Goal: Task Accomplishment & Management: Manage account settings

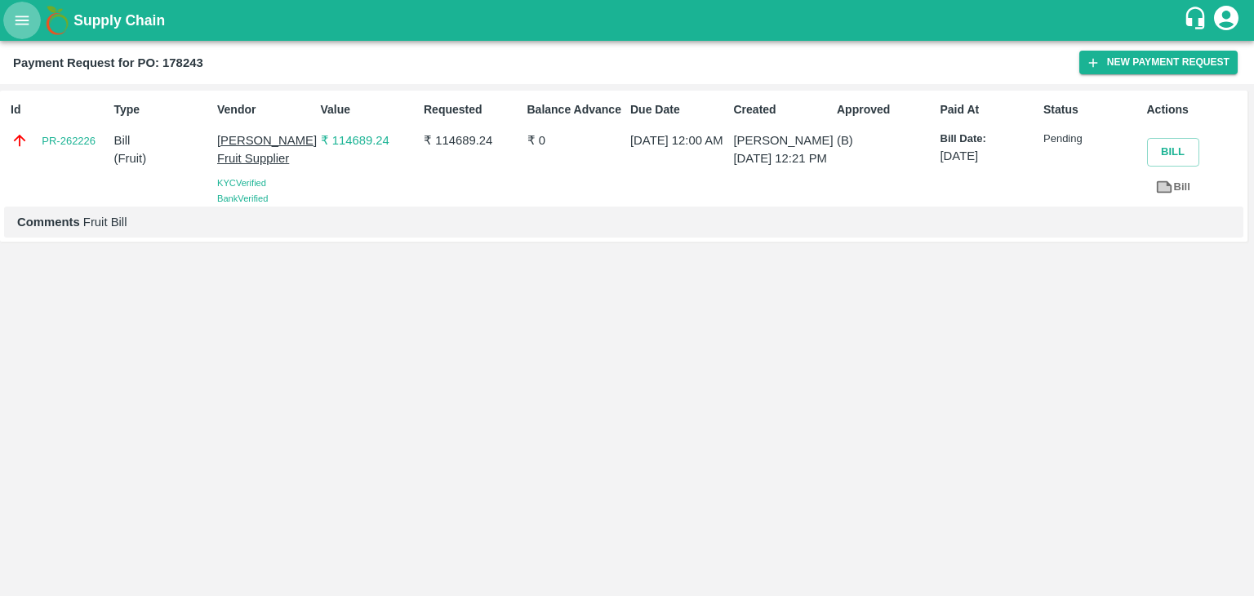
click at [26, 26] on icon "open drawer" at bounding box center [22, 20] width 18 height 18
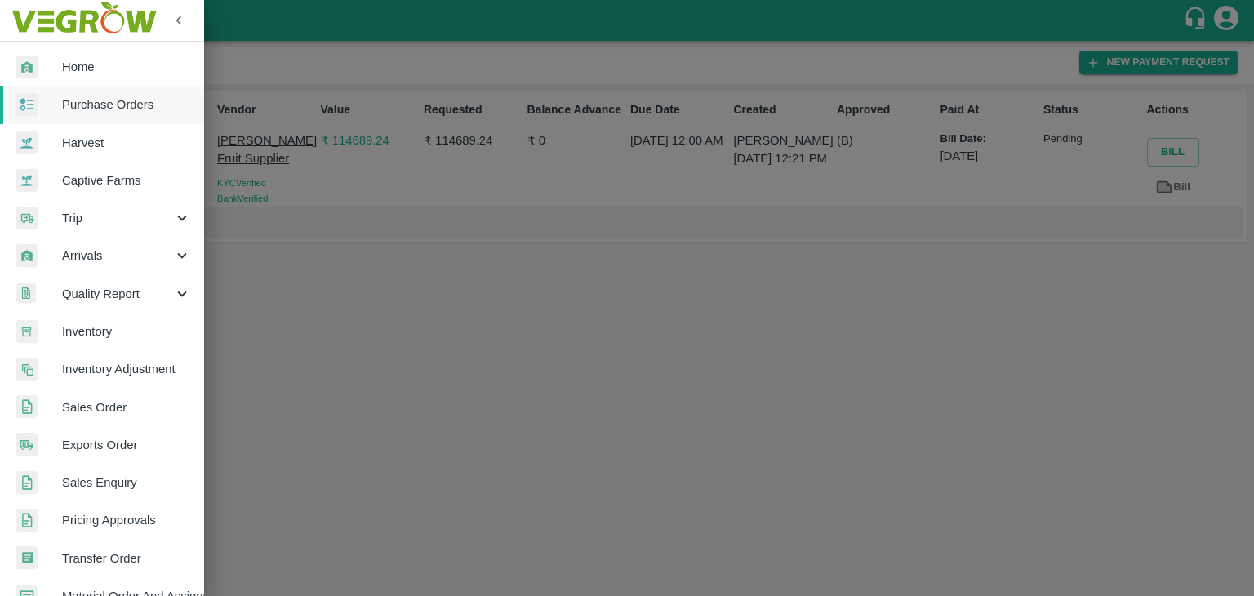
click at [95, 89] on link "Purchase Orders" at bounding box center [102, 105] width 204 height 38
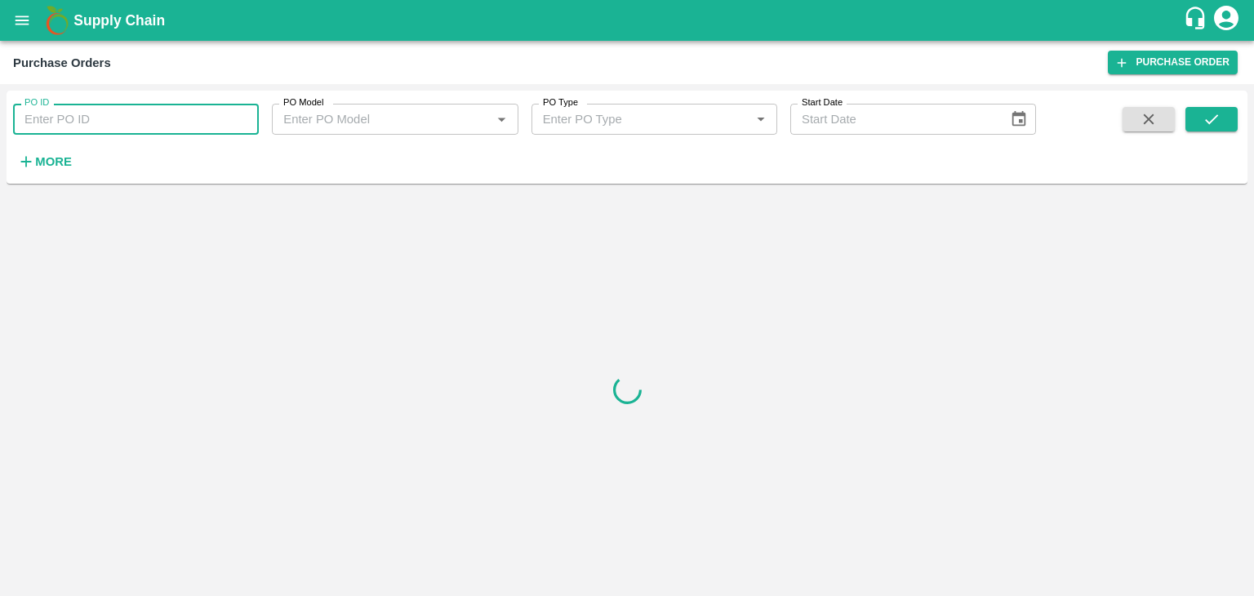
click at [155, 114] on input "PO ID" at bounding box center [136, 119] width 246 height 31
paste input "178751"
type input "178751"
click at [1209, 110] on icon "submit" at bounding box center [1212, 119] width 18 height 18
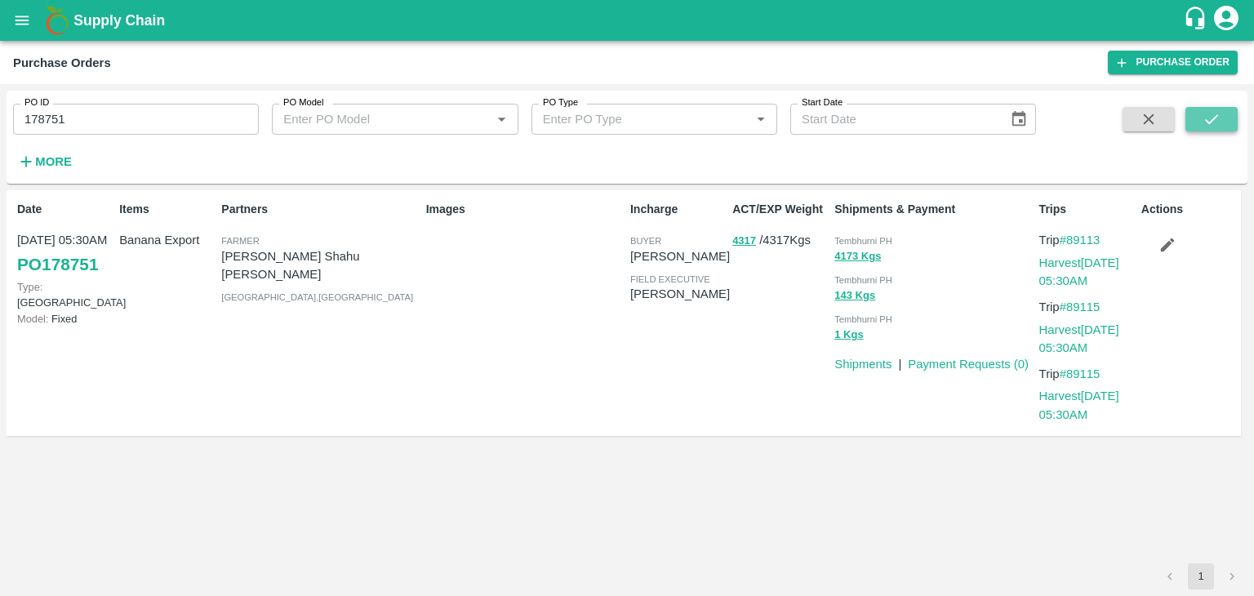
click at [1209, 110] on icon "submit" at bounding box center [1212, 119] width 18 height 18
click at [1225, 114] on button "submit" at bounding box center [1212, 119] width 52 height 24
click at [1074, 261] on link "Harvest 28 Sep, 05:30AM" at bounding box center [1080, 271] width 80 height 31
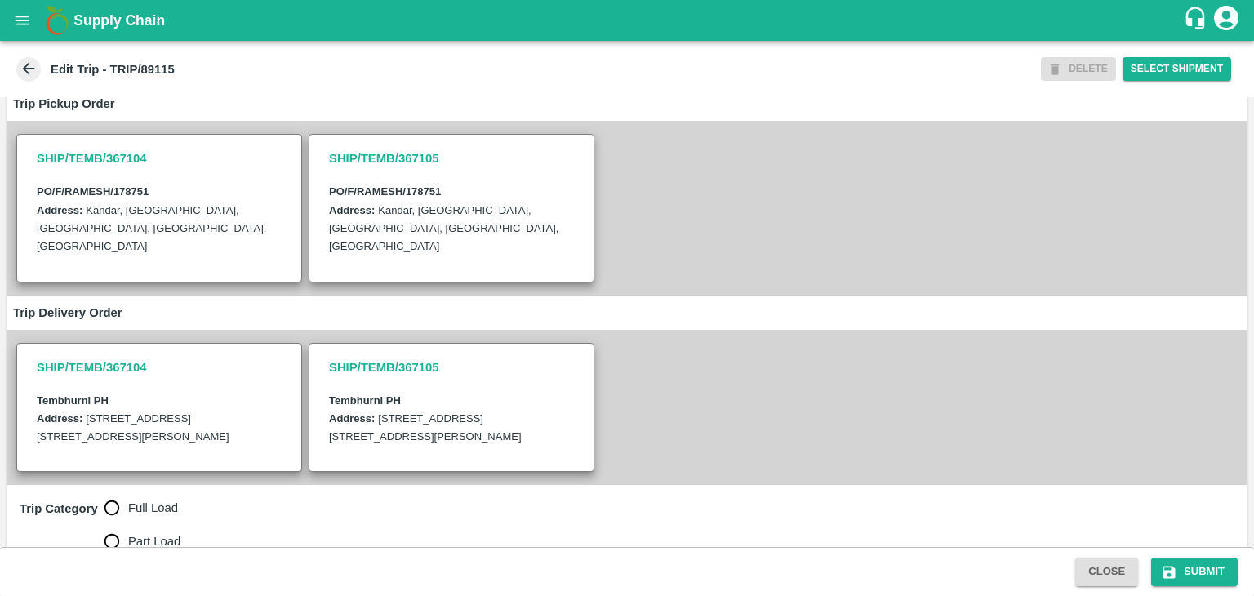
scroll to position [343, 0]
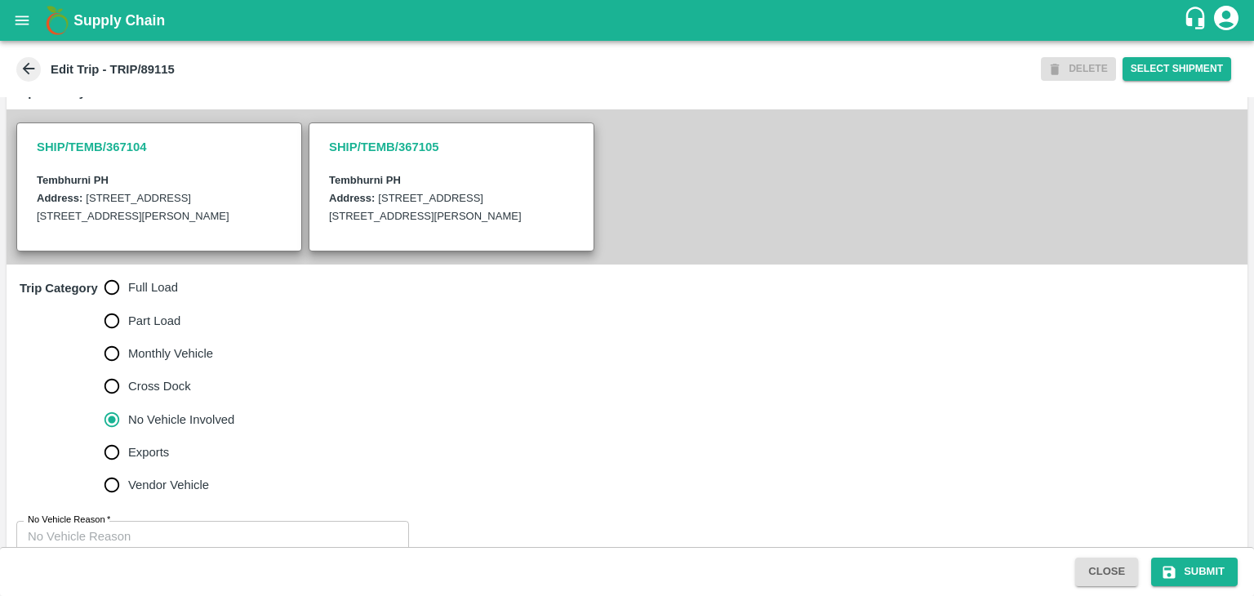
click at [135, 296] on span "Full Load" at bounding box center [153, 287] width 50 height 18
click at [128, 297] on input "Full Load" at bounding box center [112, 287] width 33 height 33
radio input "true"
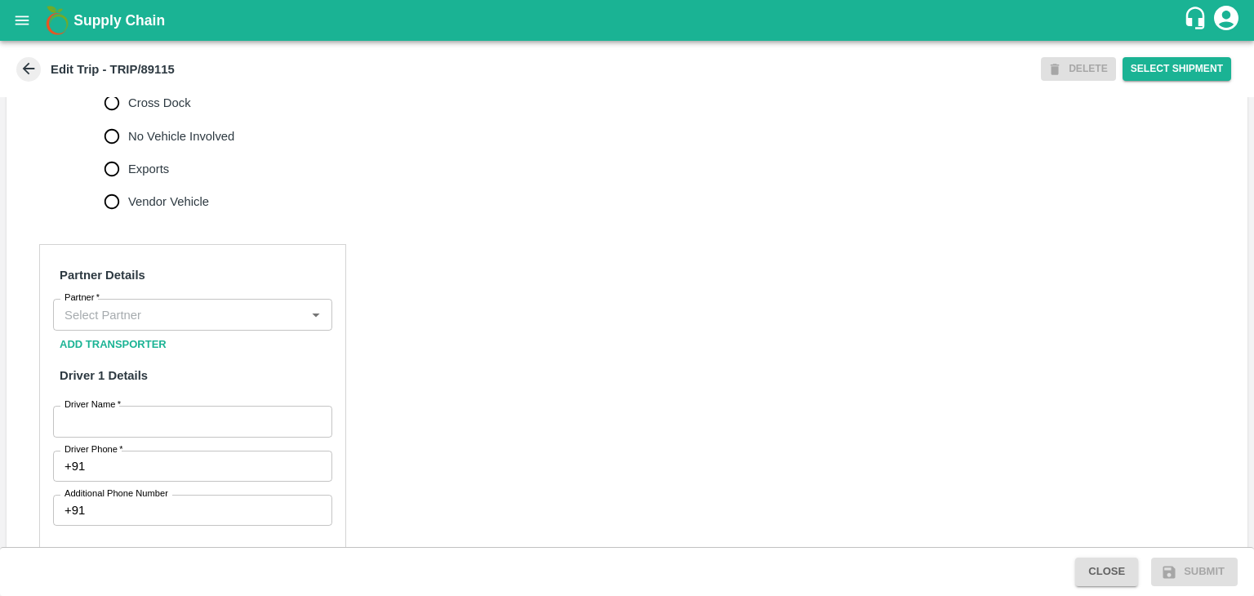
scroll to position [629, 0]
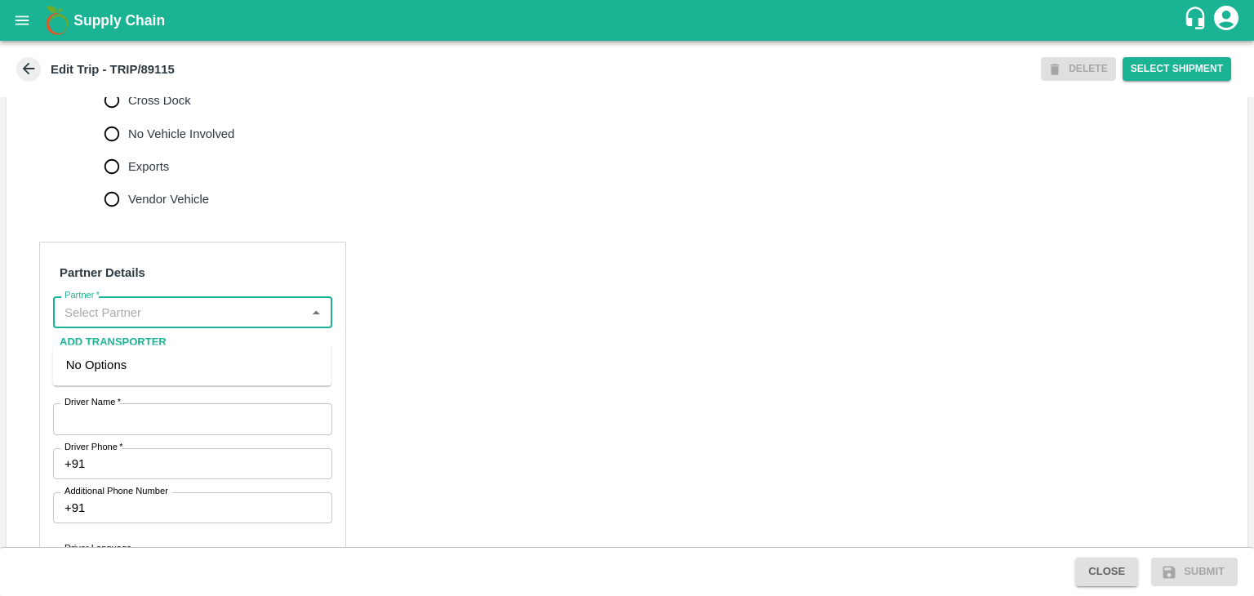
click at [170, 323] on input "Partner   *" at bounding box center [179, 311] width 243 height 21
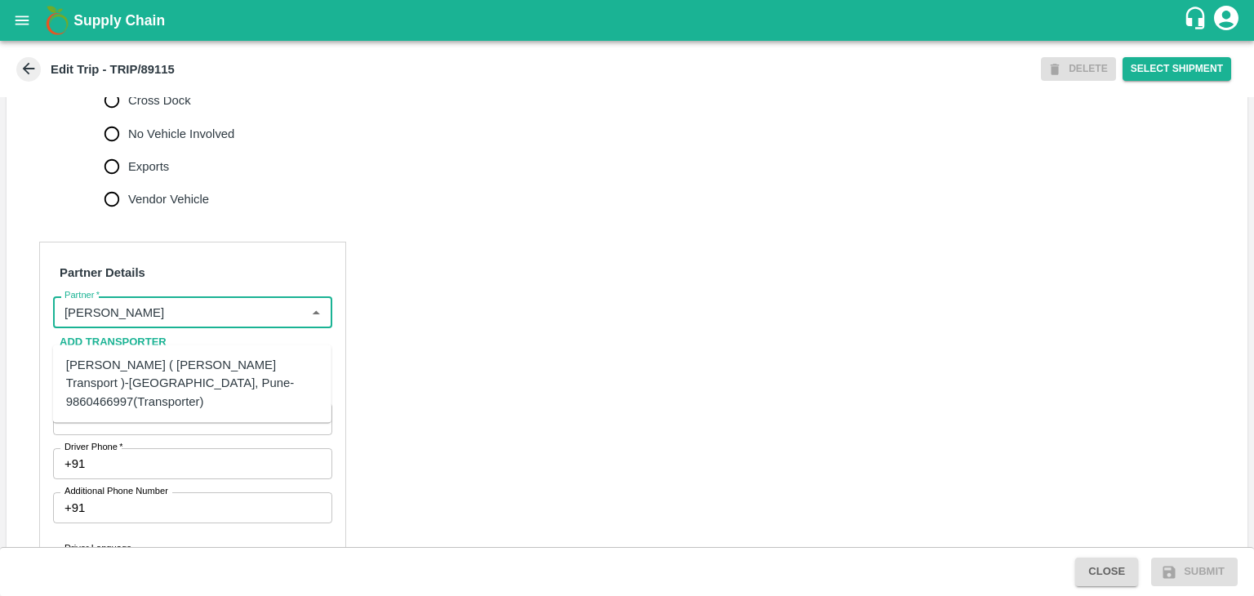
click at [147, 370] on div "Nitin Rasal ( Bhairavnath Transport )-Deulgaon, Pune-9860466997(Transporter)" at bounding box center [192, 383] width 252 height 55
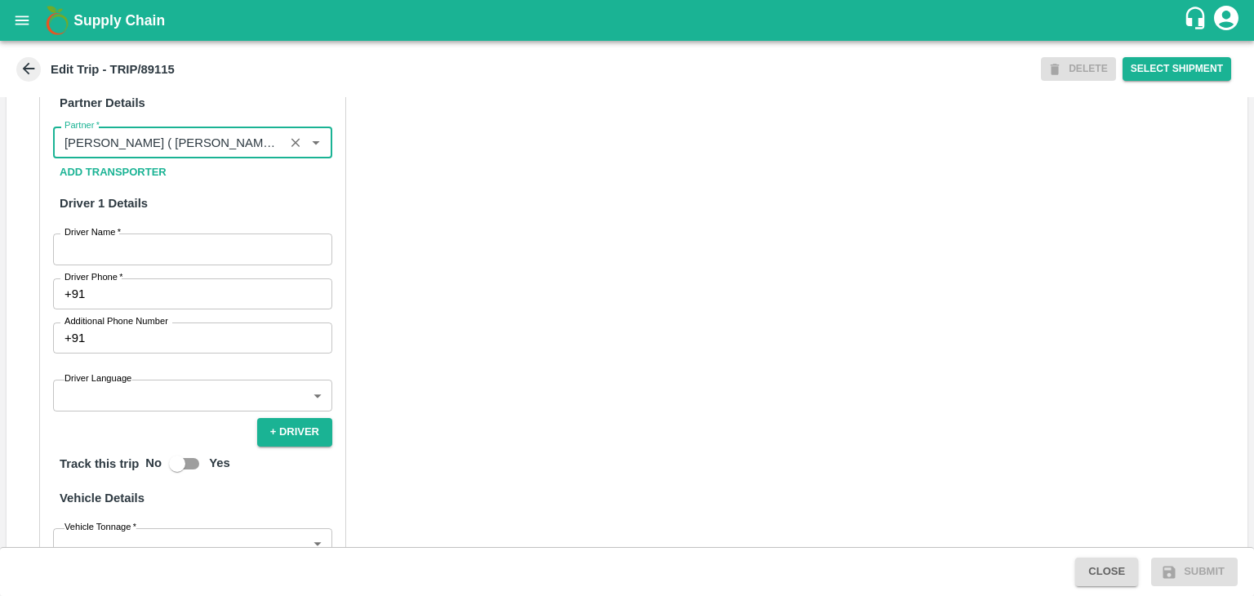
scroll to position [807, 0]
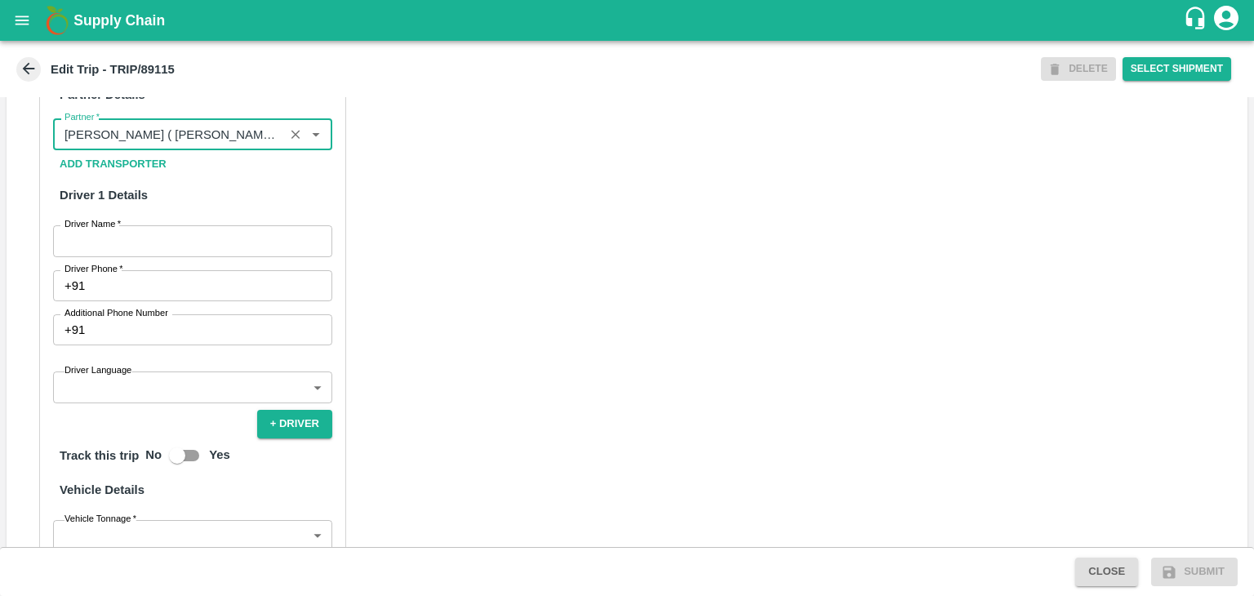
type input "Nitin Rasal ( Bhairavnath Transport )-Deulgaon, Pune-9860466997(Transporter)"
click at [163, 256] on input "Driver Name   *" at bounding box center [192, 240] width 279 height 31
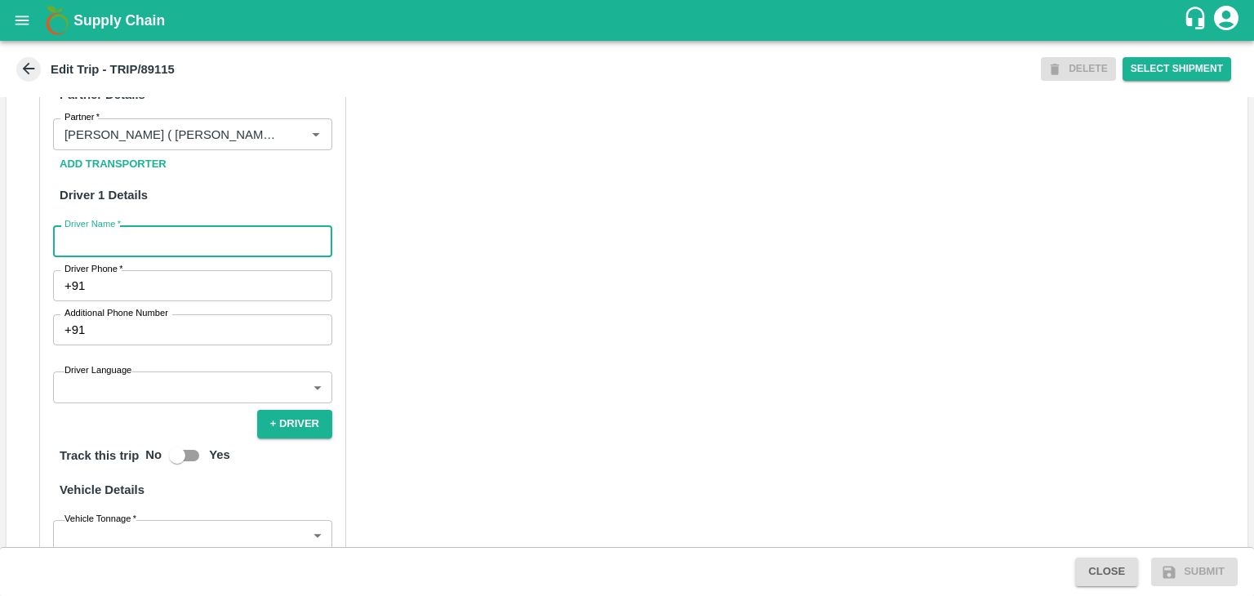
type input "[PERSON_NAME]"
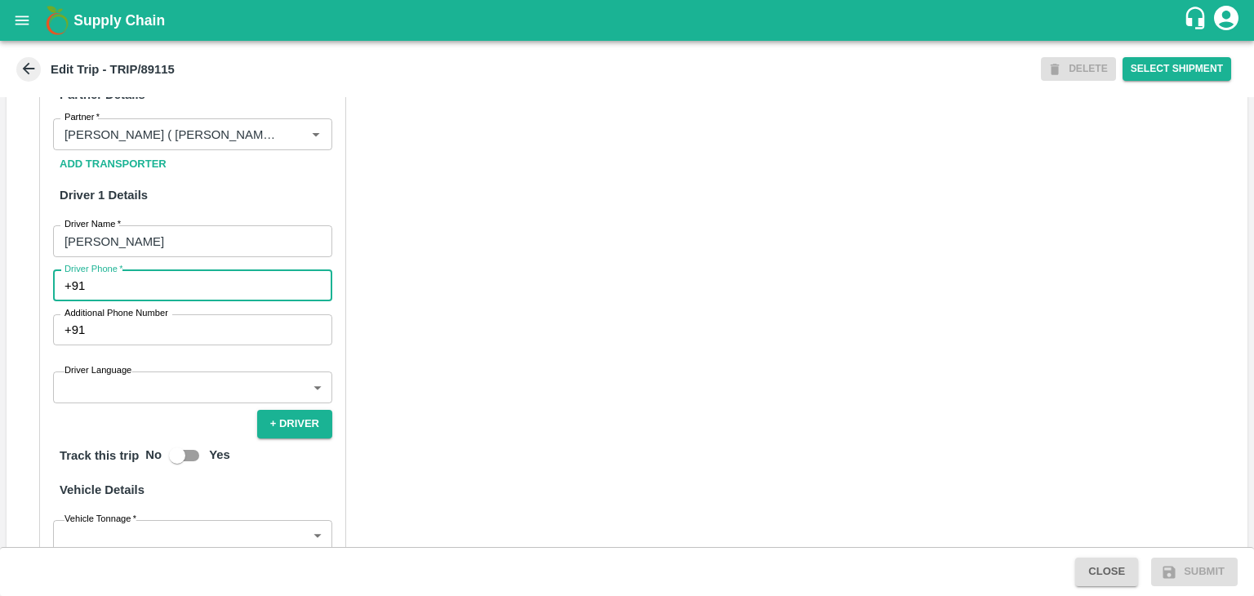
click at [152, 301] on input "Driver Phone   *" at bounding box center [211, 285] width 241 height 31
type input "9975280177"
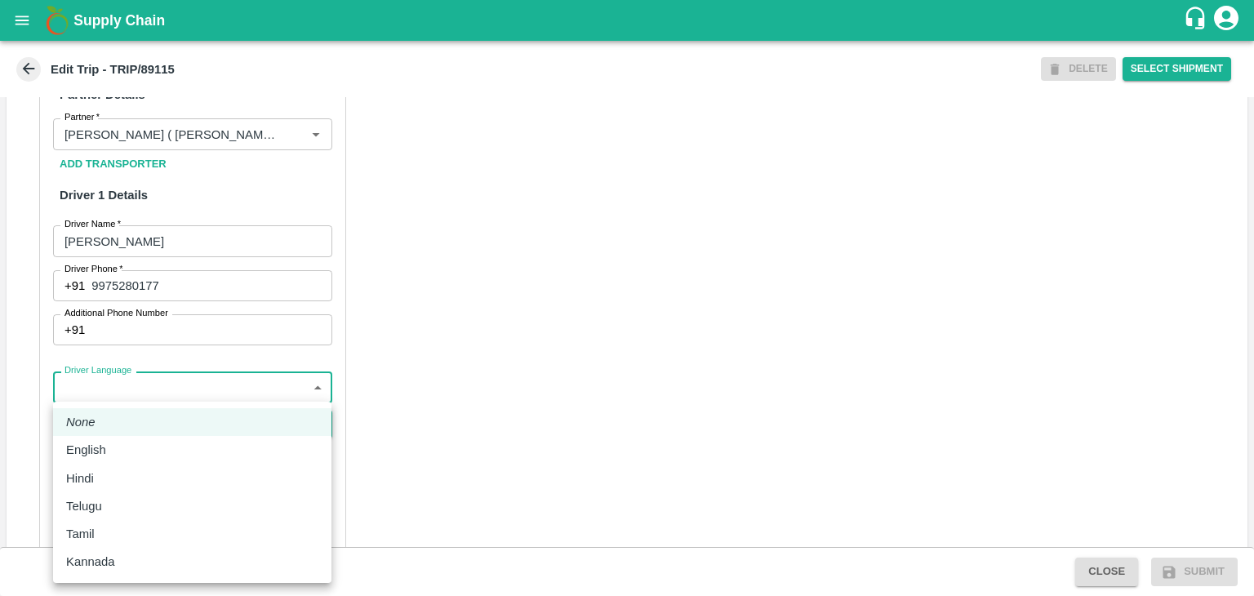
click at [141, 396] on body "Supply Chain Edit Trip - TRIP/89115 DELETE Select Shipment Trip Details Trip Ty…" at bounding box center [627, 298] width 1254 height 596
click at [118, 457] on div "English" at bounding box center [192, 450] width 252 height 18
type input "en"
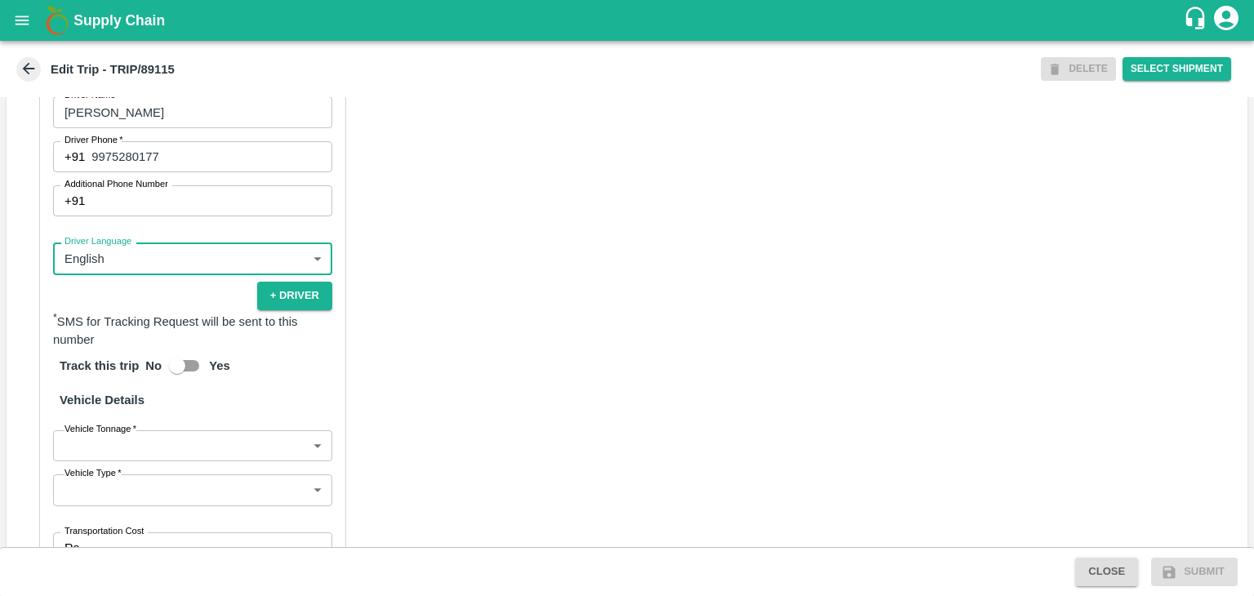
scroll to position [1148, 0]
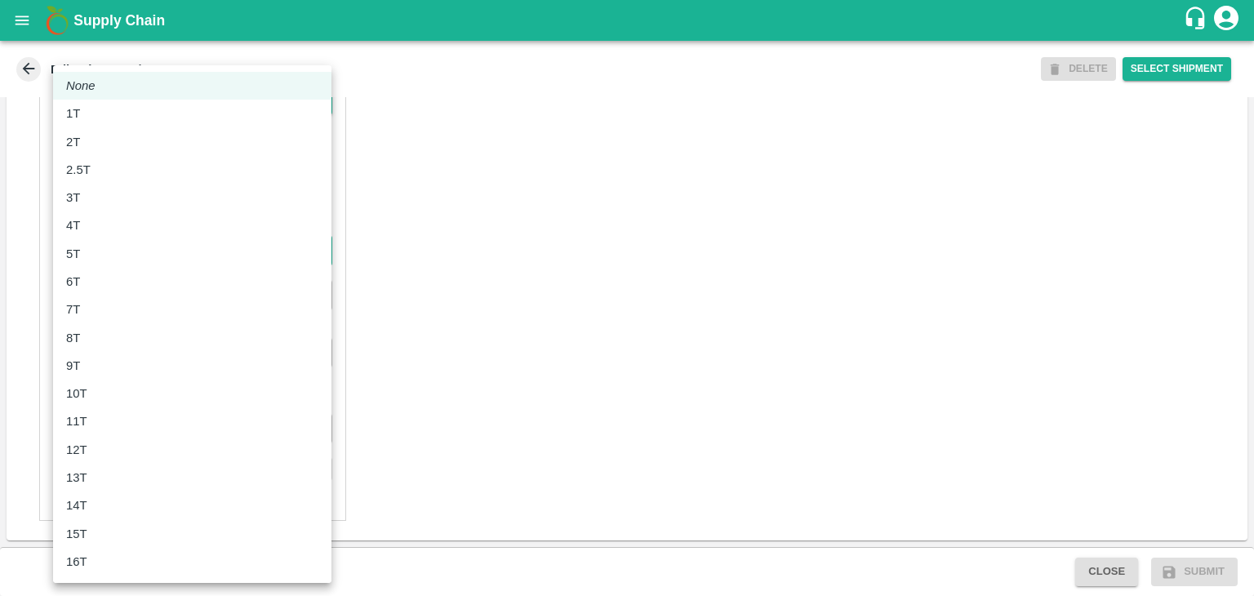
click at [127, 256] on body "Supply Chain Edit Trip - TRIP/89115 DELETE Select Shipment Trip Details Trip Ty…" at bounding box center [627, 298] width 1254 height 596
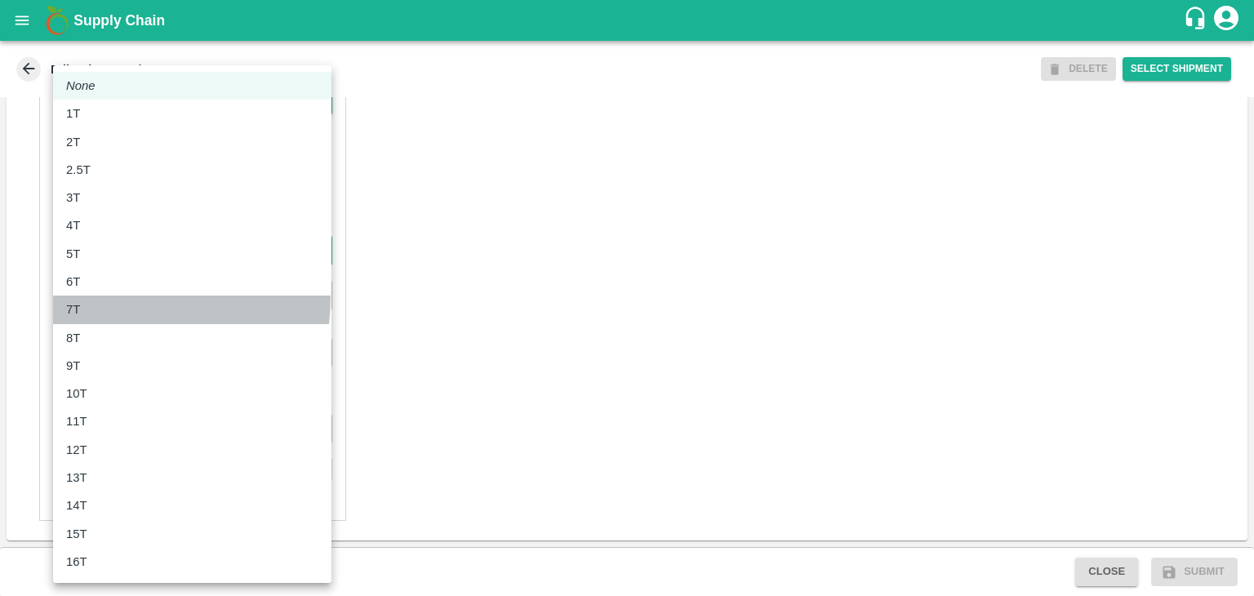
click at [106, 296] on li "7T" at bounding box center [192, 310] width 278 height 28
type input "7000"
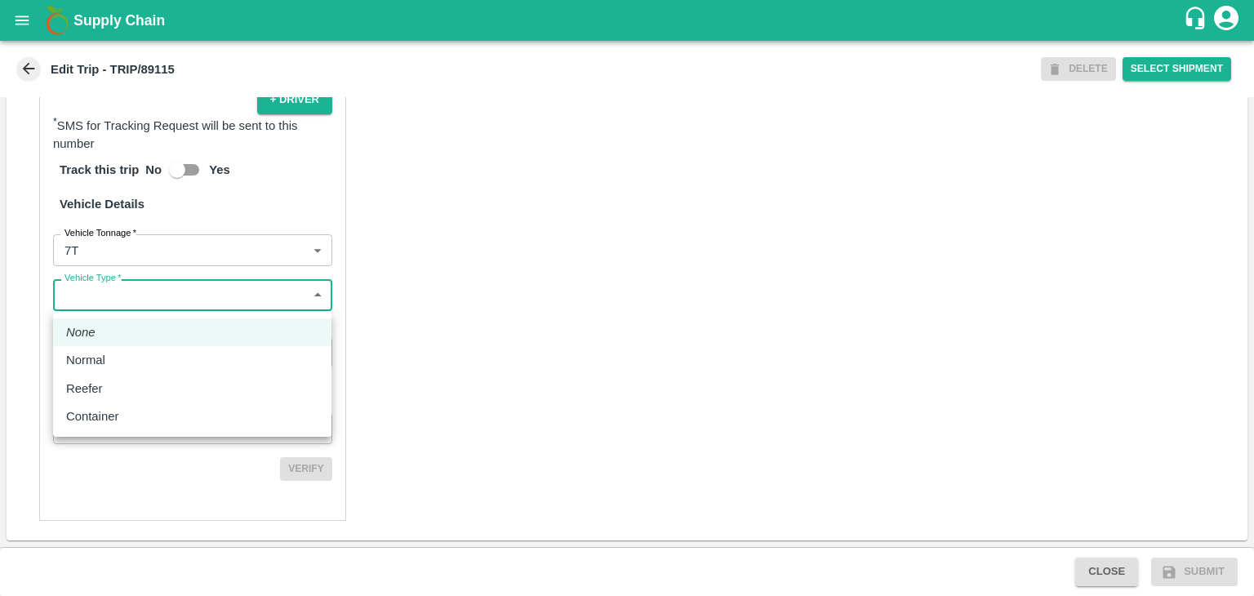
click at [136, 306] on body "Supply Chain Edit Trip - TRIP/89115 DELETE Select Shipment Trip Details Trip Ty…" at bounding box center [627, 298] width 1254 height 596
click at [127, 351] on div "Normal" at bounding box center [192, 360] width 252 height 18
type input "Normal"
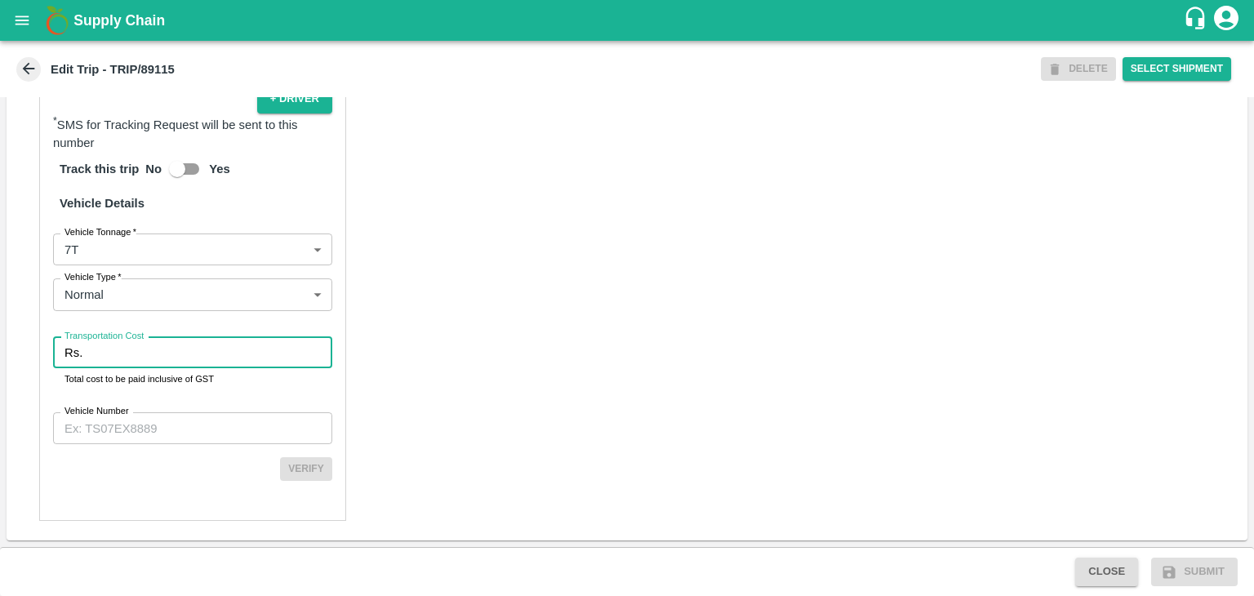
click at [137, 352] on input "Transportation Cost" at bounding box center [210, 352] width 243 height 31
type input "1"
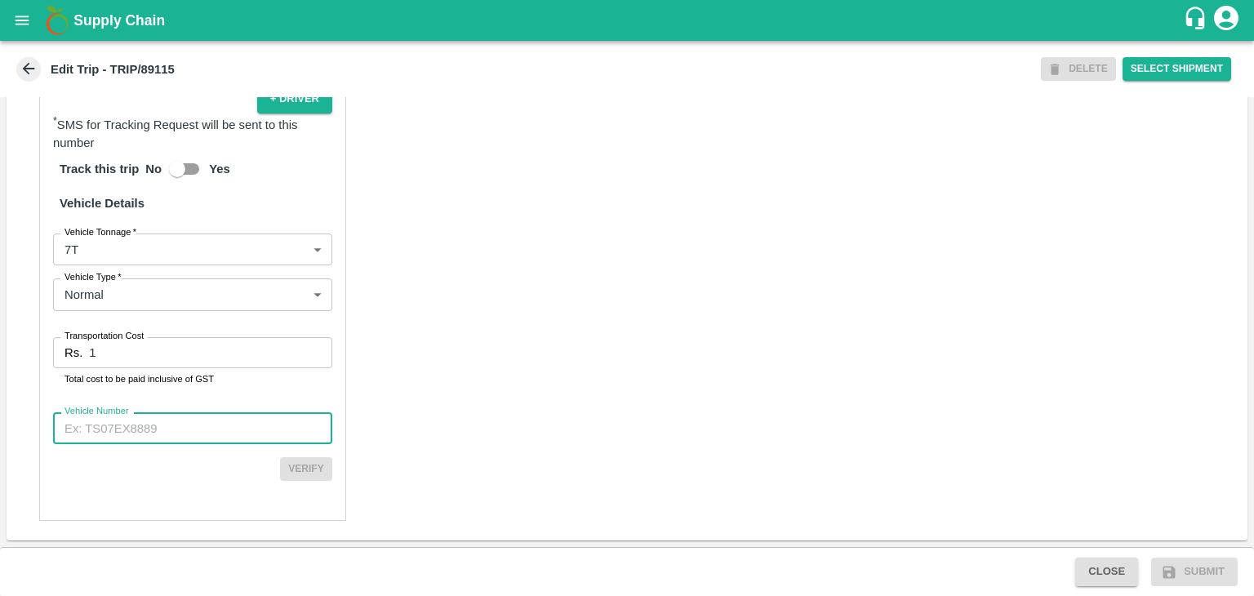
click at [180, 438] on input "Vehicle Number" at bounding box center [192, 427] width 279 height 31
type input "MH42B9581"
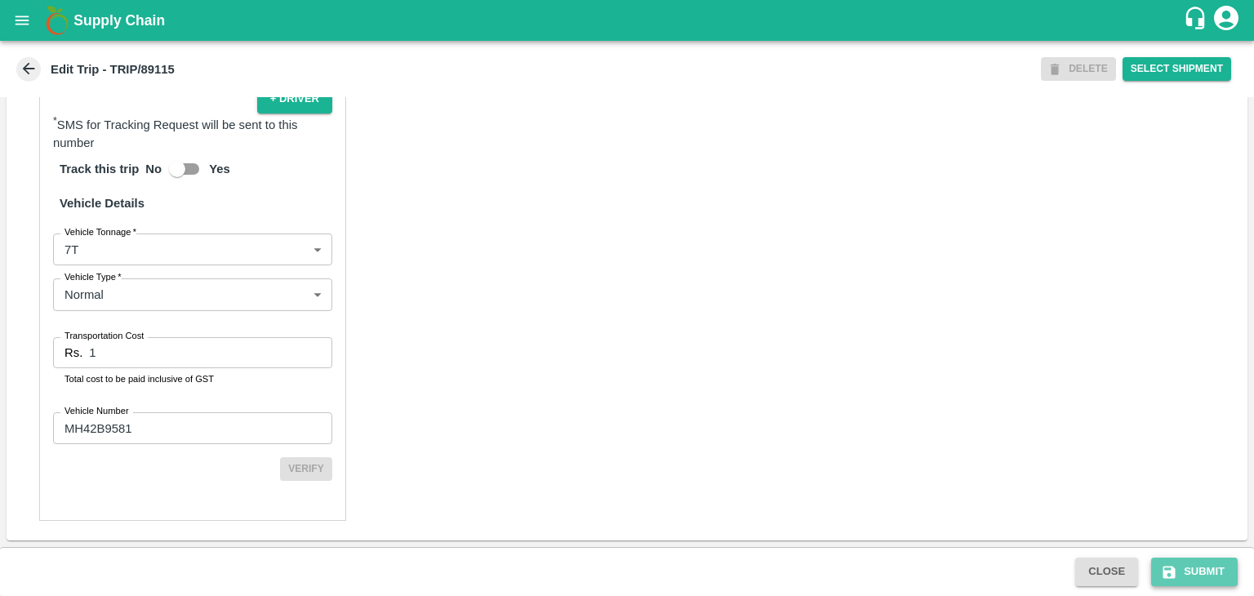
click at [1214, 561] on button "Submit" at bounding box center [1194, 572] width 87 height 29
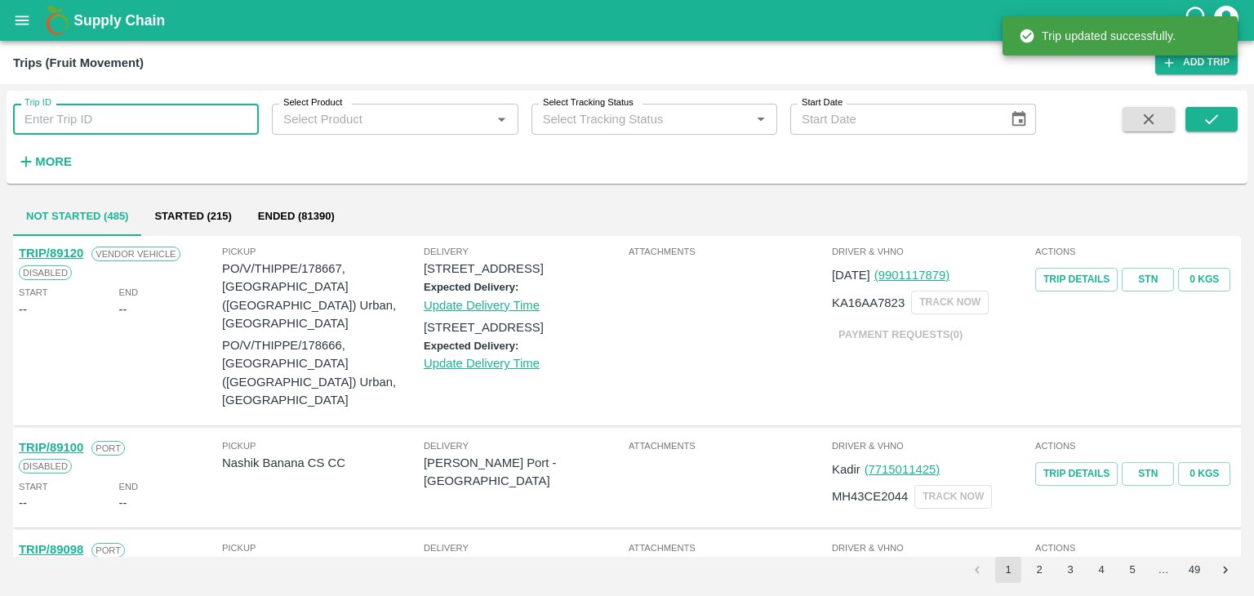
click at [163, 122] on input "Trip ID" at bounding box center [136, 119] width 246 height 31
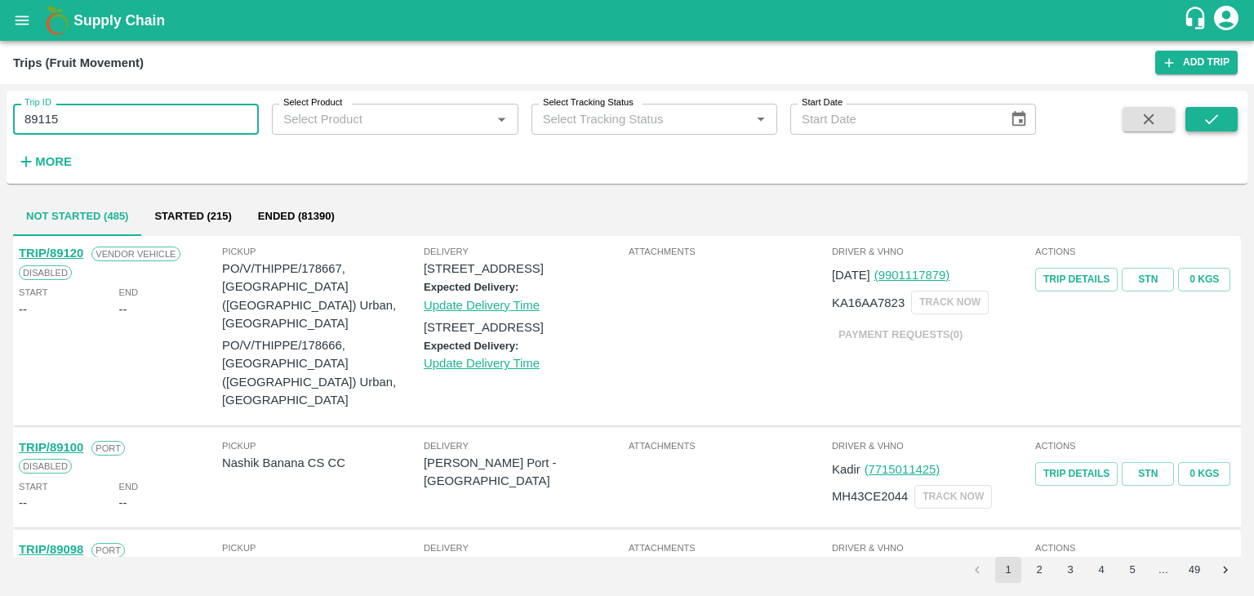
type input "89115"
click at [1209, 113] on icon "submit" at bounding box center [1212, 119] width 18 height 18
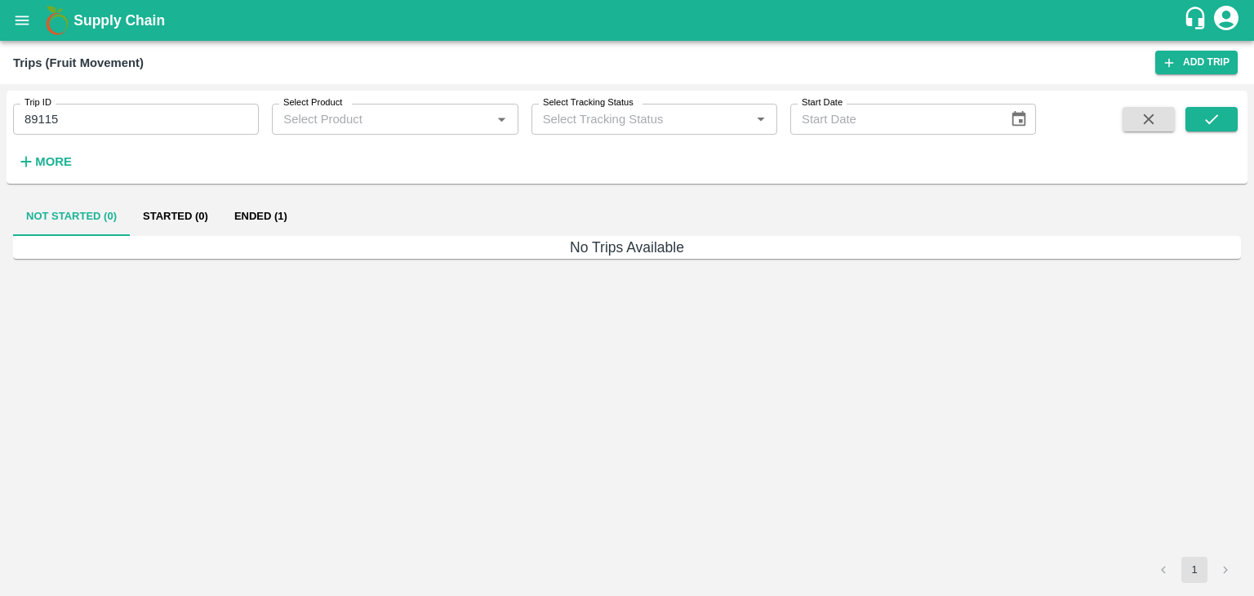
click at [301, 207] on div "Not Started (0) Started (0) Ended (1)" at bounding box center [627, 216] width 1228 height 39
click at [278, 212] on button "Ended (1)" at bounding box center [260, 216] width 79 height 39
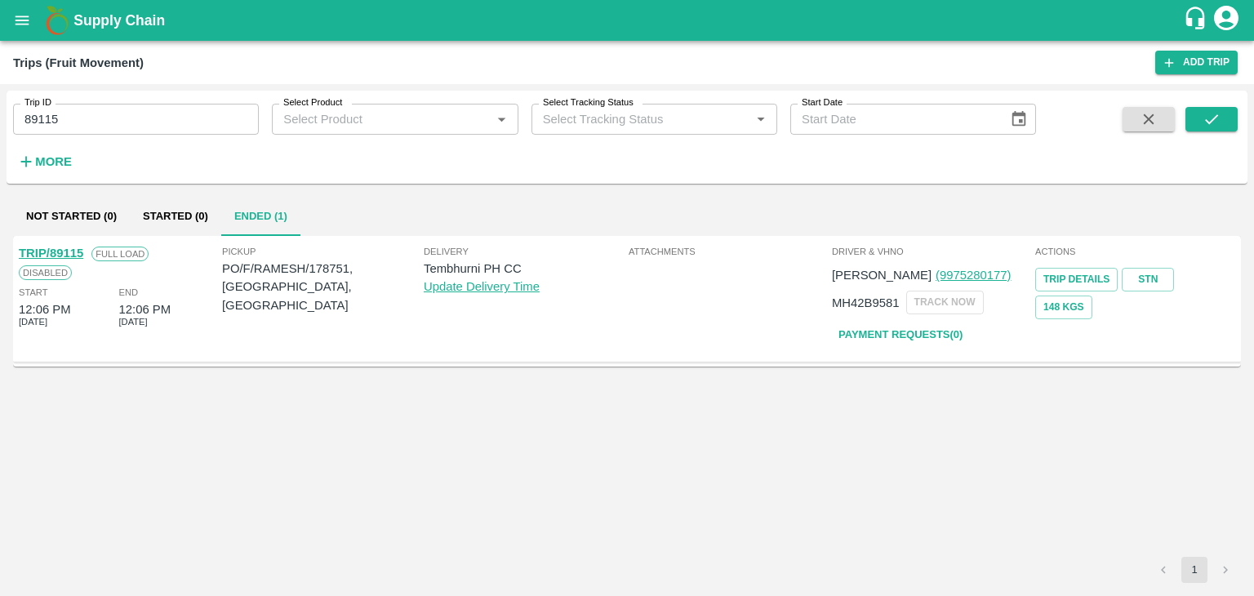
click at [56, 250] on link "TRIP/89115" at bounding box center [51, 253] width 65 height 13
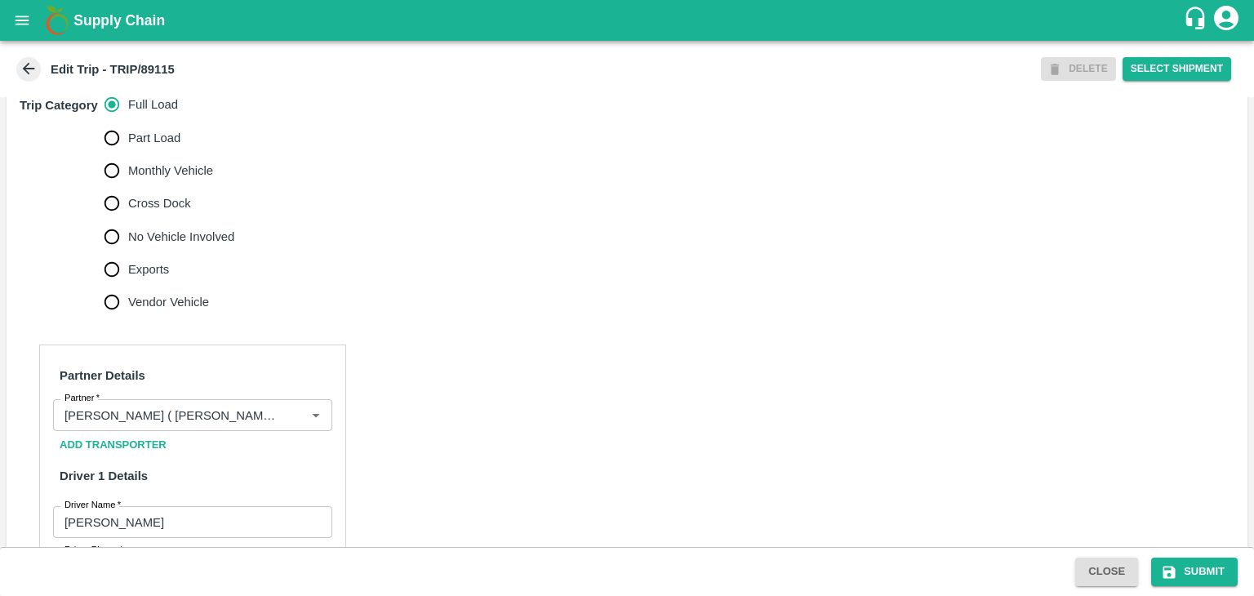
scroll to position [519, 0]
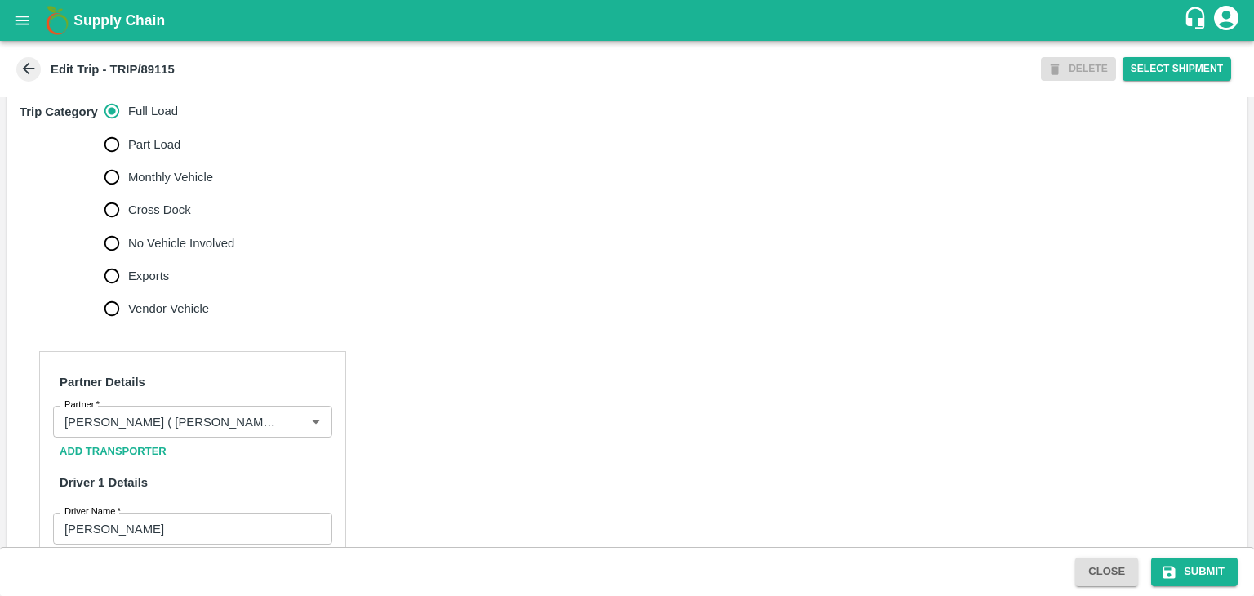
click at [200, 252] on span "No Vehicle Involved" at bounding box center [181, 243] width 106 height 18
click at [128, 260] on input "No Vehicle Involved" at bounding box center [112, 243] width 33 height 33
radio input "true"
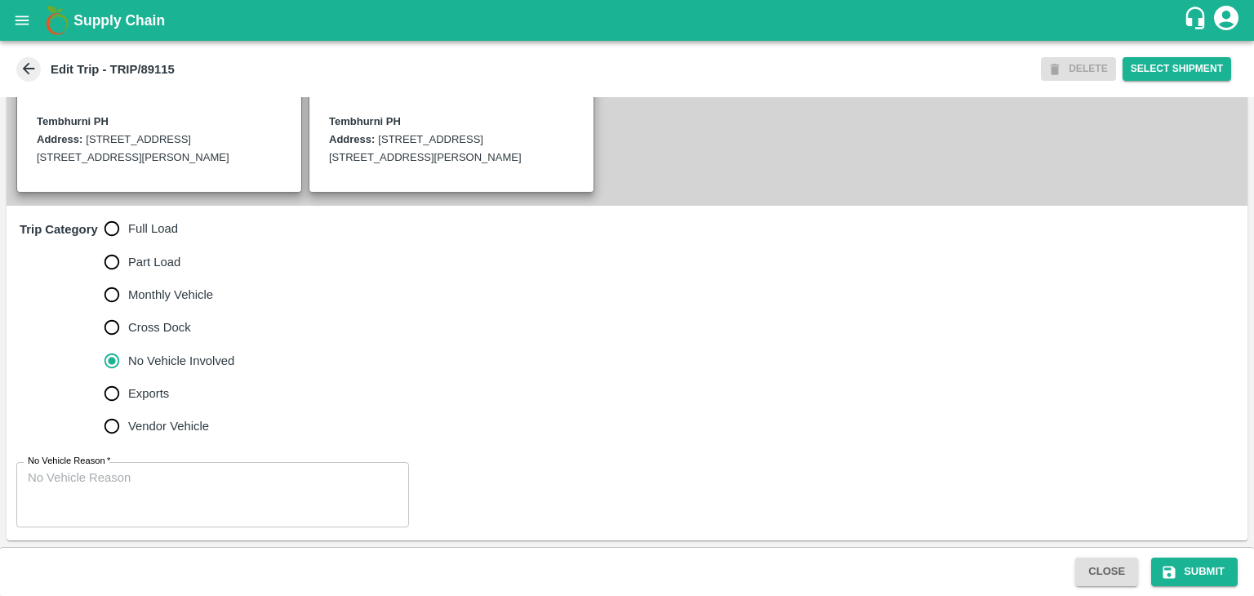
scroll to position [419, 0]
click at [235, 478] on textarea "No Vehicle Reason   *" at bounding box center [213, 495] width 370 height 51
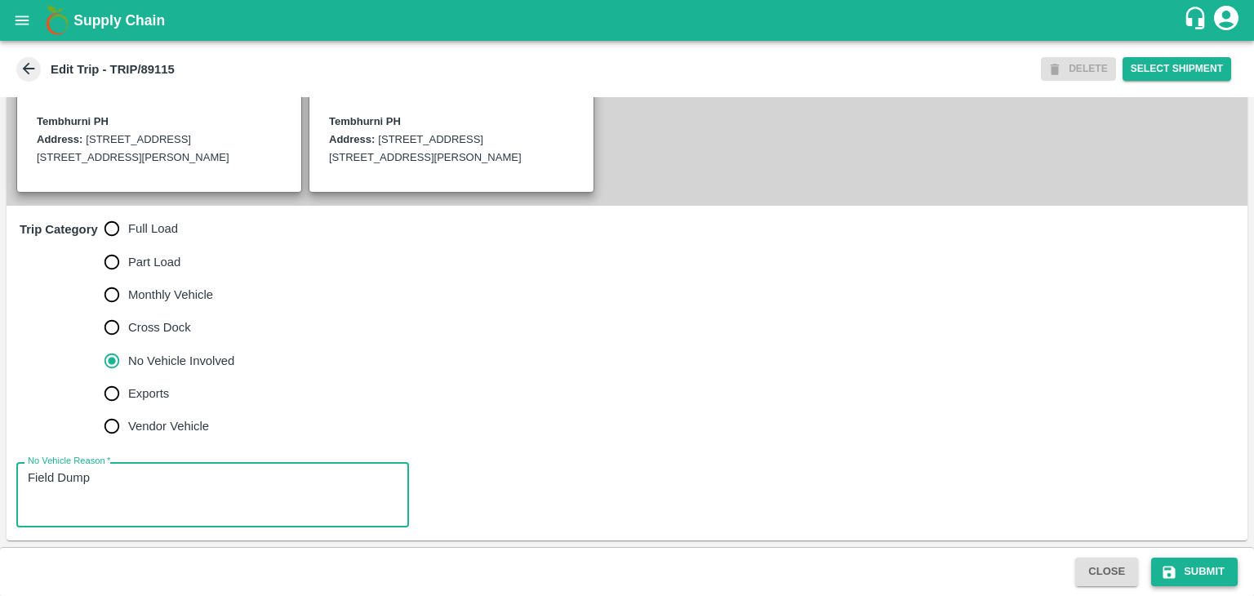
type textarea "Field Dump"
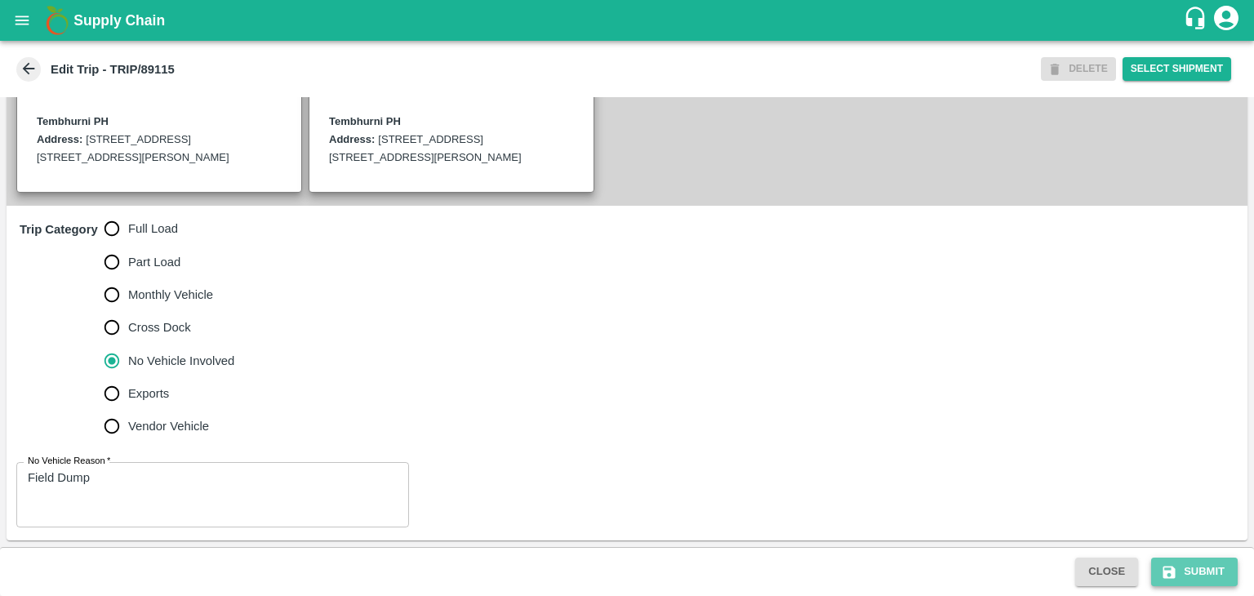
click at [1209, 570] on button "Submit" at bounding box center [1194, 572] width 87 height 29
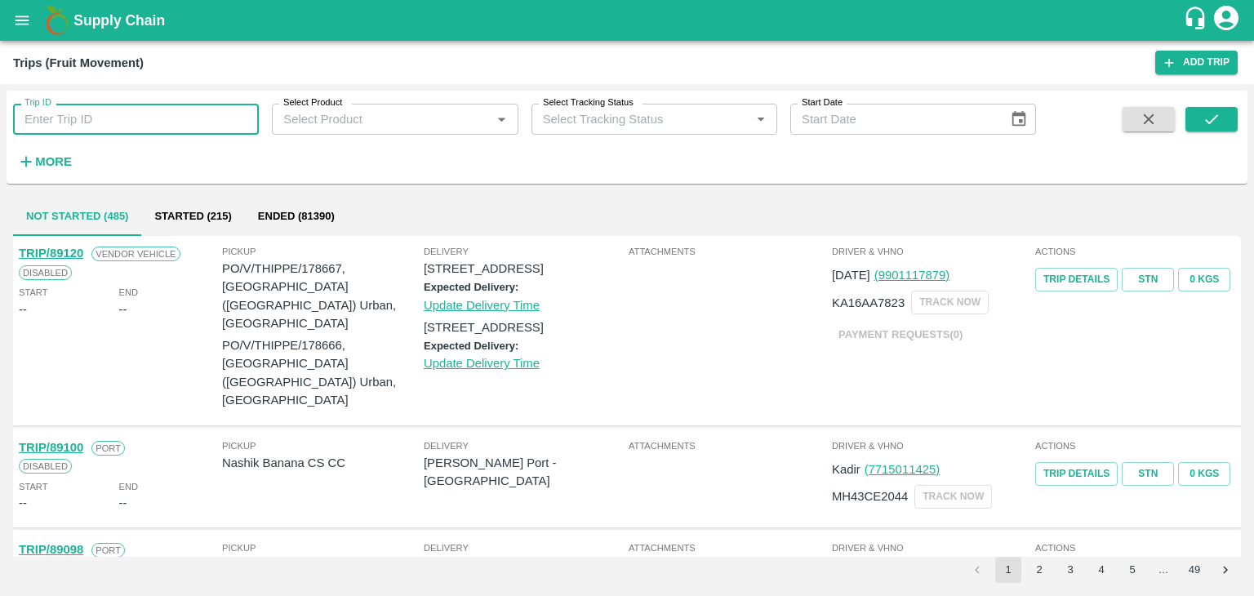
click at [191, 118] on input "Trip ID" at bounding box center [136, 119] width 246 height 31
type input "89113"
click at [1212, 122] on icon "submit" at bounding box center [1211, 119] width 13 height 10
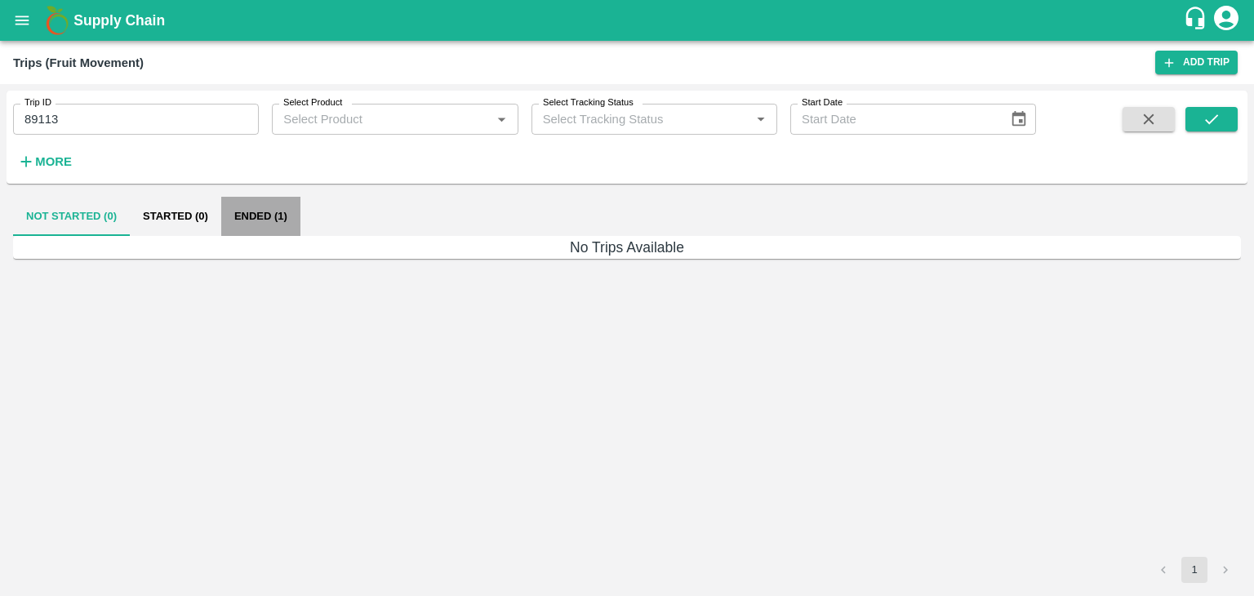
click at [294, 214] on button "Ended (1)" at bounding box center [260, 216] width 79 height 39
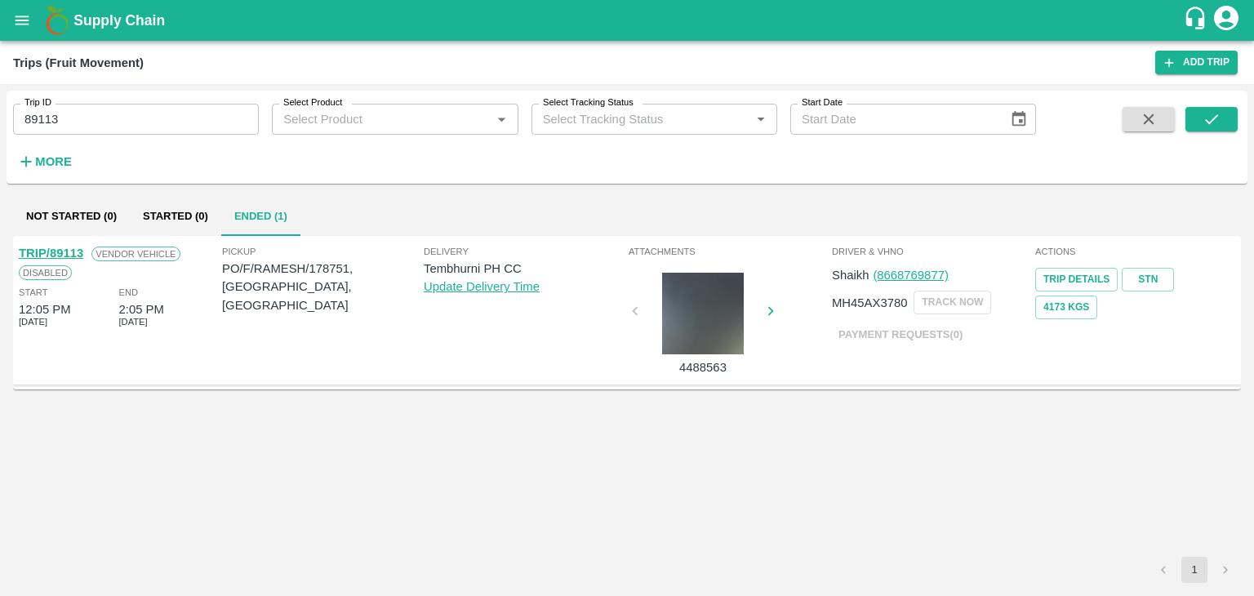
click at [69, 247] on link "TRIP/89113" at bounding box center [51, 253] width 65 height 13
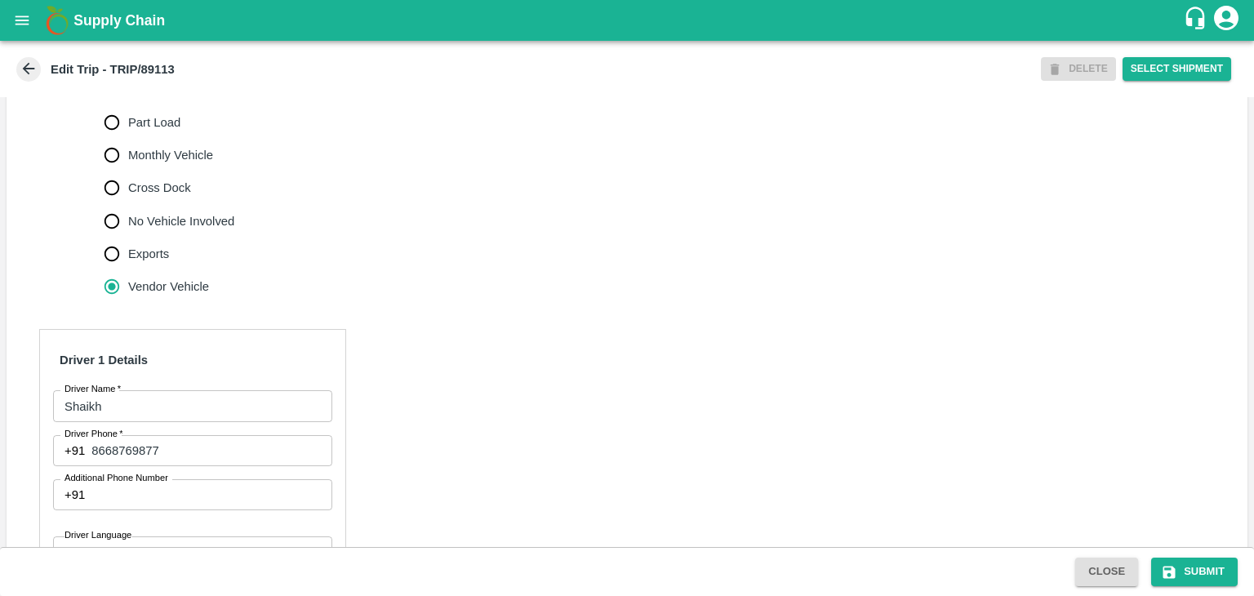
scroll to position [526, 0]
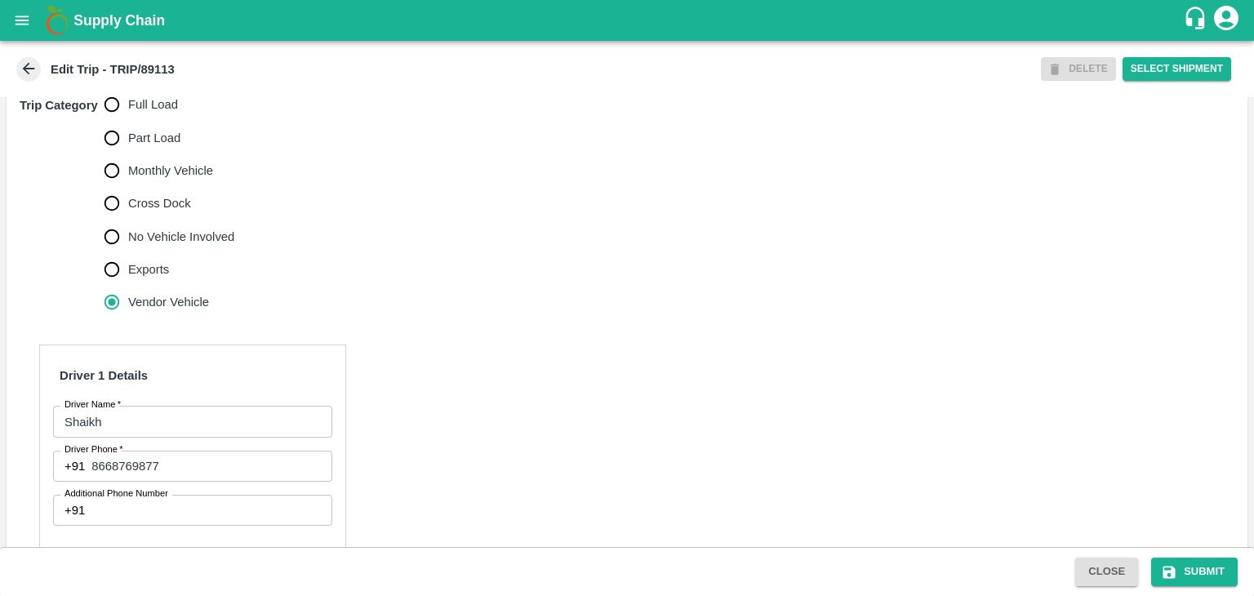
click at [162, 114] on span "Full Load" at bounding box center [153, 105] width 50 height 18
click at [128, 119] on input "Full Load" at bounding box center [112, 104] width 33 height 33
radio input "true"
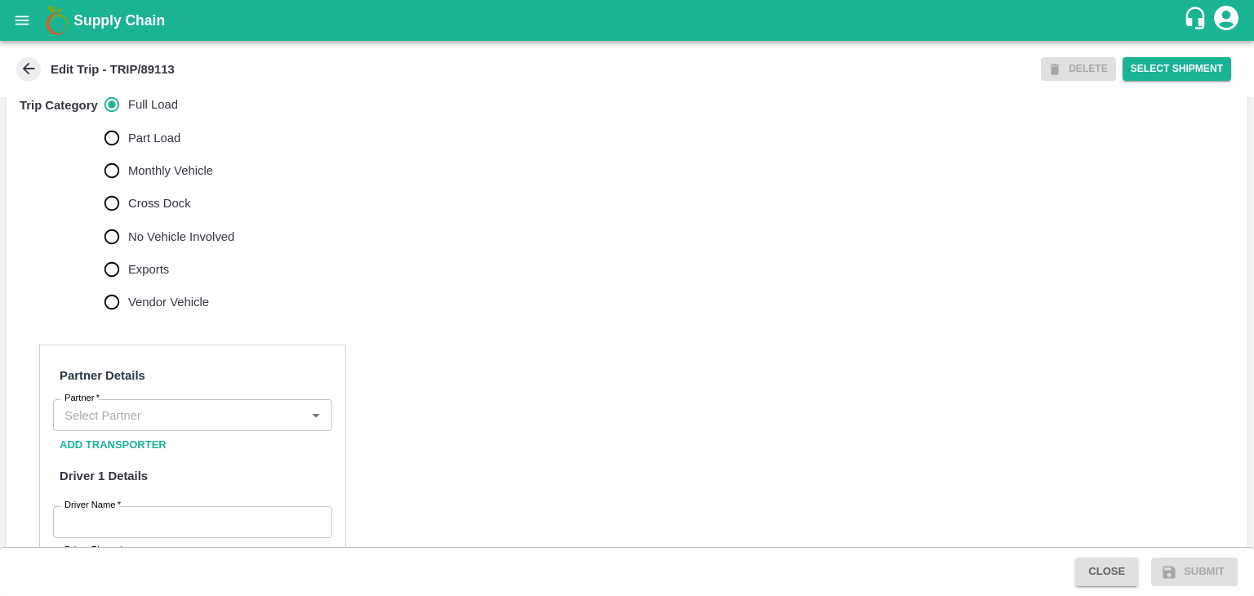
click at [158, 430] on div "Partner" at bounding box center [192, 414] width 279 height 31
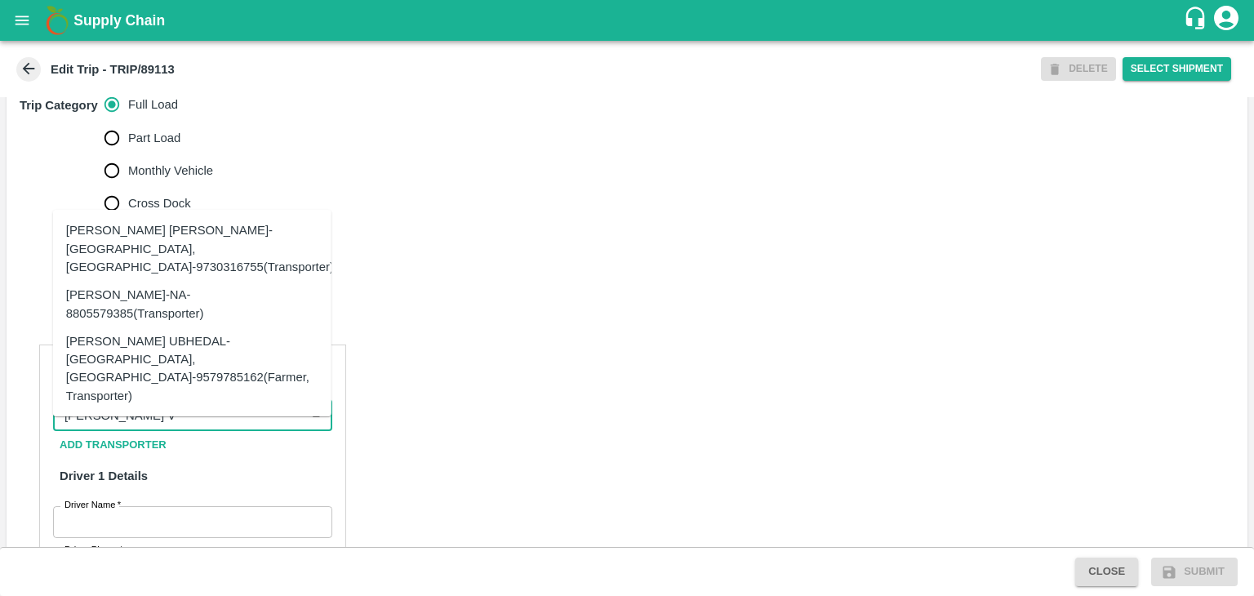
click at [234, 275] on div "Dnyaneshwar Vitthal Godse-Kandar, Solapur-9730316755(Transporter)" at bounding box center [200, 248] width 268 height 55
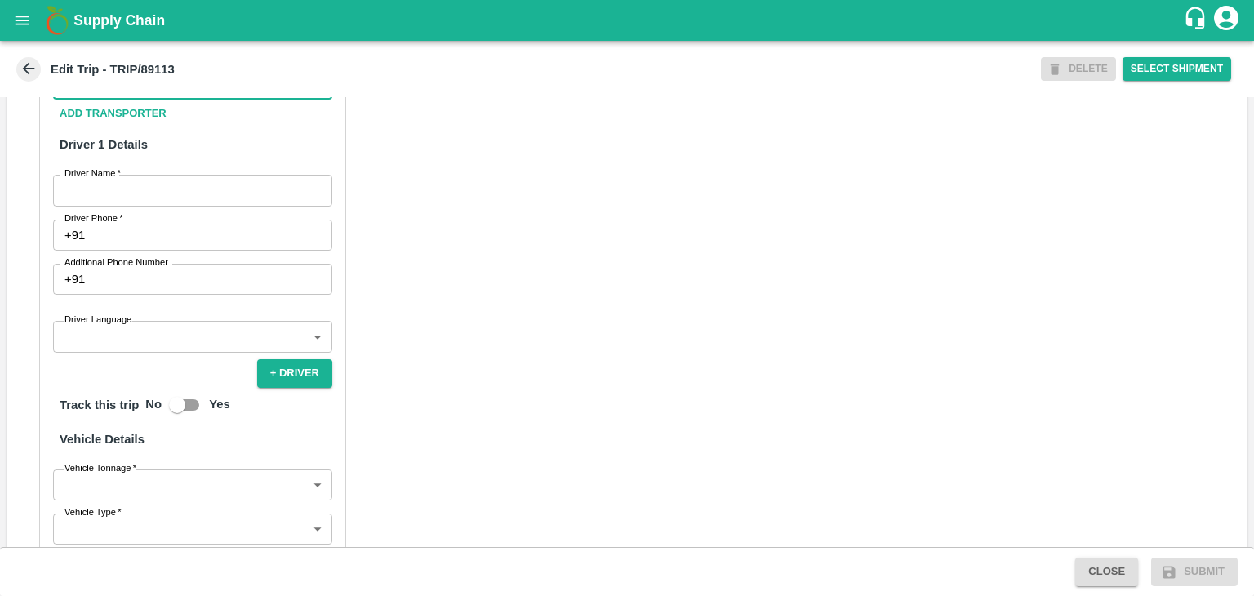
scroll to position [858, 0]
type input "Dnyaneshwar Vitthal Godse-Kandar, Solapur-9730316755(Transporter)"
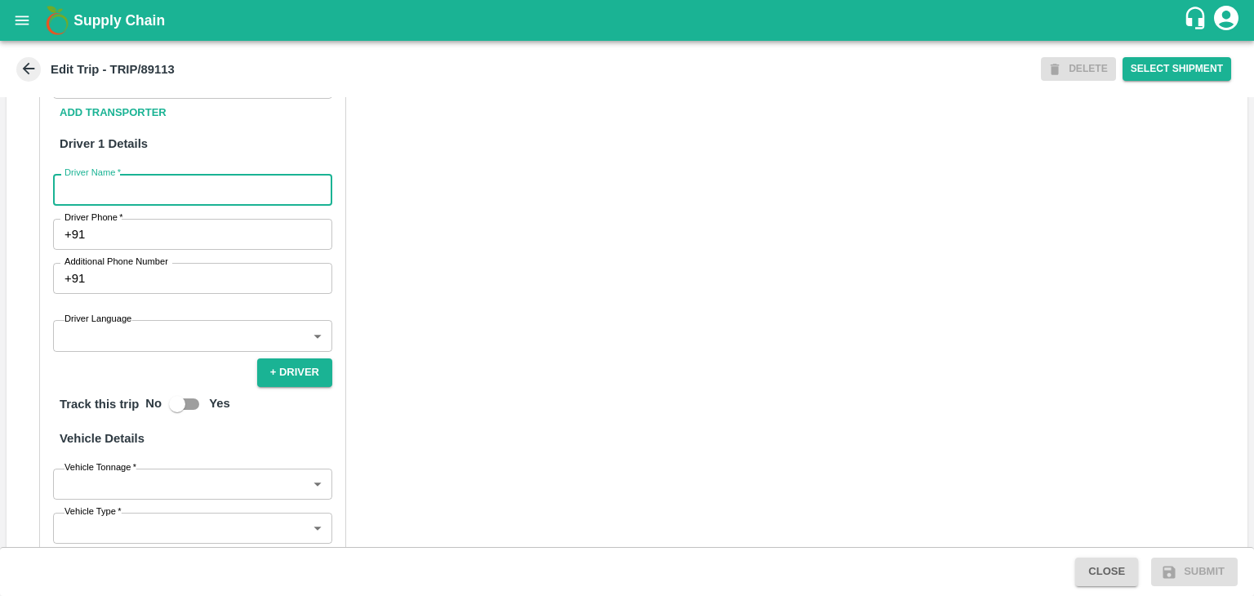
click at [173, 204] on input "Driver Name   *" at bounding box center [192, 189] width 279 height 31
type input "Shaik"
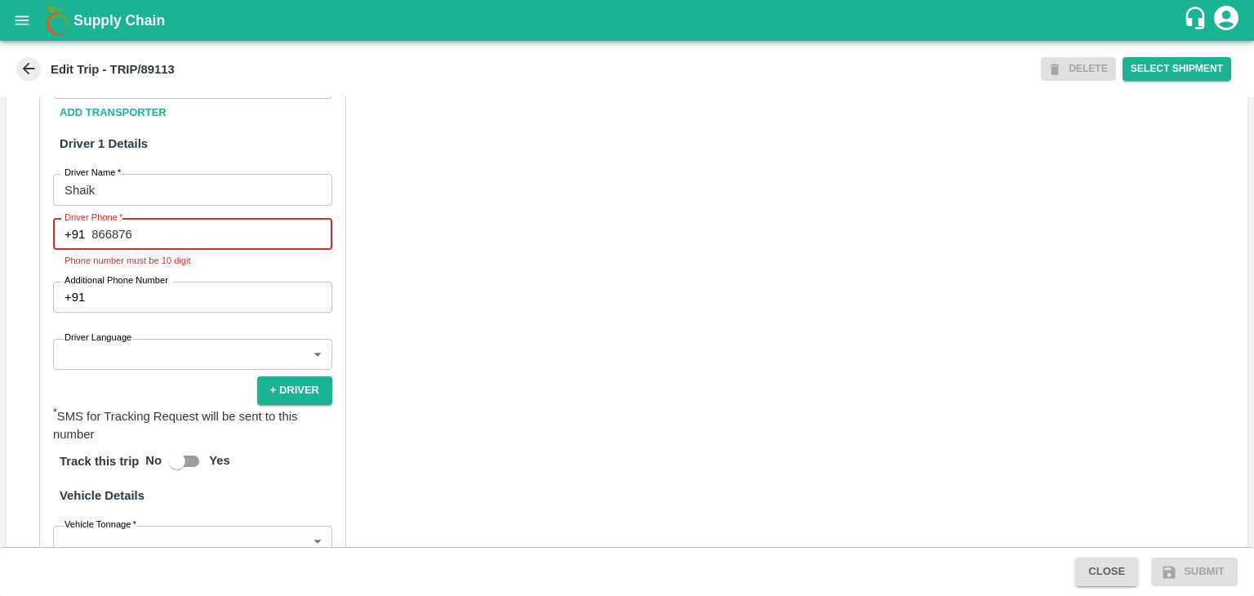
type input "8668769877"
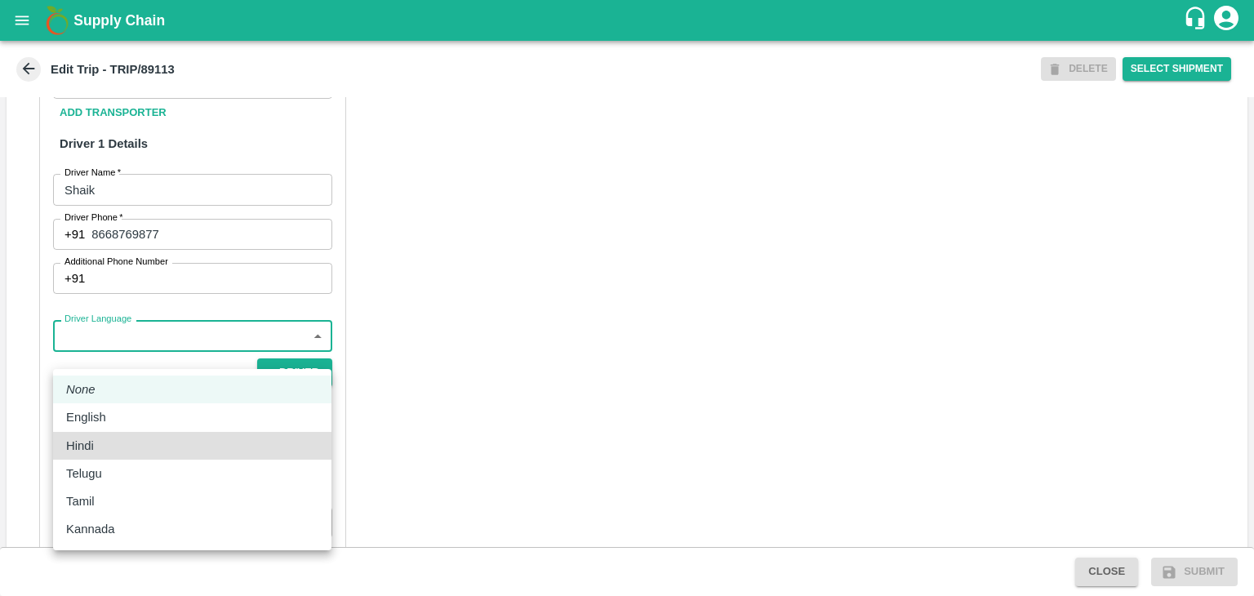
type input "hi"
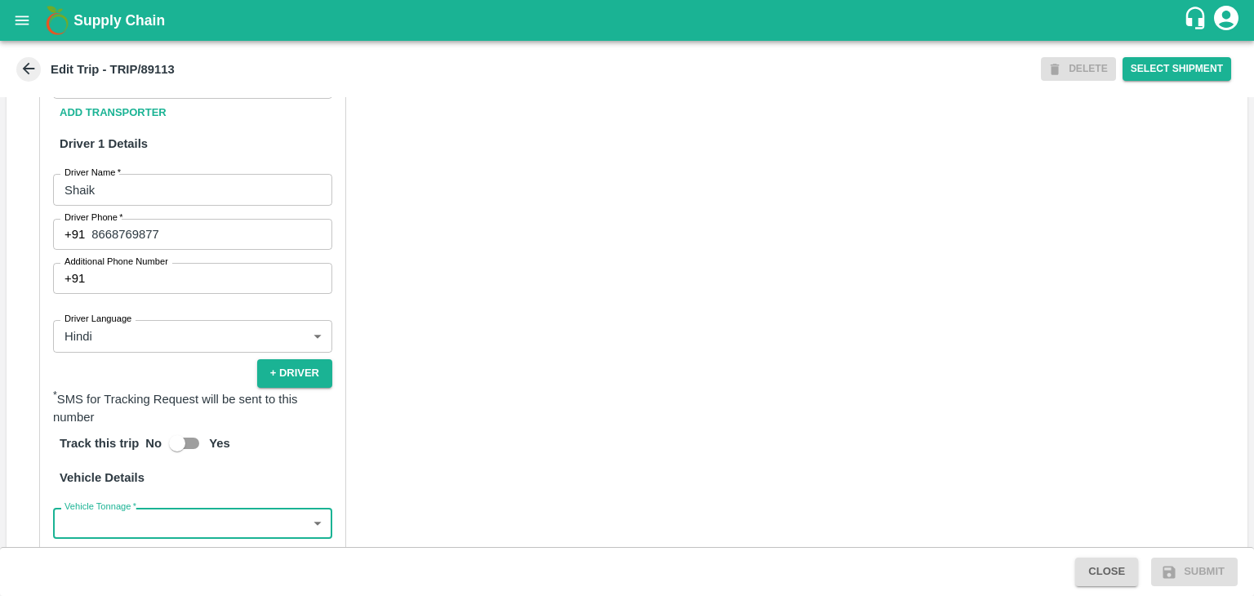
scroll to position [868, 0]
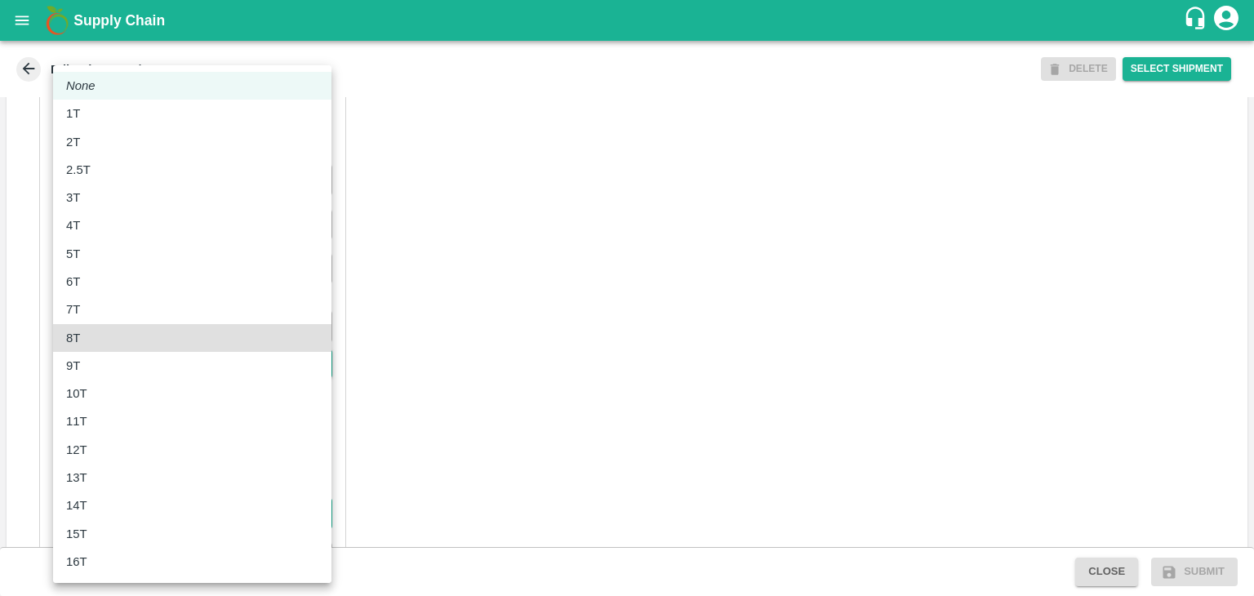
type input "8000"
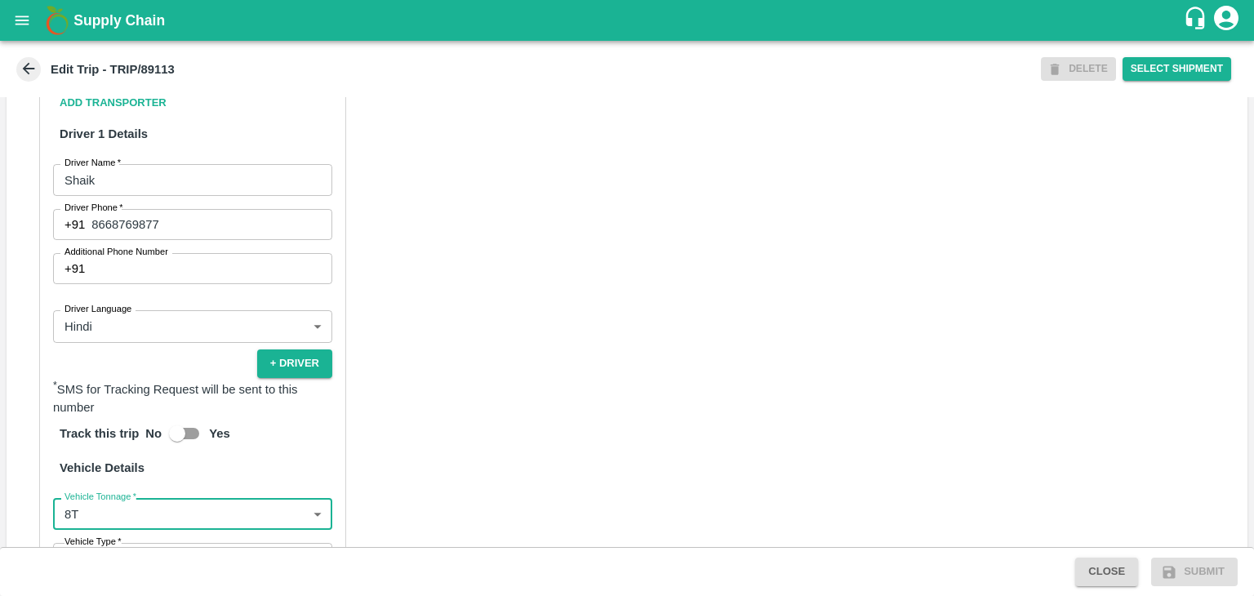
scroll to position [1122, 0]
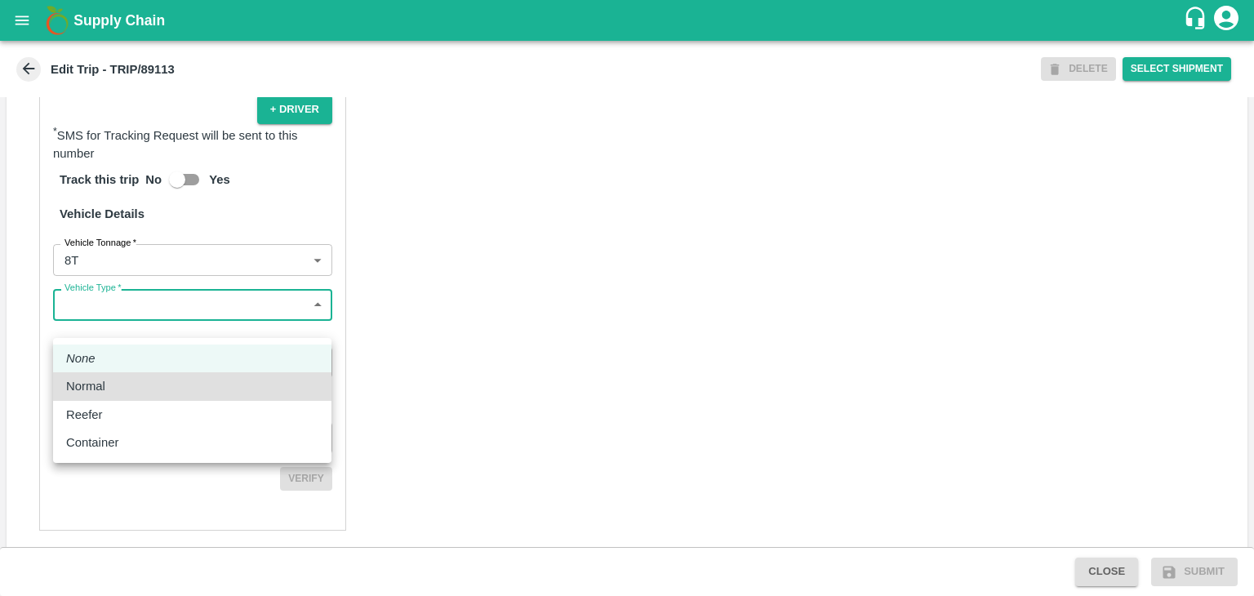
type input "Normal"
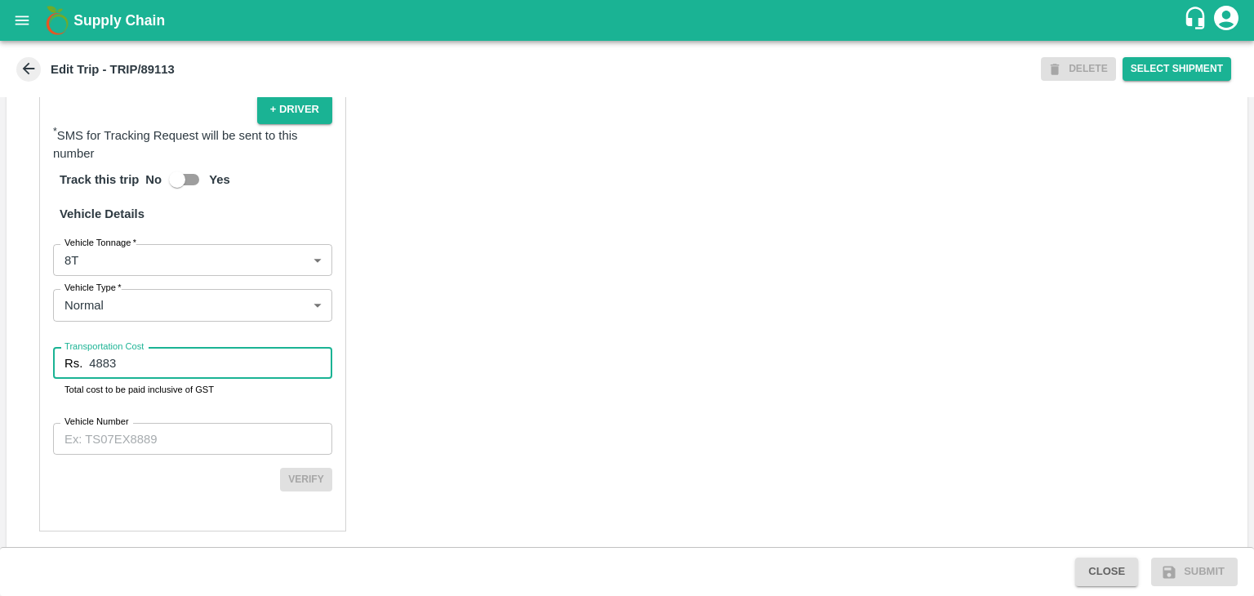
type input "4883"
click at [201, 454] on input "Vehicle Number" at bounding box center [192, 438] width 279 height 31
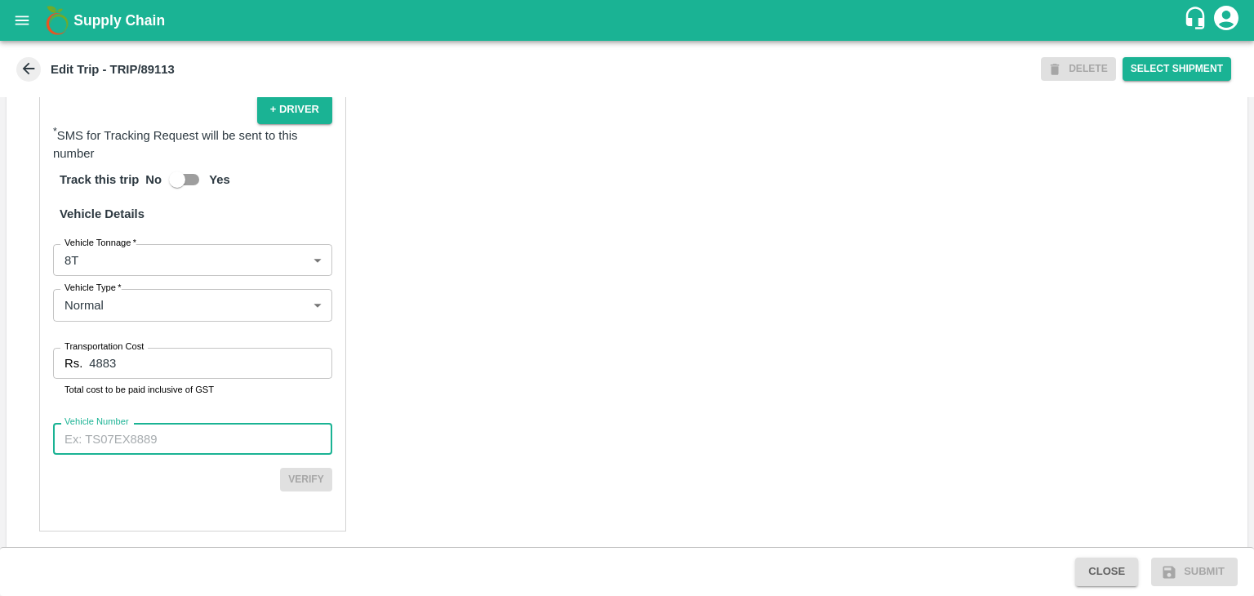
paste input "MH45AX3780"
type input "MH45AX3780"
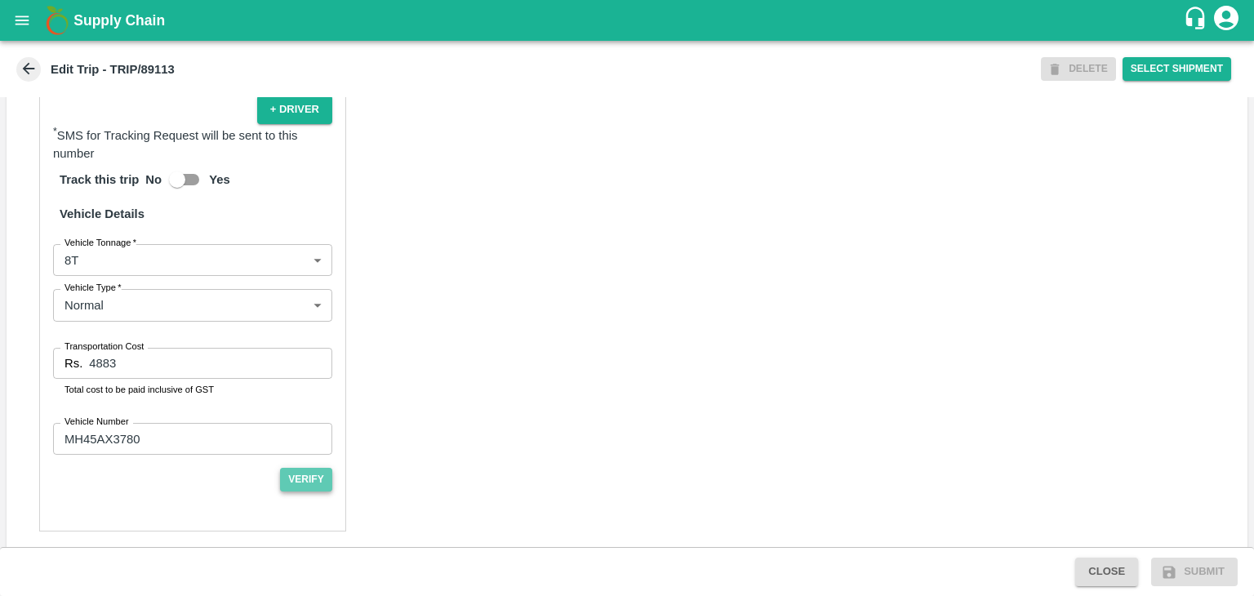
click at [285, 492] on button "Verify" at bounding box center [306, 480] width 52 height 24
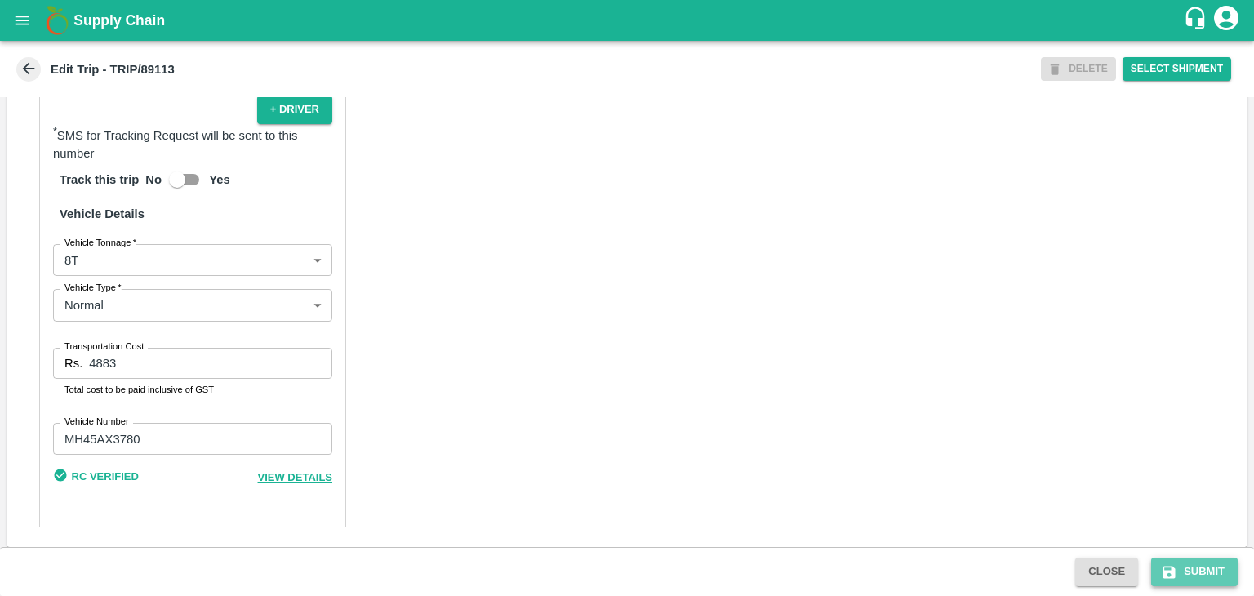
click at [1218, 559] on button "Submit" at bounding box center [1194, 572] width 87 height 29
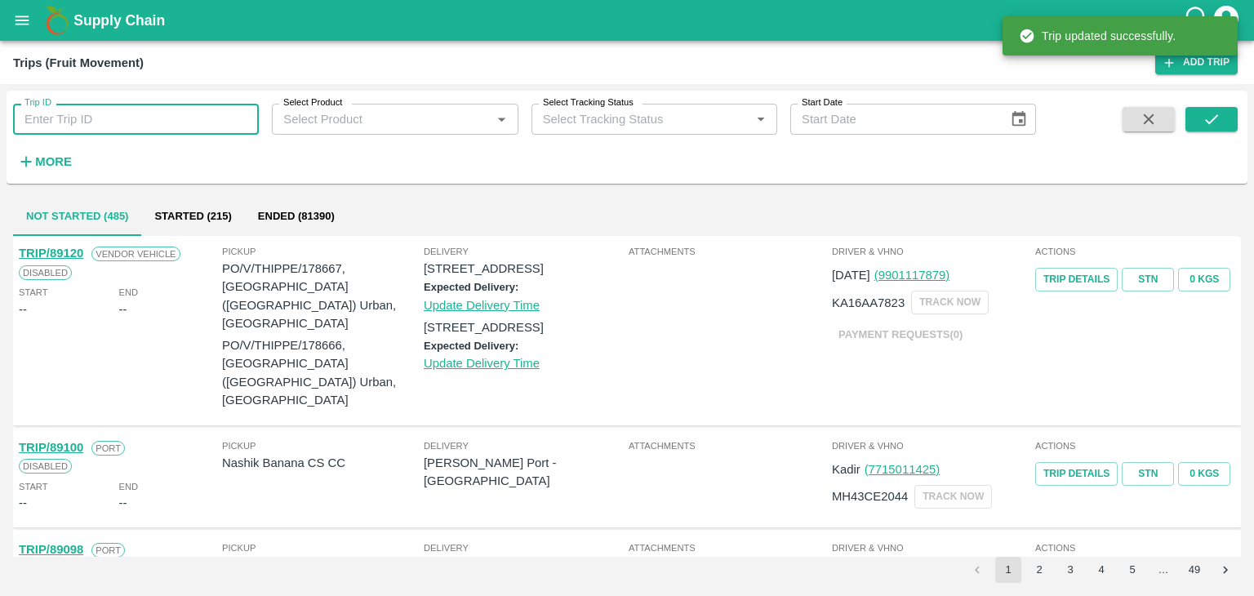
click at [211, 109] on input "Trip ID" at bounding box center [136, 119] width 246 height 31
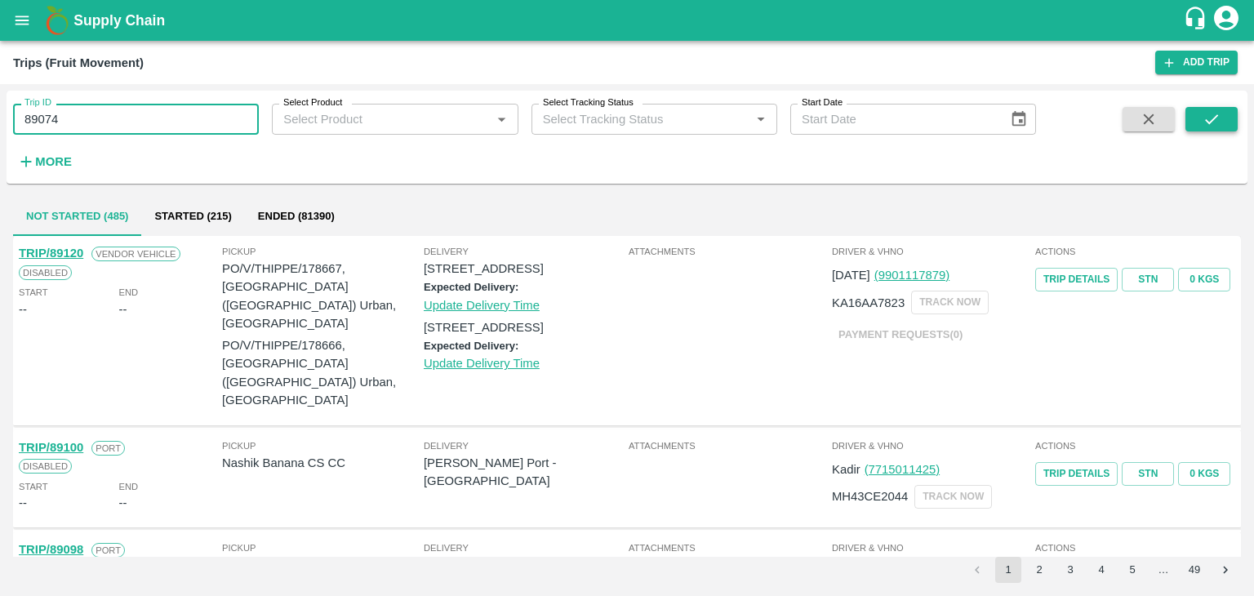
type input "89074"
click at [1210, 121] on icon "submit" at bounding box center [1212, 119] width 18 height 18
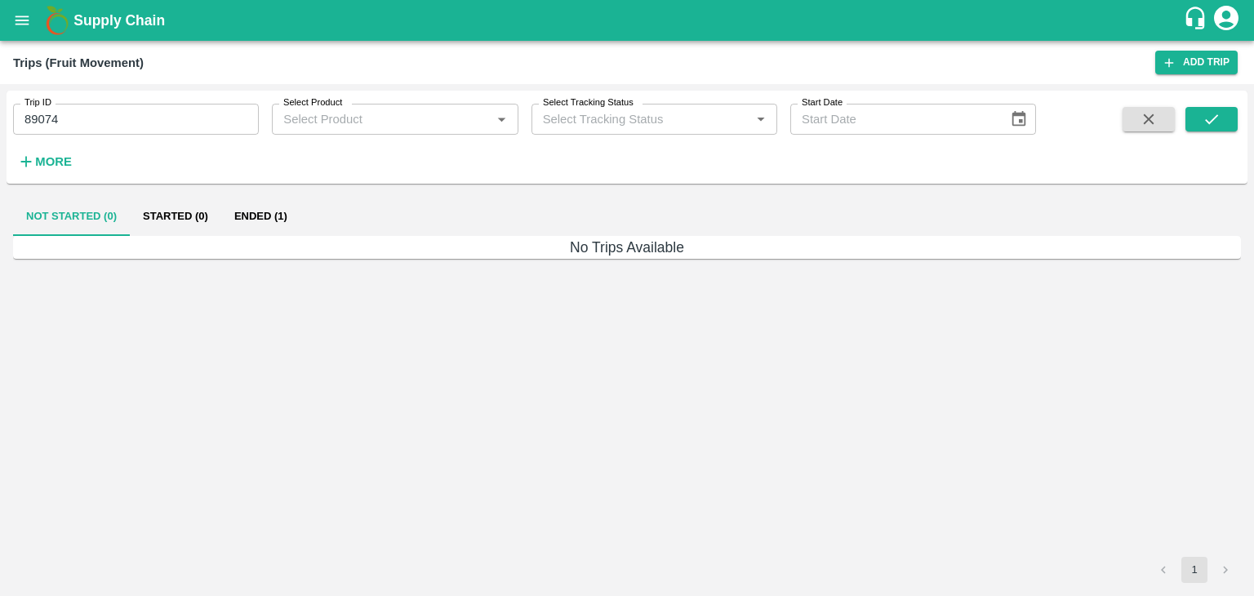
click at [242, 220] on button "Ended (1)" at bounding box center [260, 216] width 79 height 39
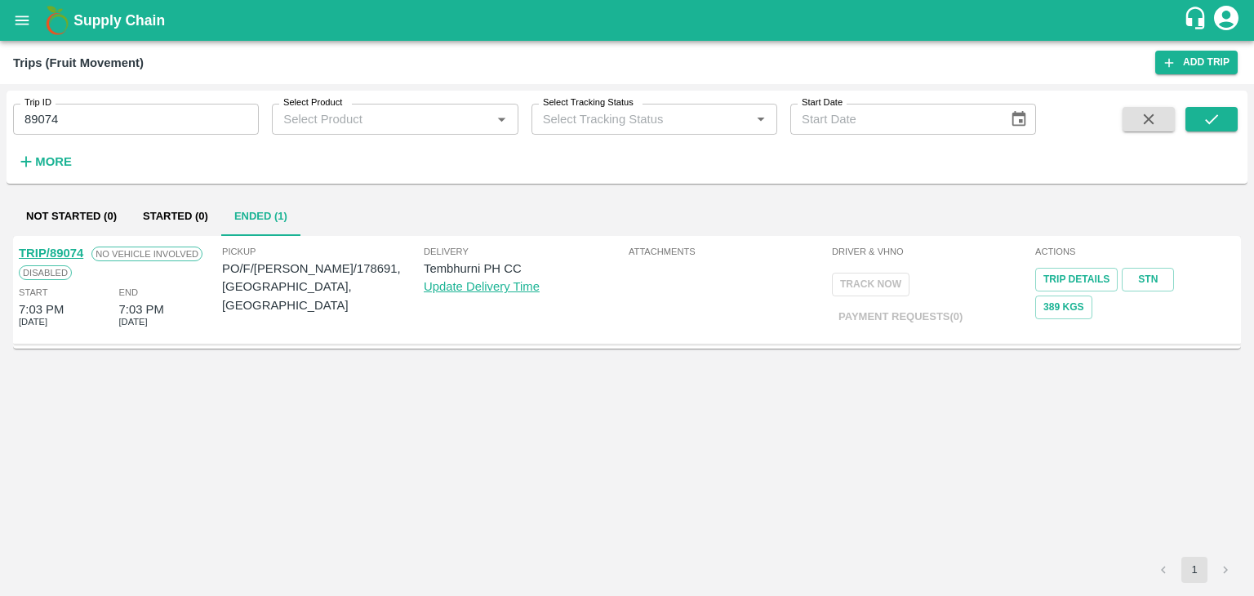
click at [52, 245] on div "TRIP/89074" at bounding box center [51, 253] width 65 height 18
click at [55, 247] on link "TRIP/89074" at bounding box center [51, 253] width 65 height 13
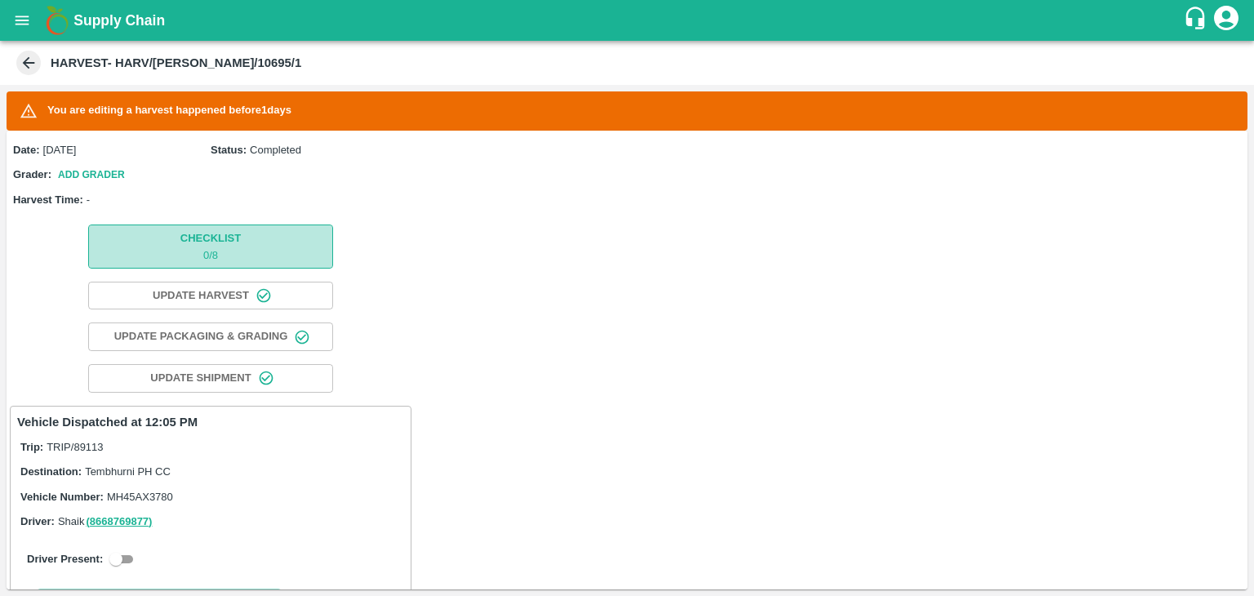
click at [206, 252] on p "0 / 8" at bounding box center [210, 256] width 60 height 16
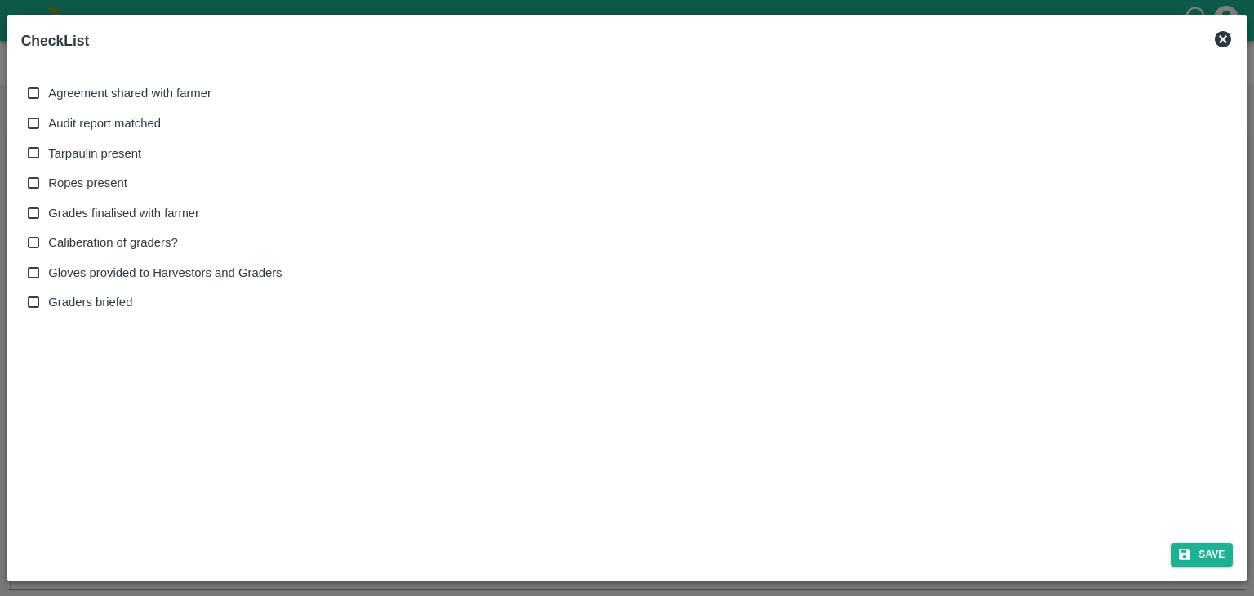
click at [86, 99] on span "Agreement shared with farmer" at bounding box center [129, 93] width 163 height 18
click at [49, 99] on input "Agreement shared with farmer" at bounding box center [34, 93] width 30 height 30
checkbox input "true"
click at [95, 122] on span "Audit report matched" at bounding box center [104, 123] width 113 height 18
click at [49, 122] on input "Audit report matched" at bounding box center [34, 124] width 30 height 30
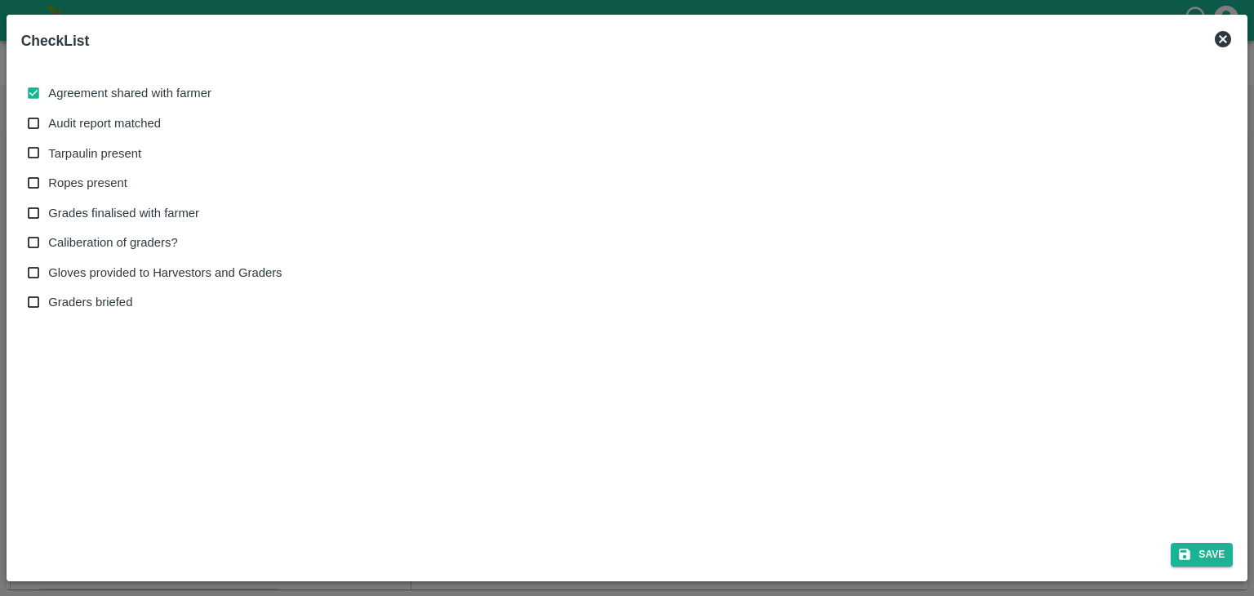
checkbox input "true"
click at [101, 158] on span "Tarpaulin present" at bounding box center [94, 154] width 93 height 18
click at [49, 158] on input "Tarpaulin present" at bounding box center [34, 153] width 30 height 30
checkbox input "true"
drag, startPoint x: 101, startPoint y: 191, endPoint x: 125, endPoint y: 213, distance: 32.4
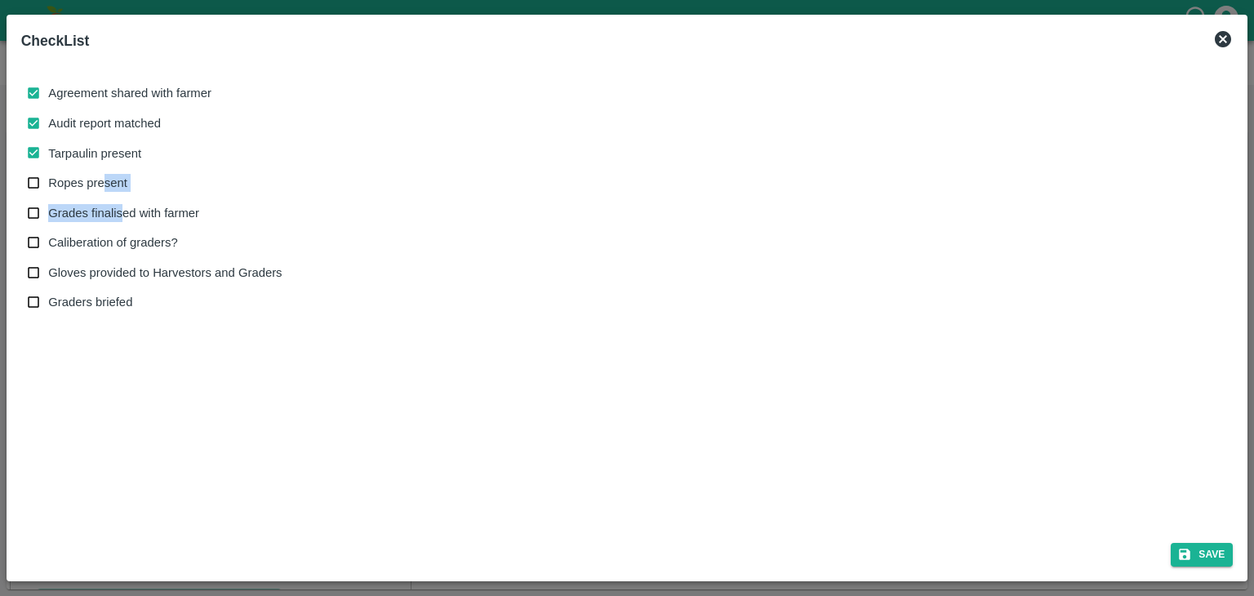
click at [125, 213] on div "Agreement shared with farmer Audit report matched Tarpaulin present Ropes prese…" at bounding box center [162, 197] width 268 height 239
click at [125, 213] on span "Grades finalised with farmer" at bounding box center [123, 213] width 151 height 18
click at [49, 213] on input "Grades finalised with farmer" at bounding box center [34, 213] width 30 height 30
checkbox input "true"
click at [105, 174] on span "Ropes present" at bounding box center [87, 183] width 79 height 18
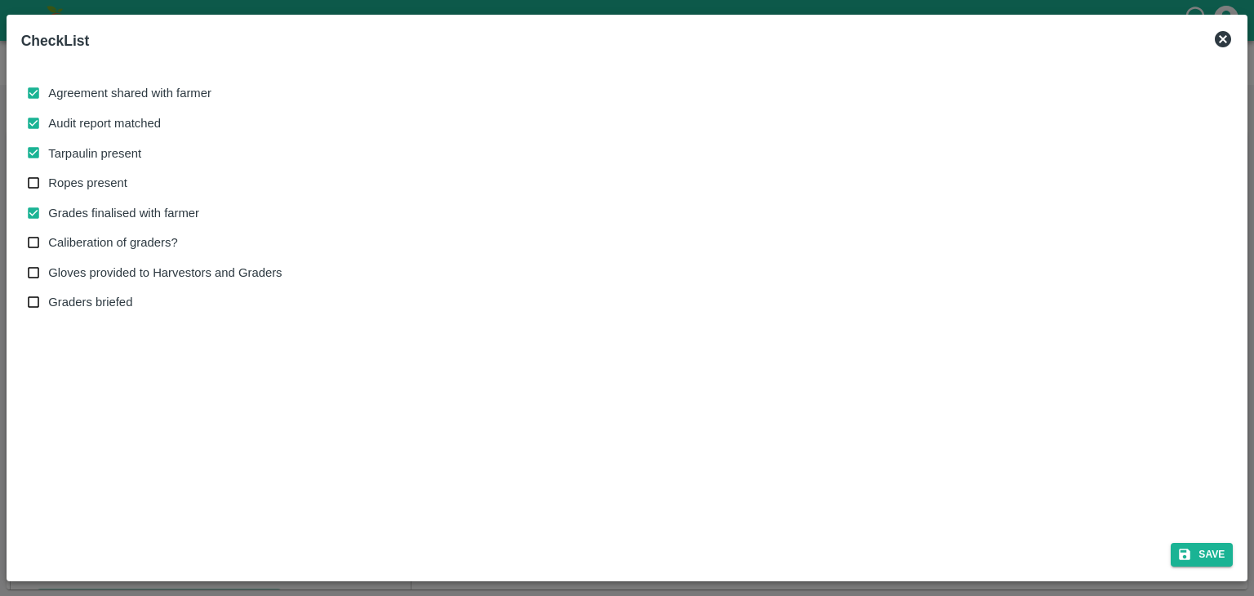
click at [49, 174] on input "Ropes present" at bounding box center [34, 183] width 30 height 30
checkbox input "true"
drag, startPoint x: 136, startPoint y: 238, endPoint x: 156, endPoint y: 275, distance: 41.6
click at [156, 275] on div "Agreement shared with farmer Audit report matched Tarpaulin present Ropes prese…" at bounding box center [162, 197] width 268 height 239
click at [156, 275] on span "Gloves provided to Harvestors and Graders" at bounding box center [165, 273] width 234 height 18
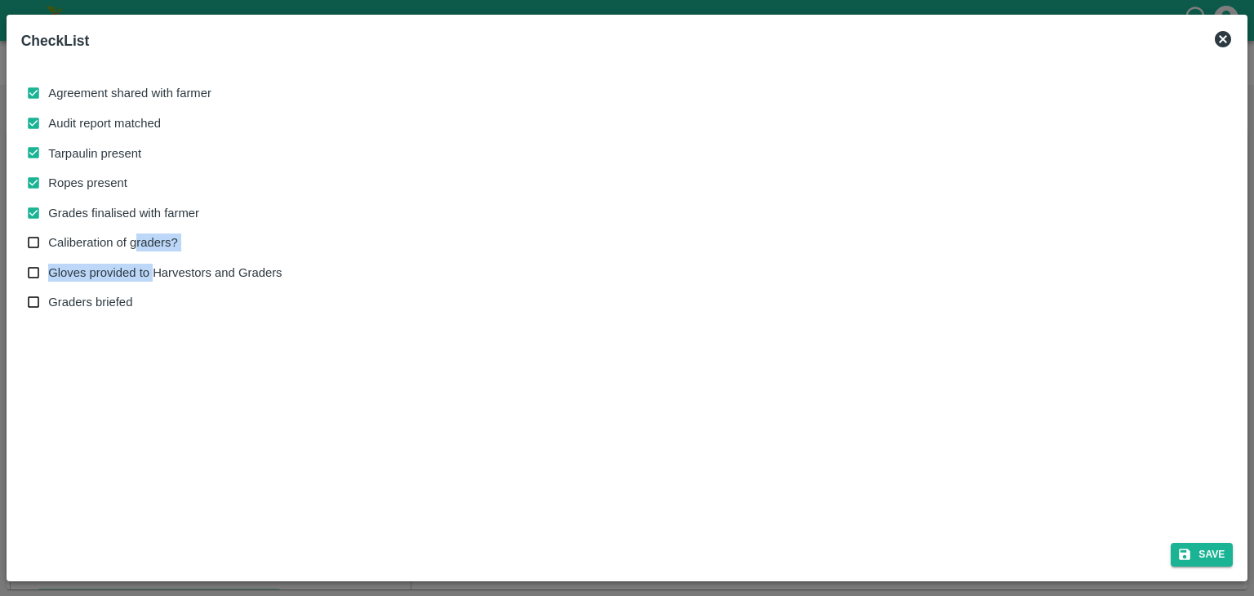
click at [49, 275] on input "Gloves provided to Harvestors and Graders" at bounding box center [34, 273] width 30 height 30
checkbox input "true"
click at [147, 238] on span "Caliberation of graders?" at bounding box center [112, 243] width 129 height 18
click at [49, 238] on input "Caliberation of graders?" at bounding box center [34, 243] width 30 height 30
checkbox input "true"
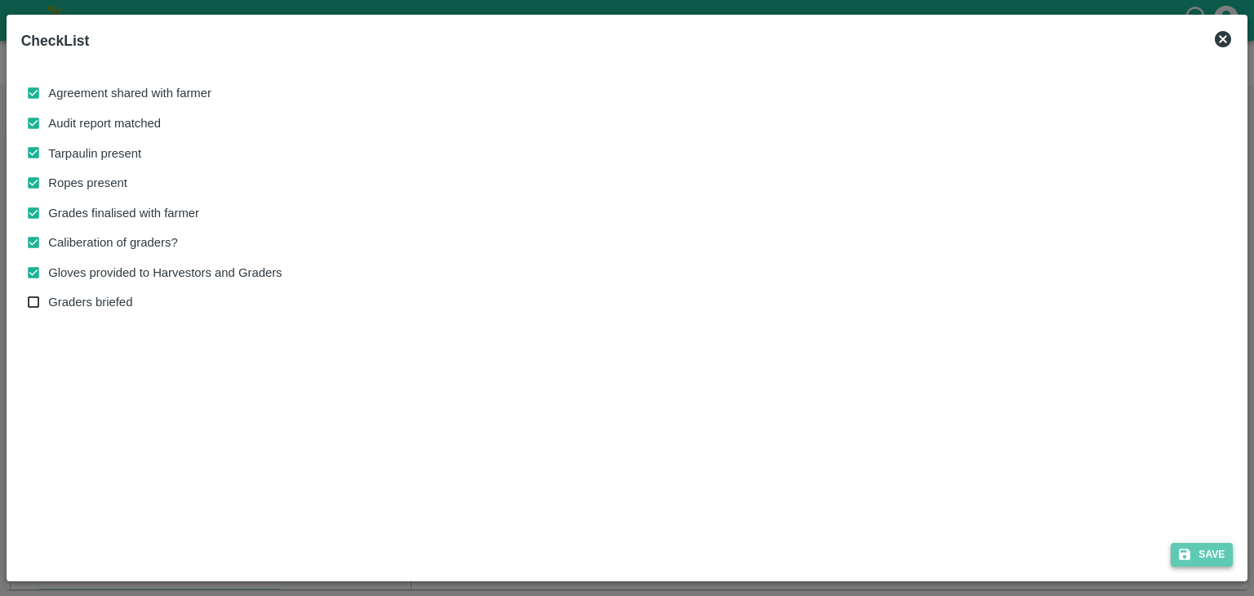
click at [1216, 551] on button "Save" at bounding box center [1202, 555] width 62 height 24
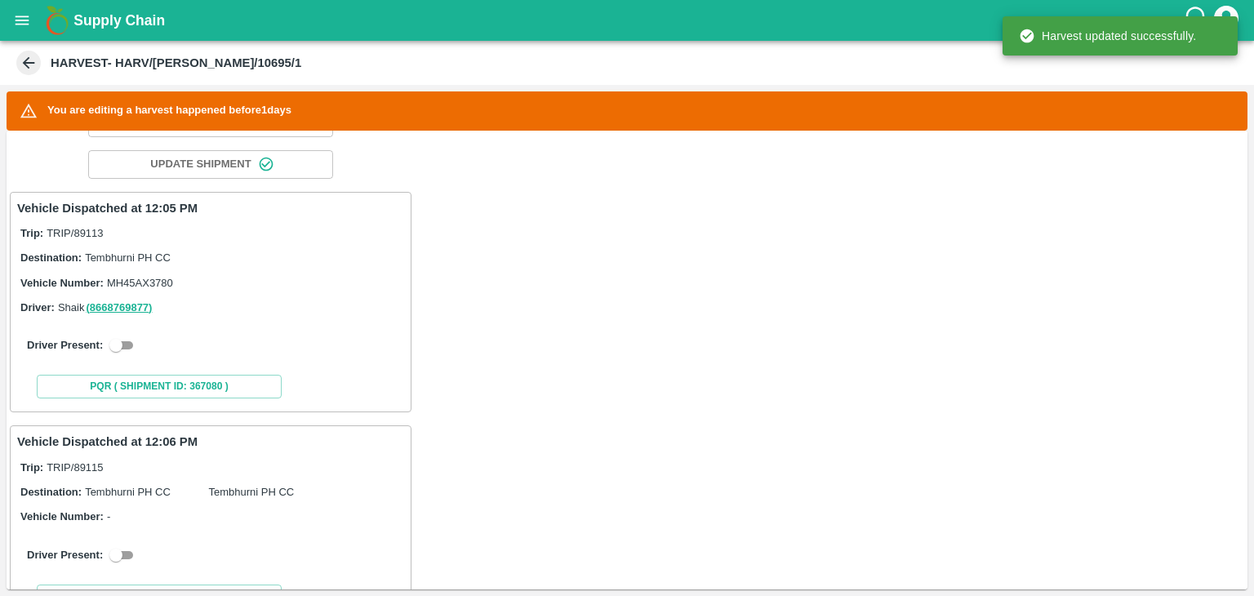
scroll to position [310, 0]
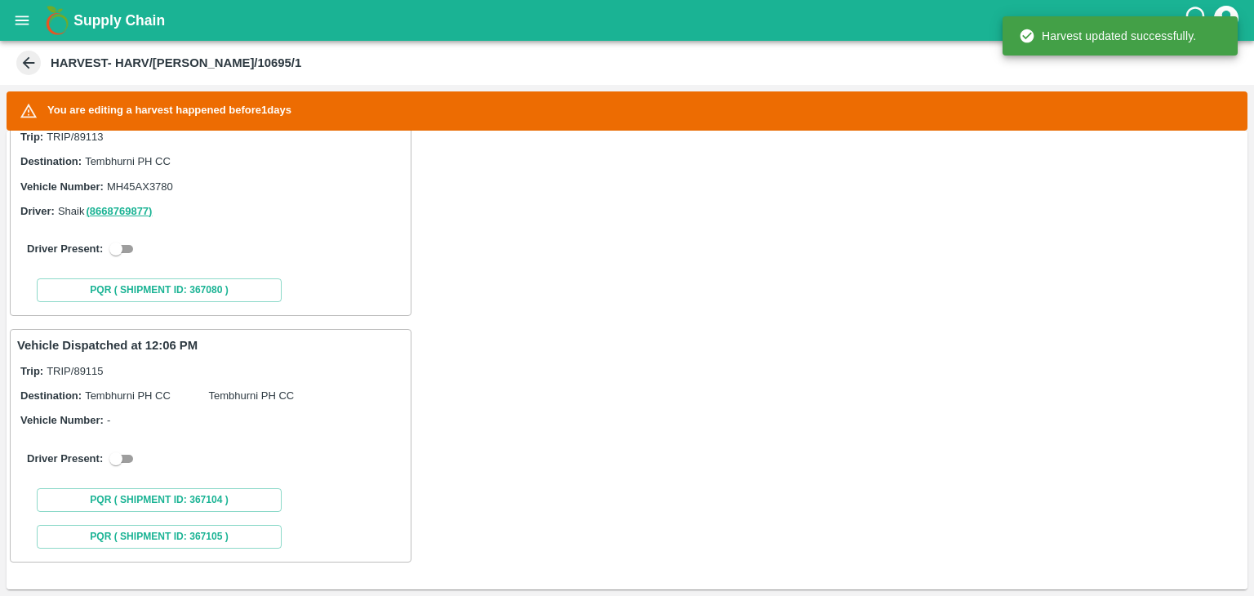
click at [127, 249] on input "checkbox" at bounding box center [116, 249] width 59 height 20
checkbox input "true"
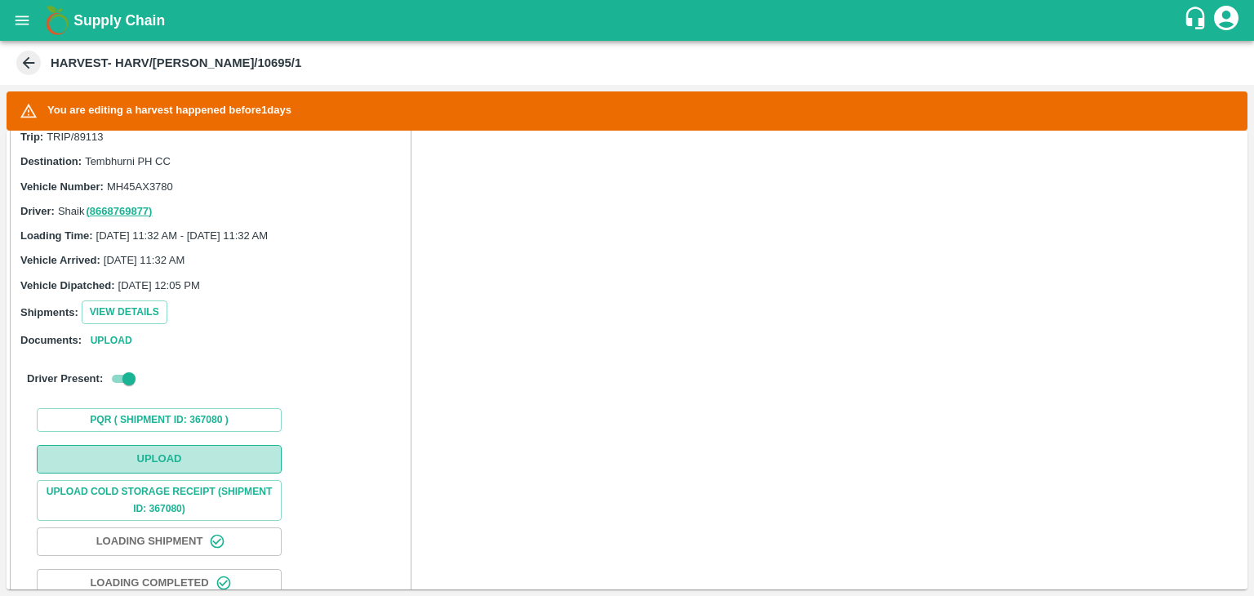
click at [194, 451] on button "Upload" at bounding box center [159, 459] width 245 height 29
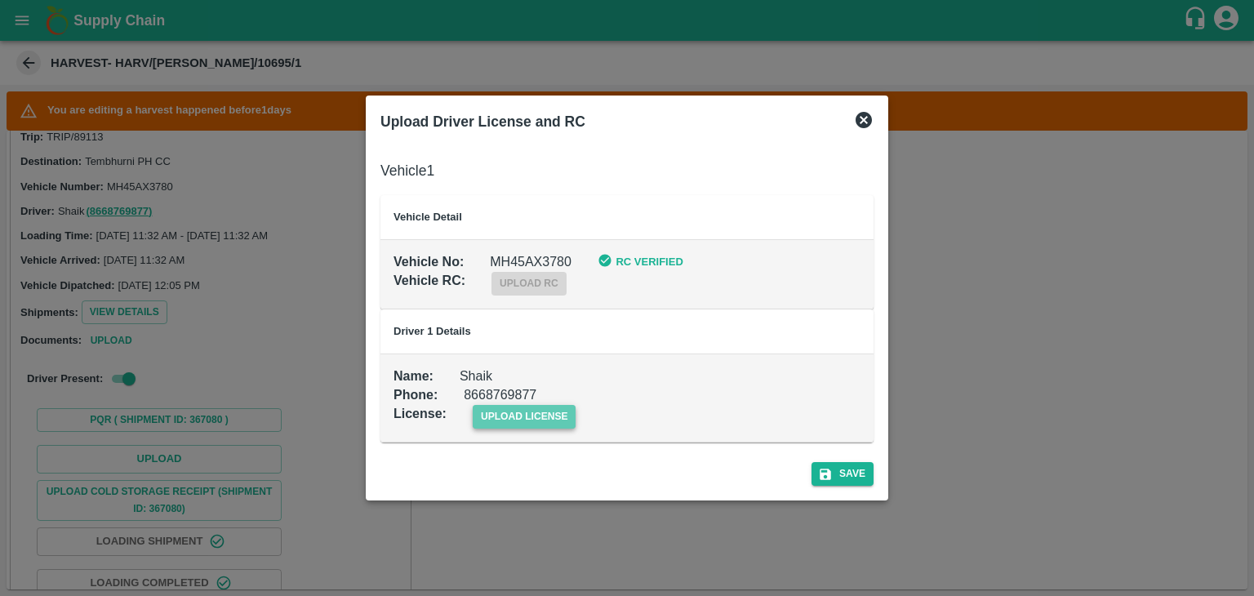
click at [507, 410] on span "upload license" at bounding box center [525, 417] width 104 height 24
click at [0, 0] on input "upload license" at bounding box center [0, 0] width 0 height 0
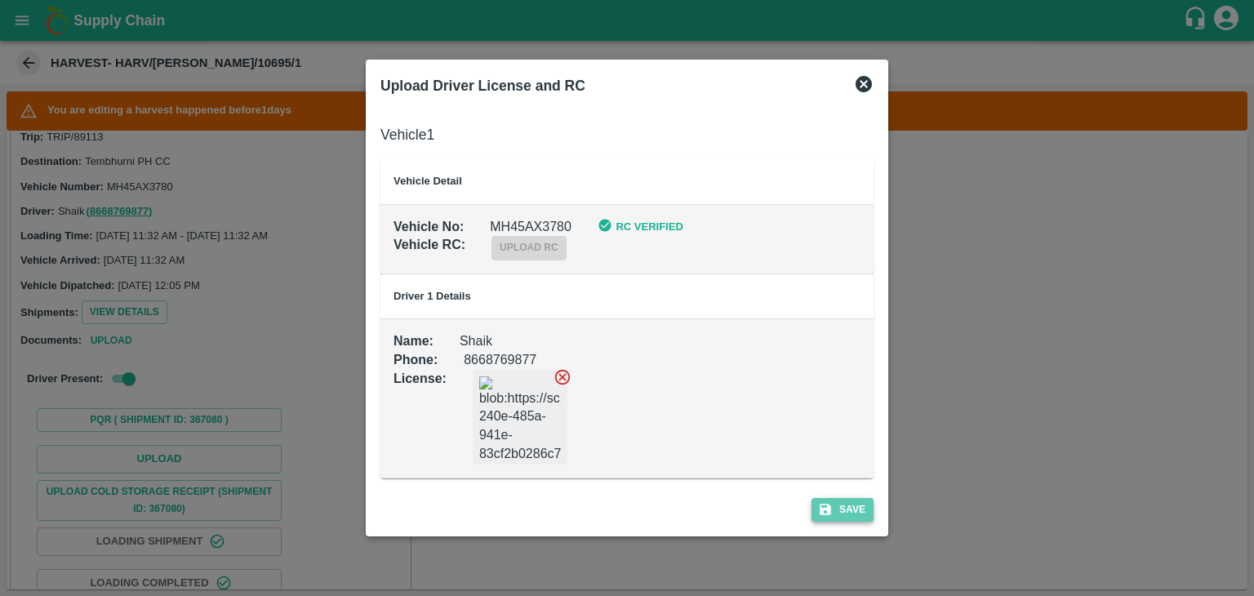
click at [848, 509] on button "Save" at bounding box center [843, 510] width 62 height 24
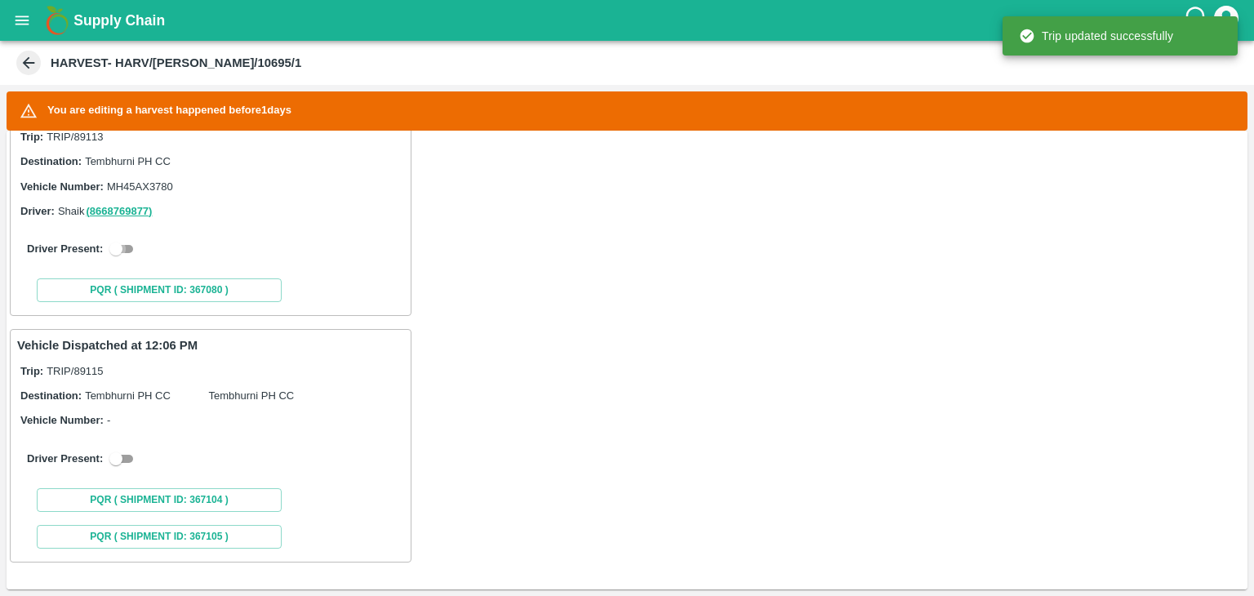
click at [127, 247] on input "checkbox" at bounding box center [116, 249] width 59 height 20
checkbox input "true"
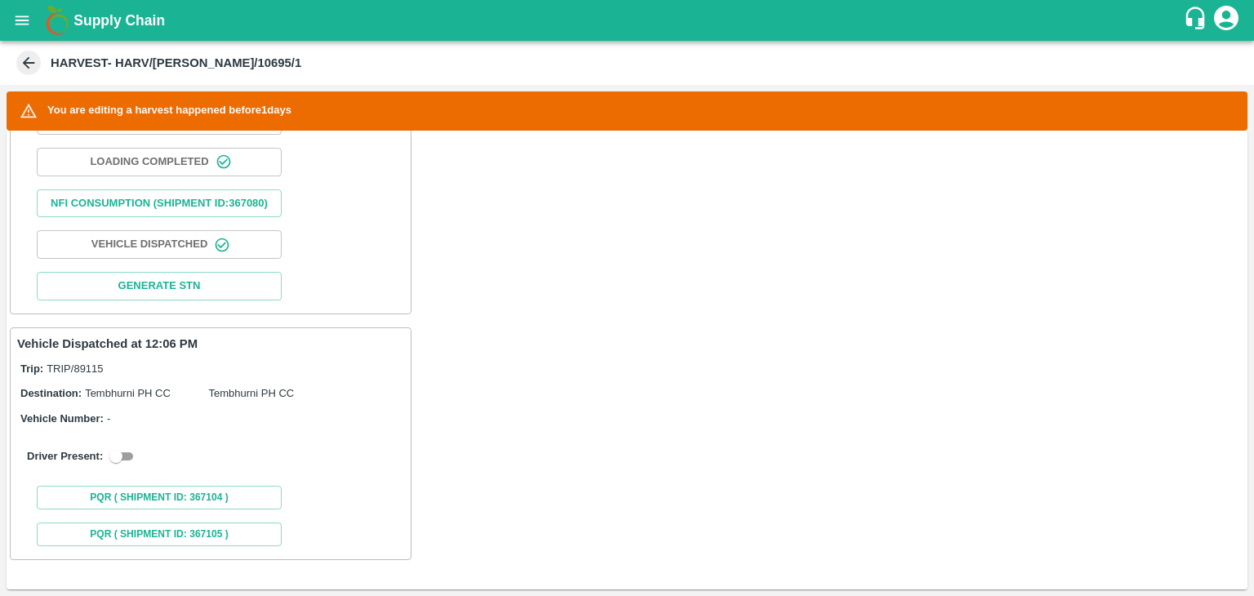
scroll to position [745, 0]
click at [127, 452] on input "checkbox" at bounding box center [116, 457] width 59 height 20
checkbox input "true"
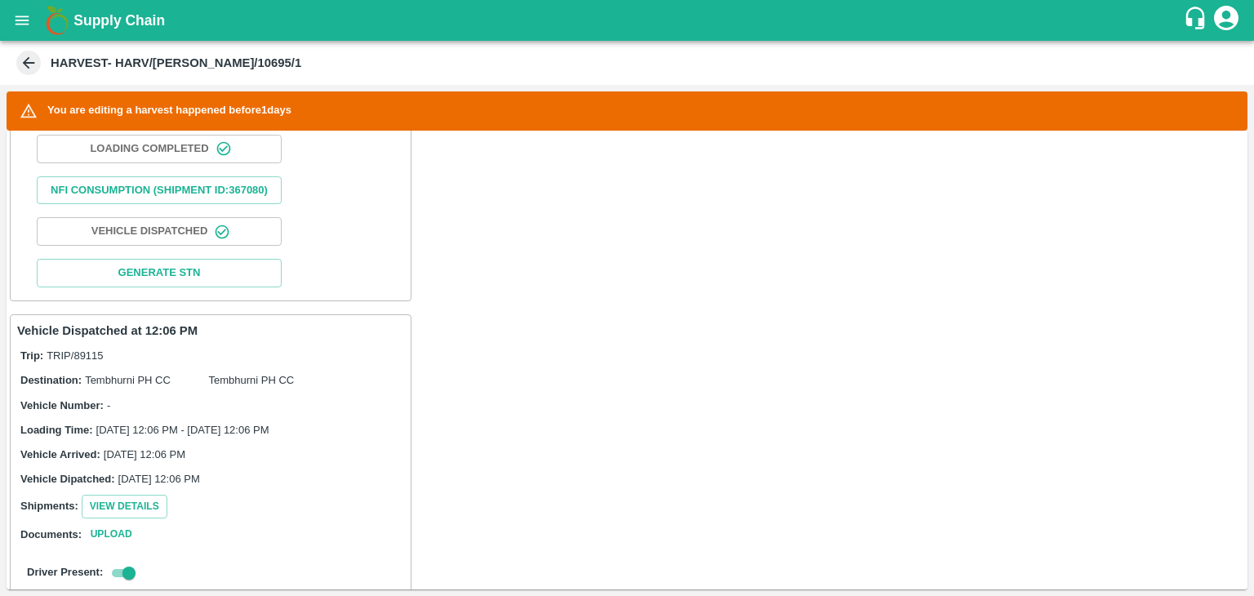
scroll to position [1120, 0]
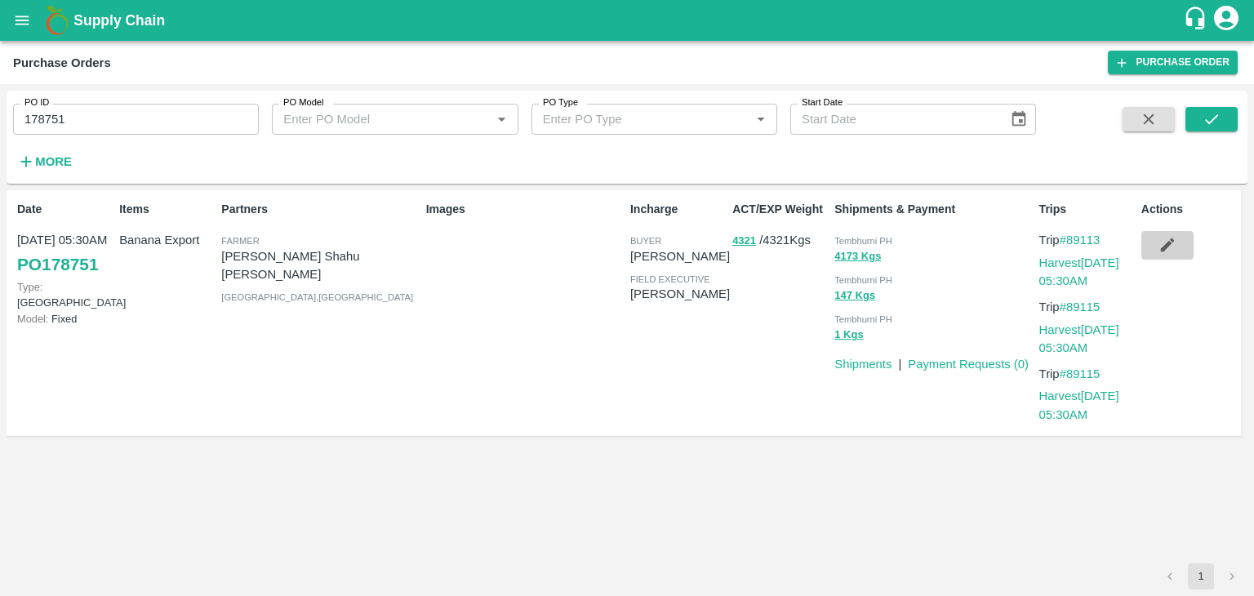
click at [1182, 246] on button "button" at bounding box center [1168, 245] width 52 height 28
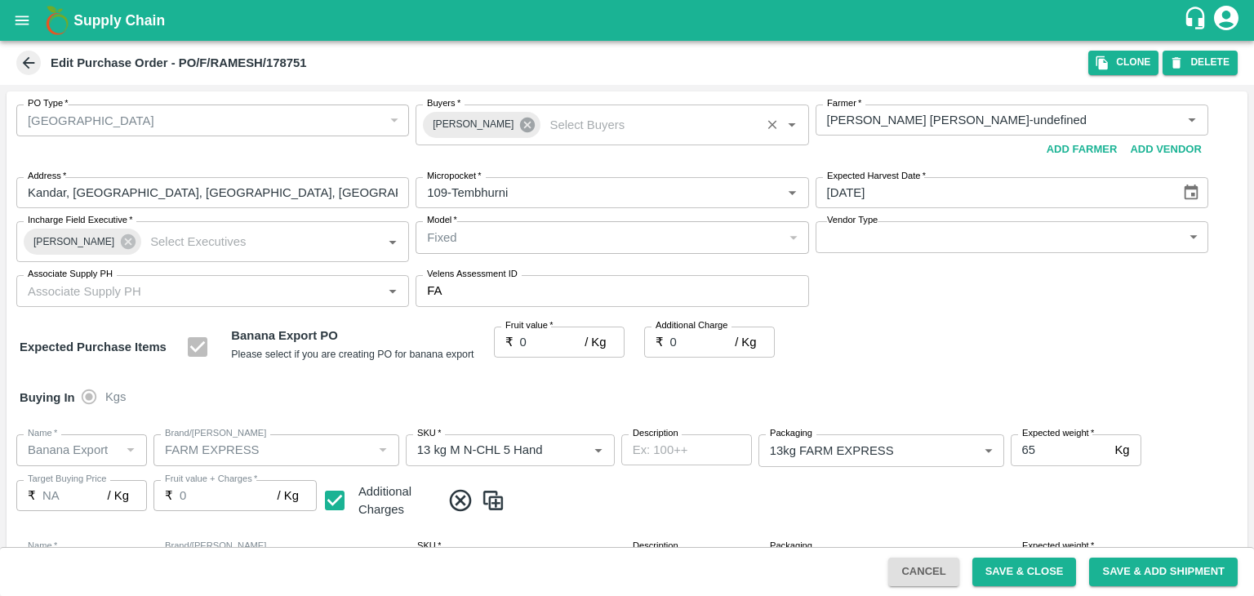
click at [523, 123] on icon at bounding box center [527, 125] width 15 height 15
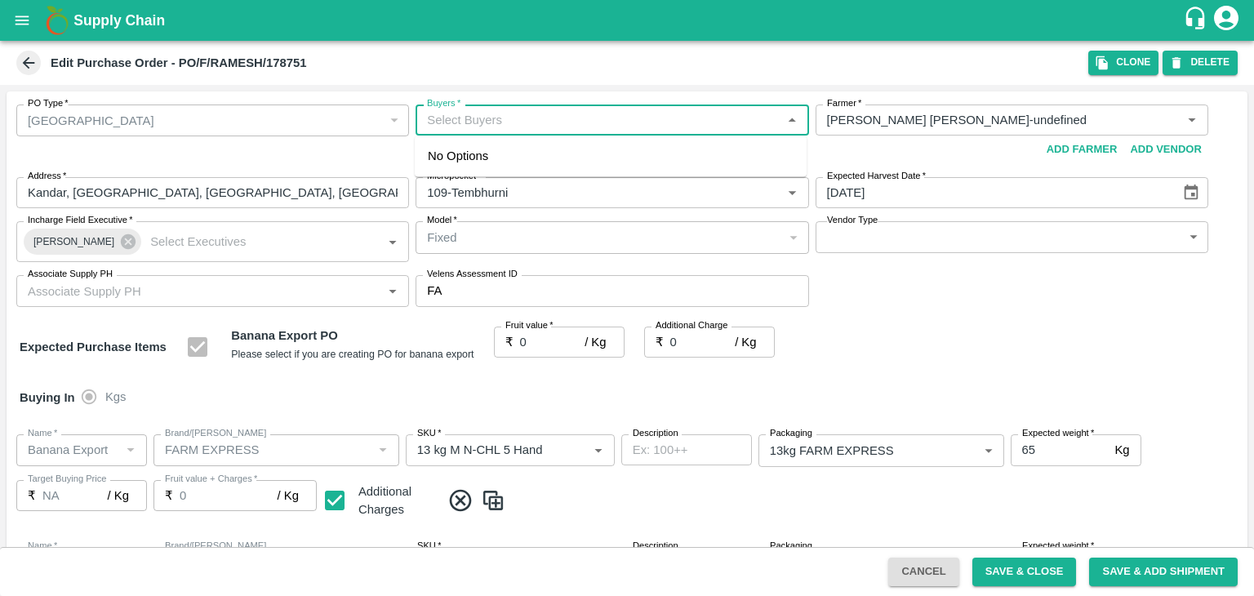
click at [507, 118] on input "Buyers   *" at bounding box center [599, 119] width 356 height 21
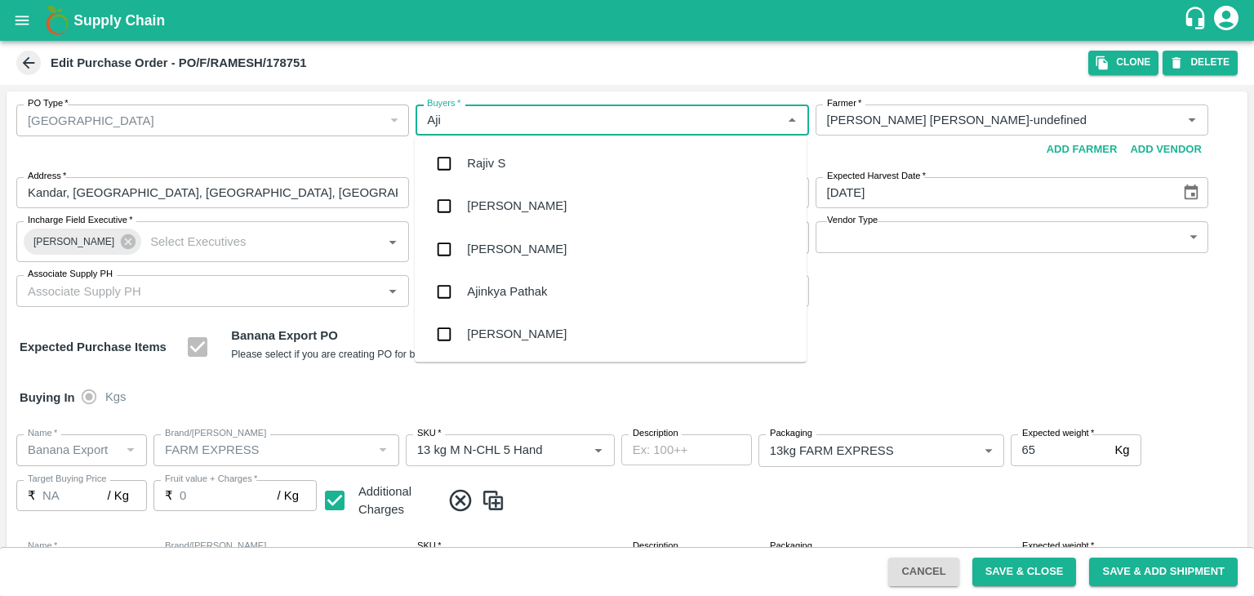
type input "Ajit"
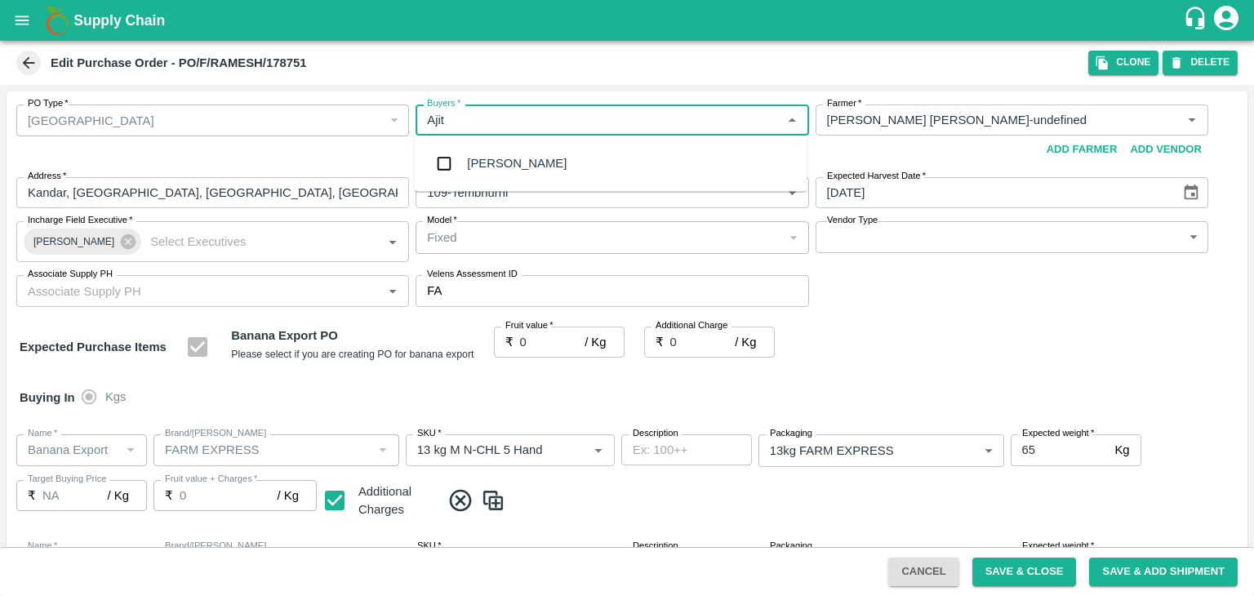
click at [509, 154] on div "Ajit Otari" at bounding box center [611, 163] width 392 height 42
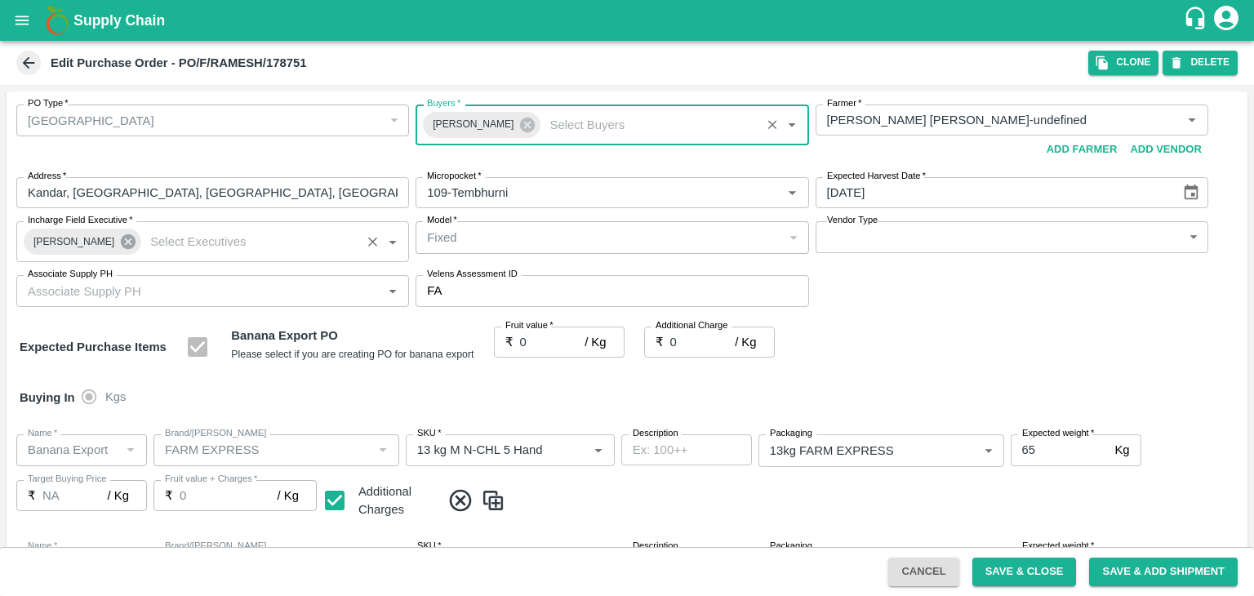
click at [121, 236] on icon at bounding box center [128, 241] width 15 height 15
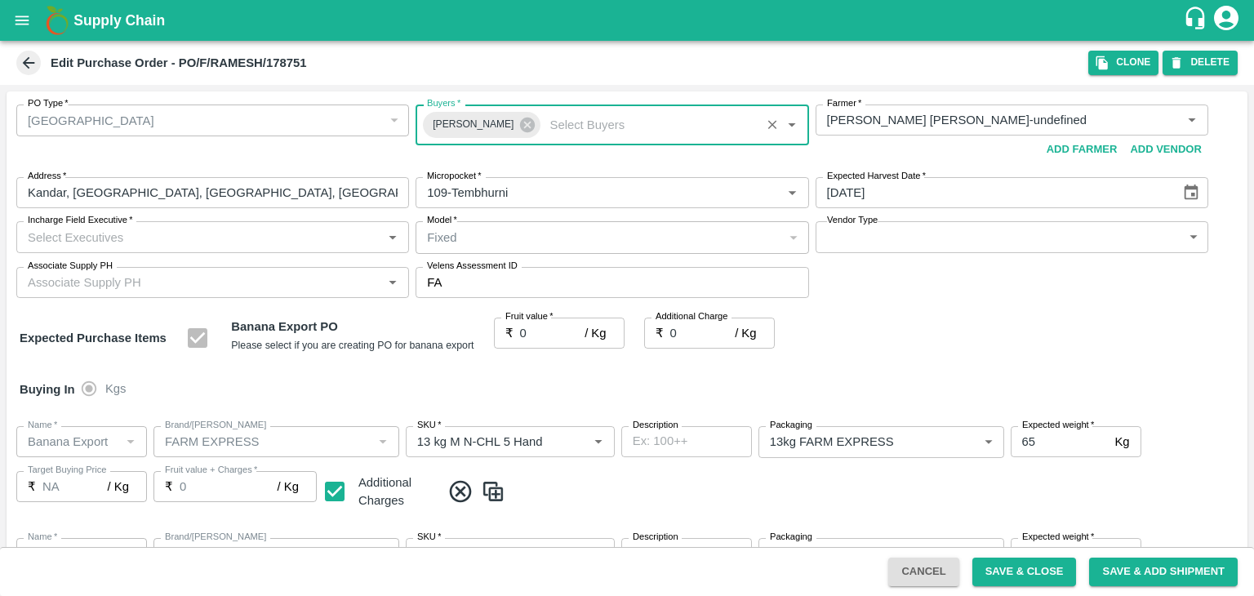
click at [178, 237] on input "Incharge Field Executive   *" at bounding box center [199, 236] width 356 height 21
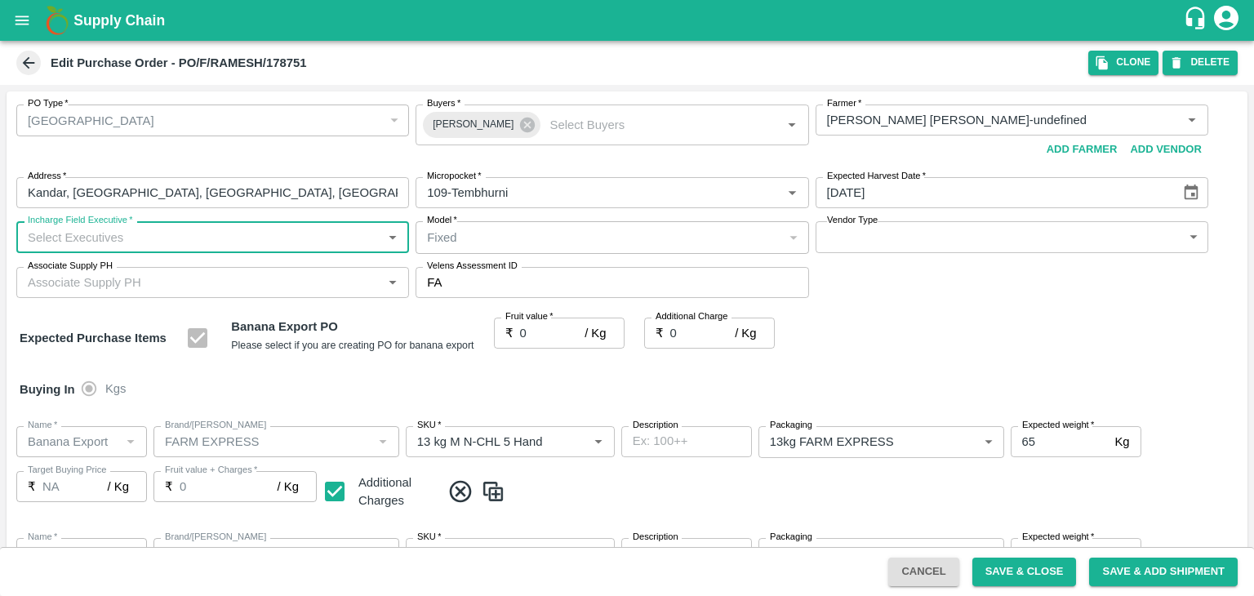
click at [202, 237] on input "Incharge Field Executive   *" at bounding box center [199, 236] width 356 height 21
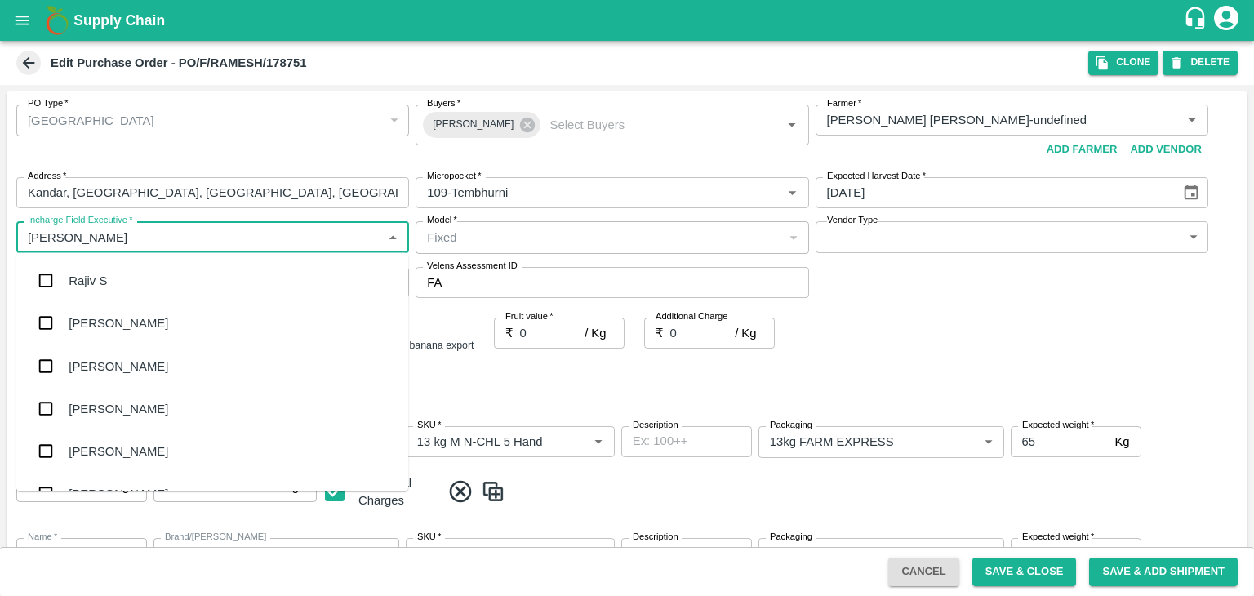
type input "Jay"
click at [174, 360] on div "jaydip Tale" at bounding box center [212, 366] width 392 height 42
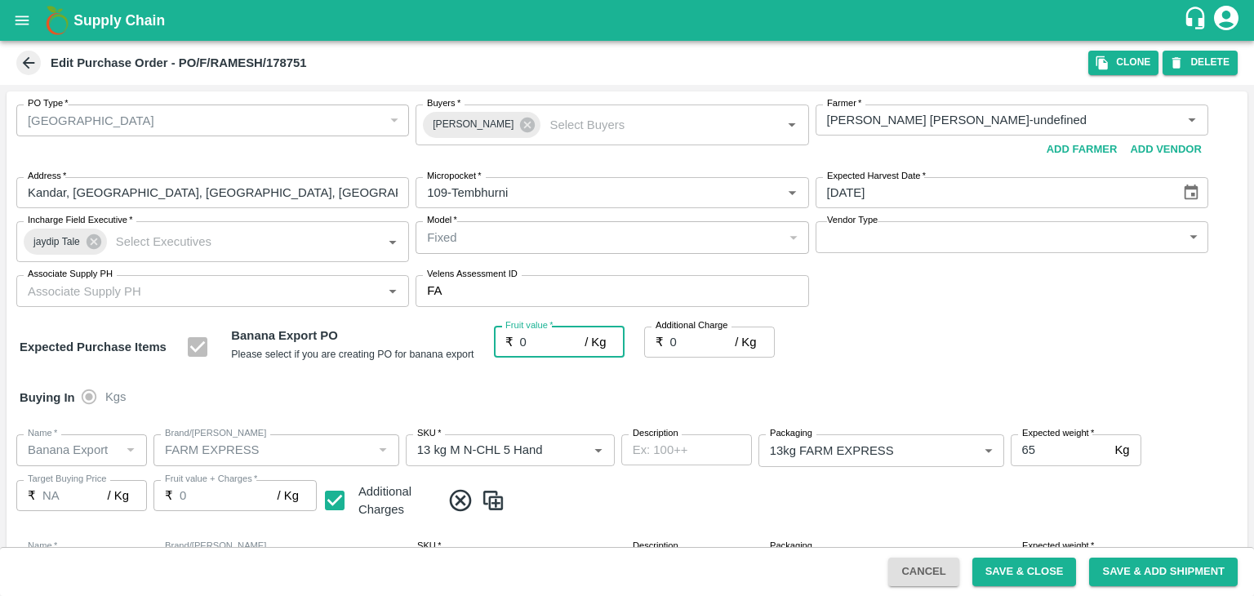
click at [555, 338] on input "0" at bounding box center [552, 342] width 65 height 31
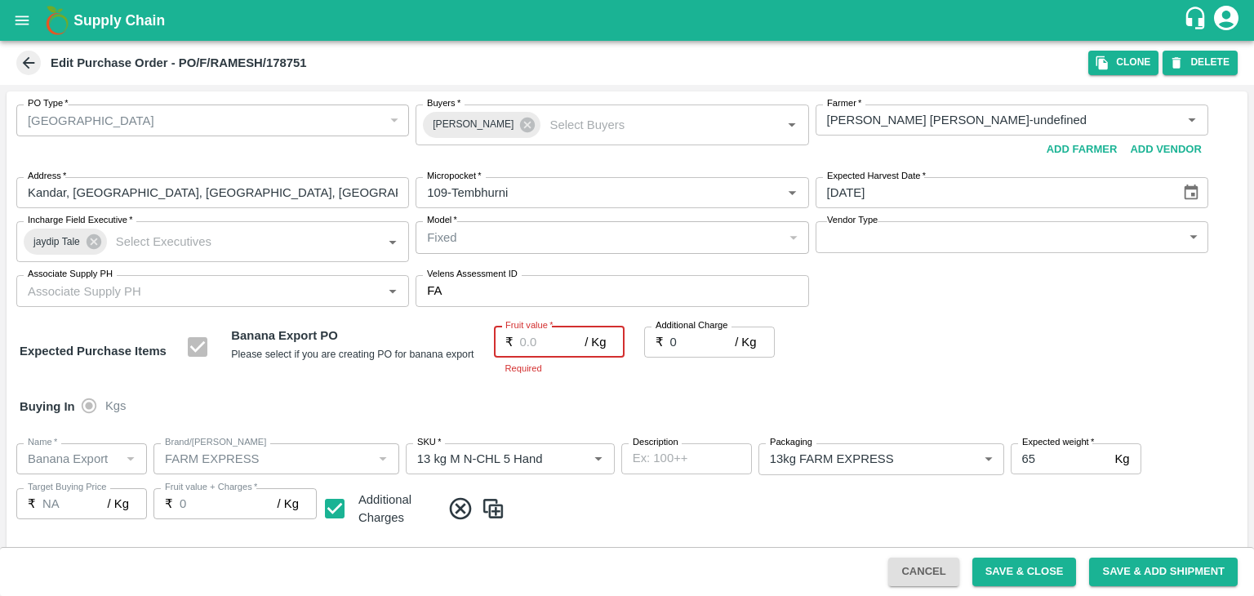
type input "2"
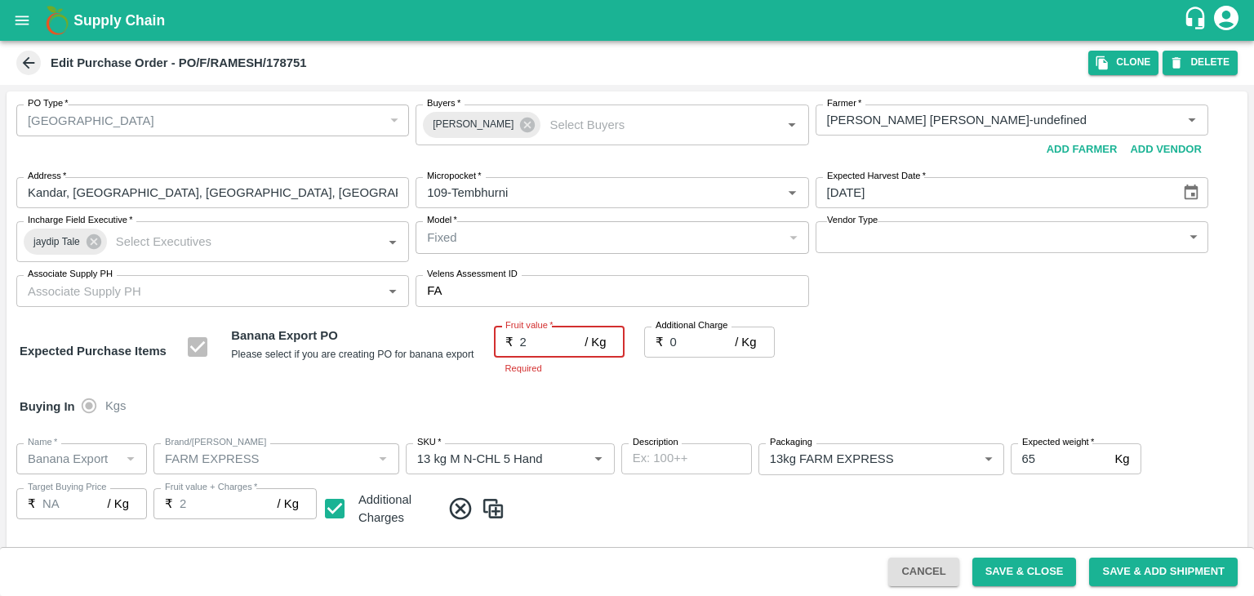
type input "2"
type input "21"
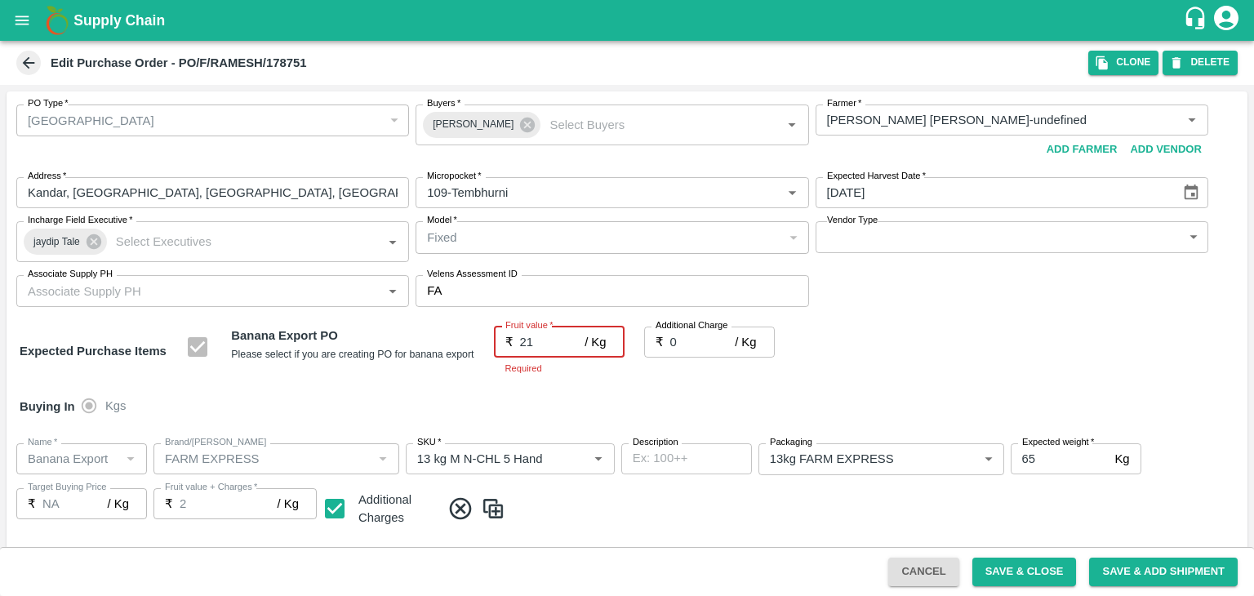
type input "21"
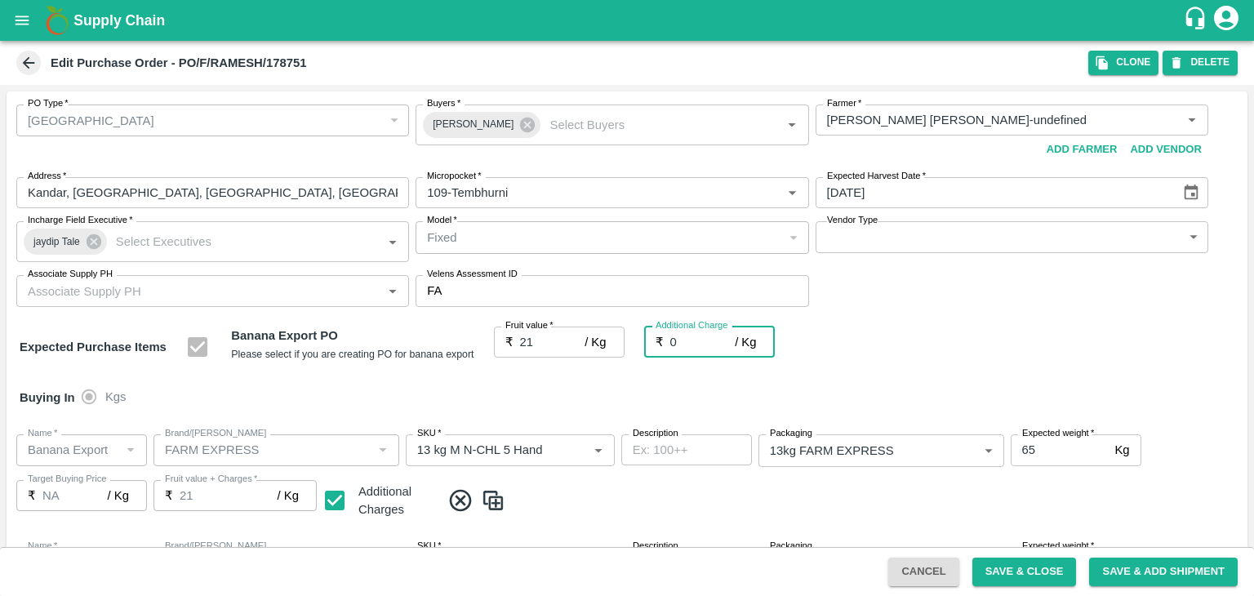
scroll to position [754, 0]
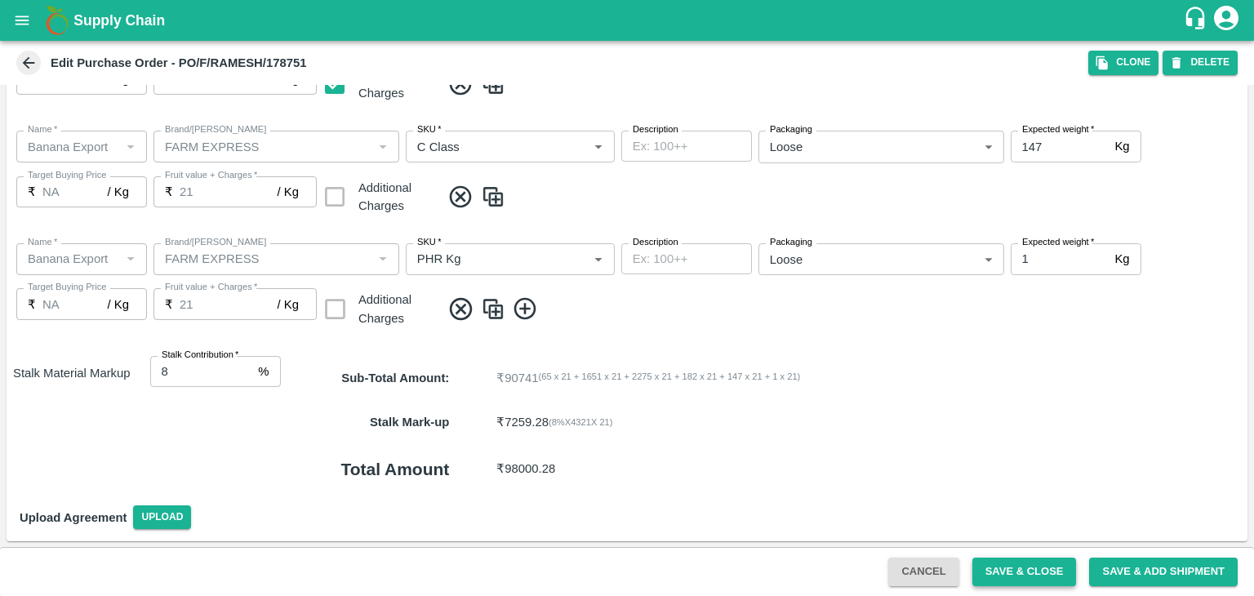
click at [1039, 572] on button "Save & Close" at bounding box center [1025, 572] width 105 height 29
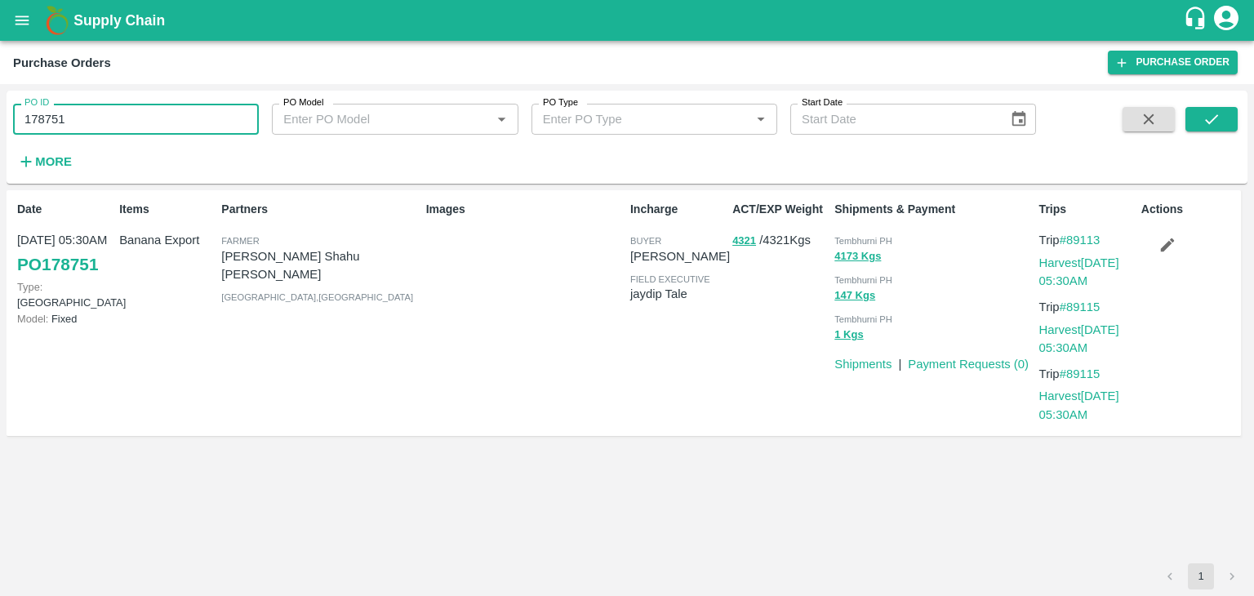
click at [163, 114] on input "178751" at bounding box center [136, 119] width 246 height 31
paste input "text"
type input "178691"
click at [1214, 114] on icon "submit" at bounding box center [1212, 119] width 18 height 18
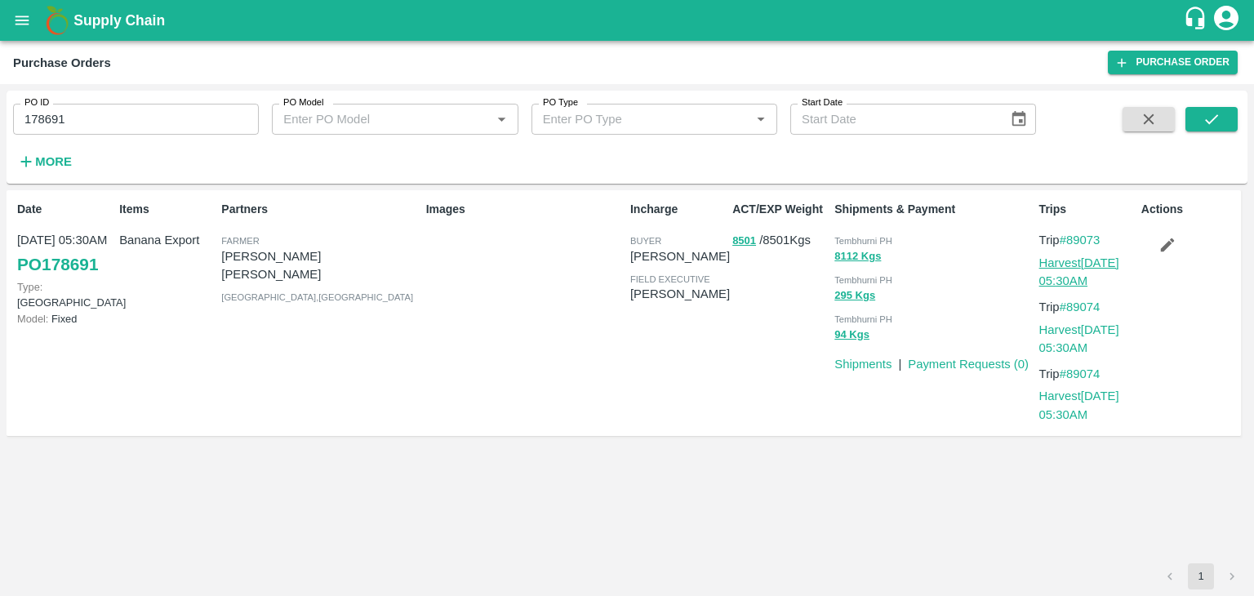
click at [1089, 261] on link "Harvest 28 Sep, 05:30AM" at bounding box center [1080, 271] width 80 height 31
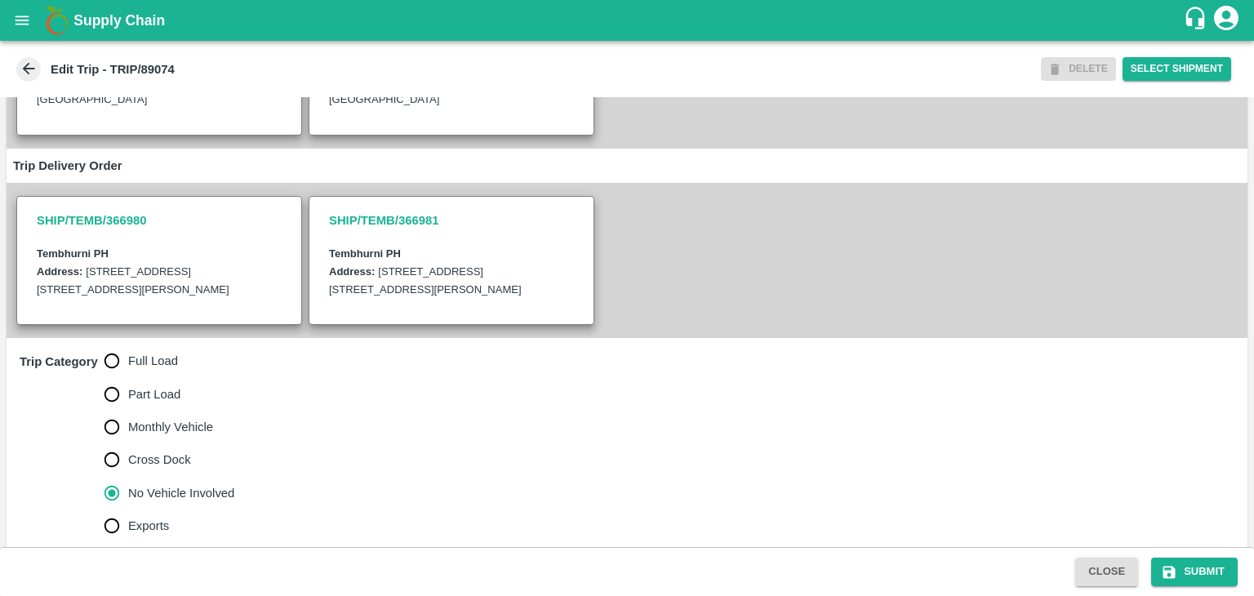
scroll to position [419, 0]
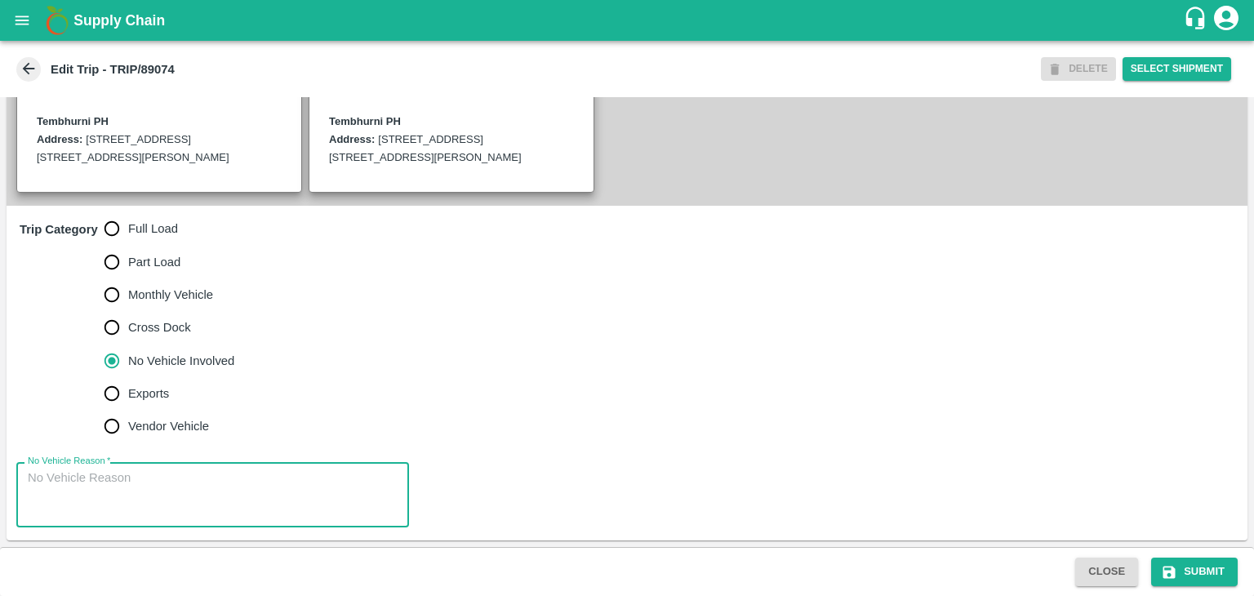
click at [153, 491] on textarea "No Vehicle Reason   *" at bounding box center [213, 495] width 370 height 51
type textarea "Field Dump"
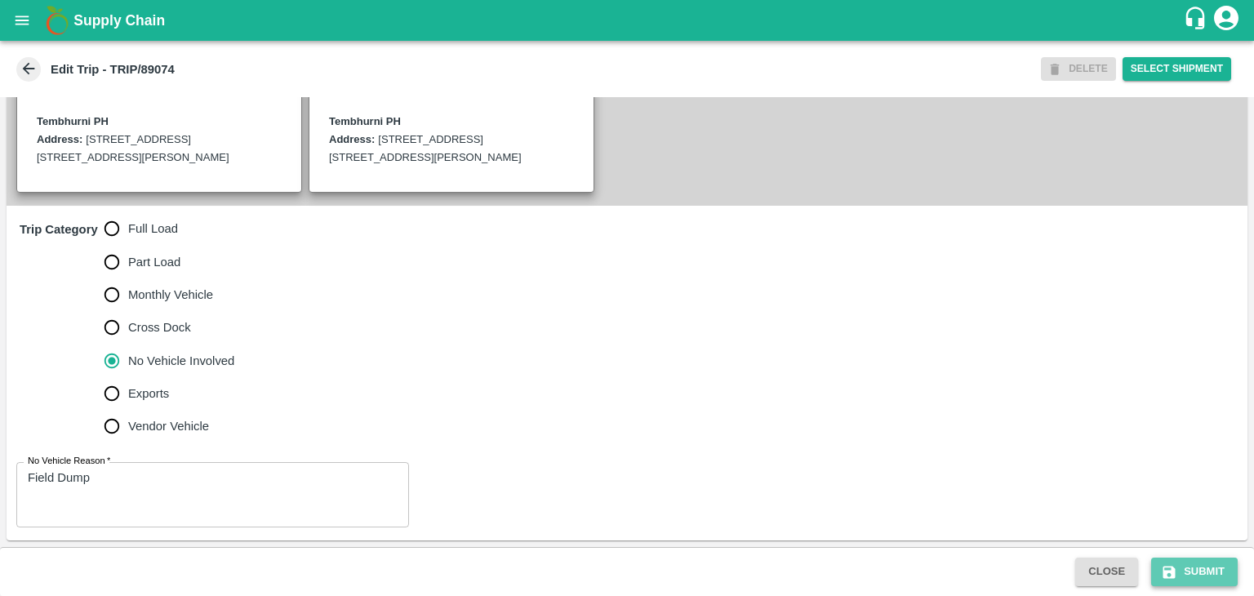
click at [1218, 566] on button "Submit" at bounding box center [1194, 572] width 87 height 29
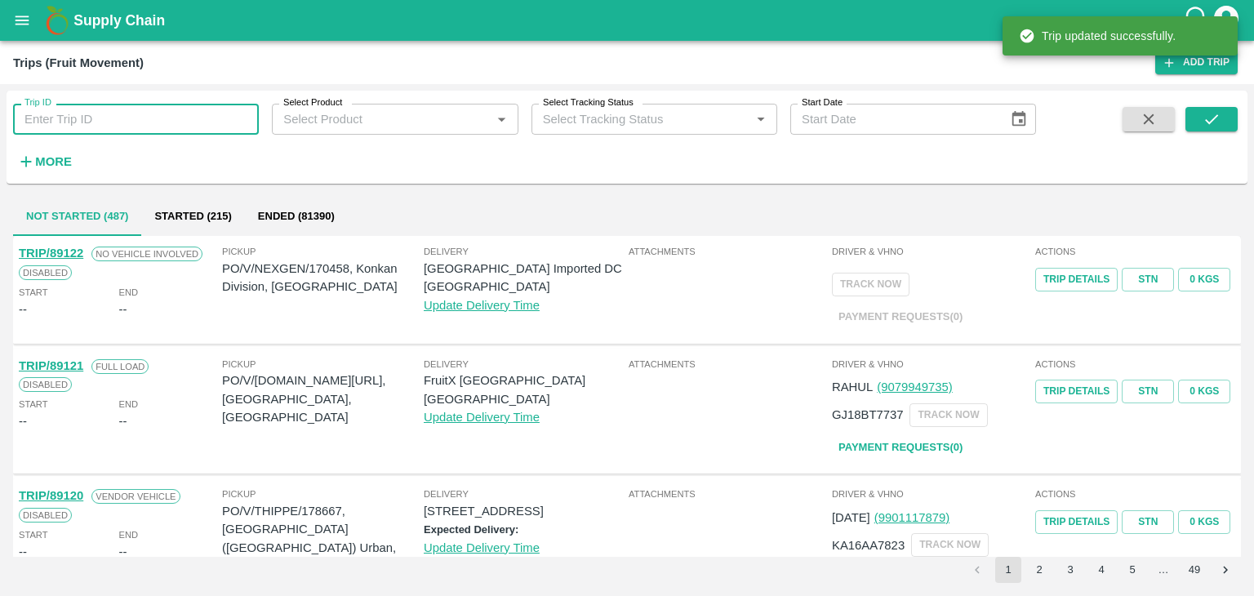
click at [118, 114] on input "Trip ID" at bounding box center [136, 119] width 246 height 31
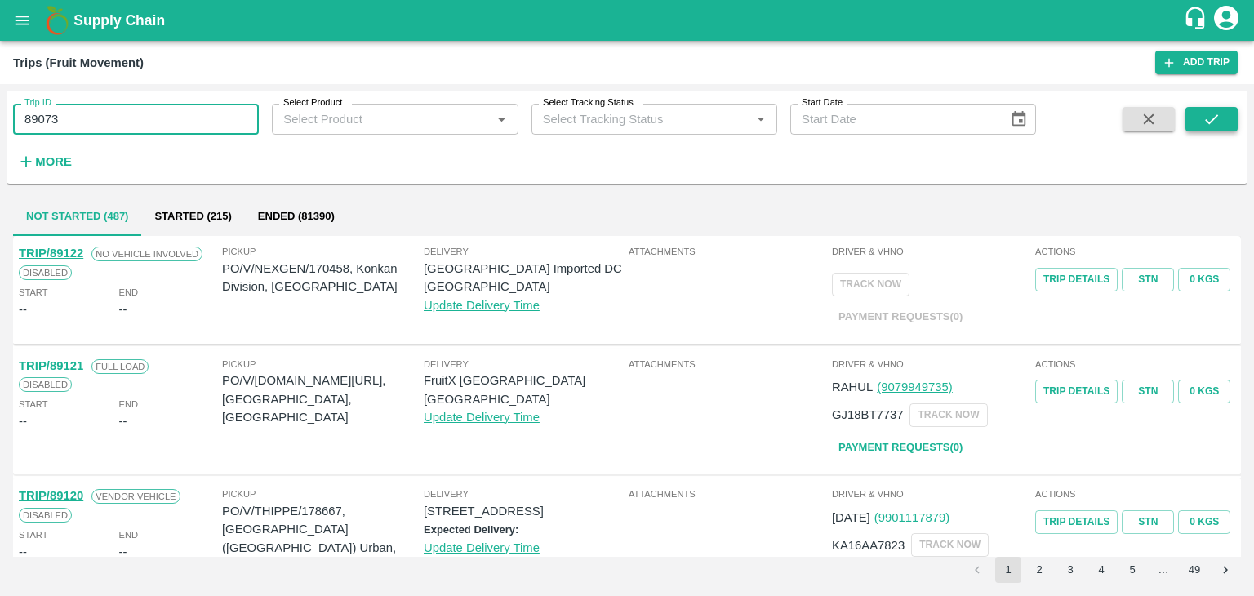
type input "89073"
click at [1194, 118] on button "submit" at bounding box center [1212, 119] width 52 height 24
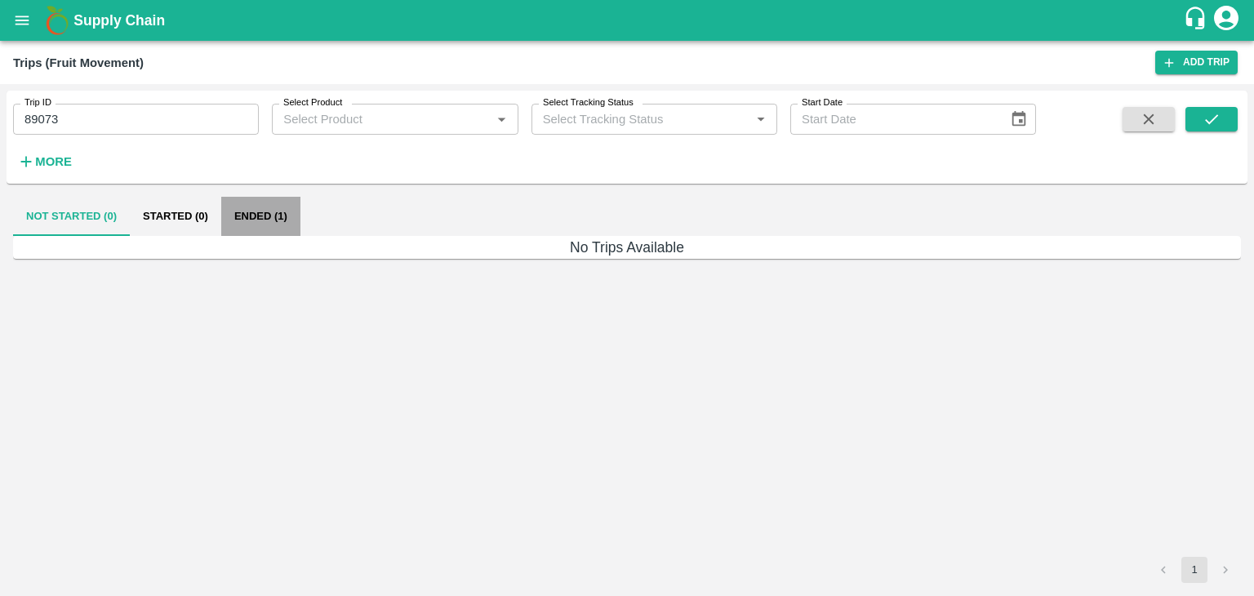
click at [287, 214] on button "Ended (1)" at bounding box center [260, 216] width 79 height 39
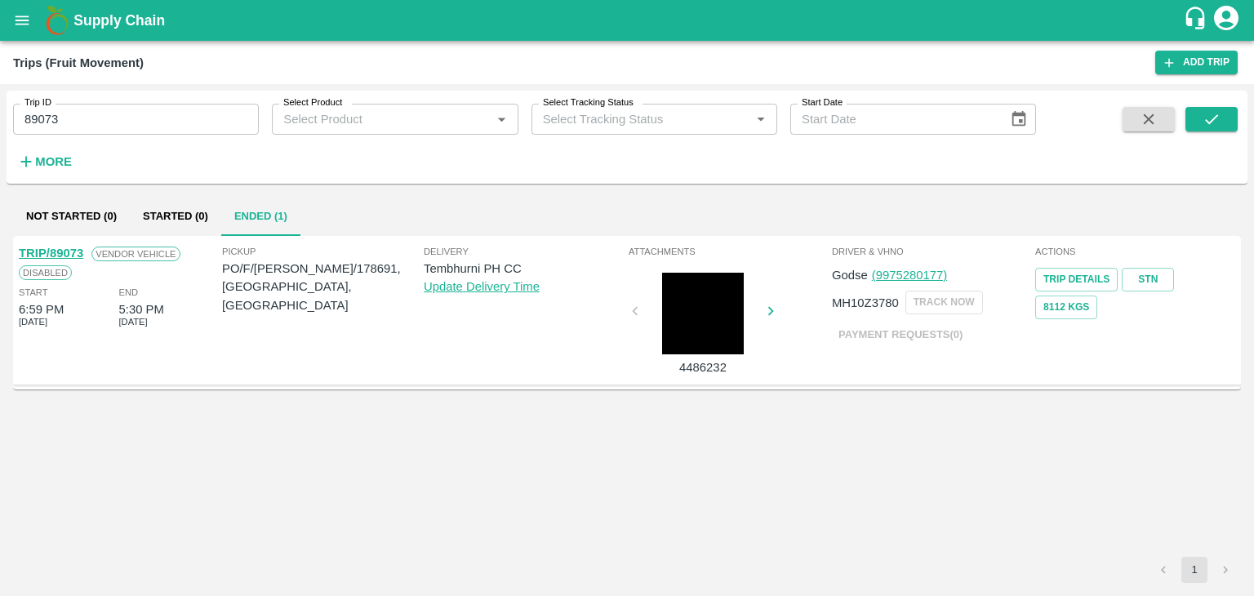
click at [56, 249] on link "TRIP/89073" at bounding box center [51, 253] width 65 height 13
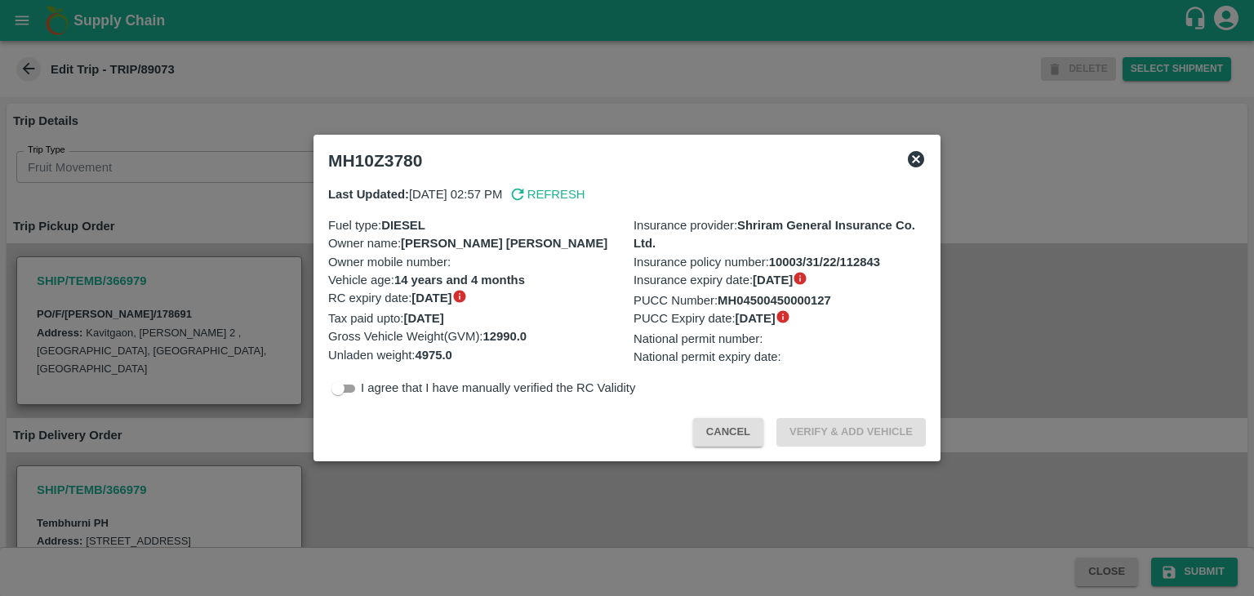
click at [496, 472] on div at bounding box center [627, 298] width 1254 height 596
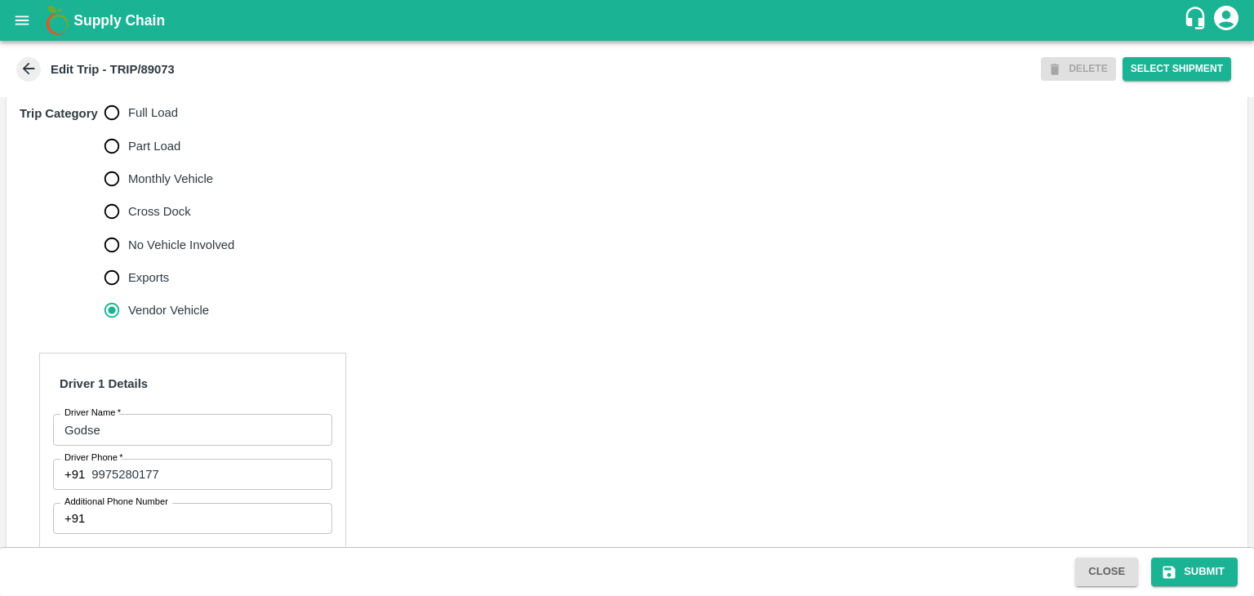
scroll to position [514, 0]
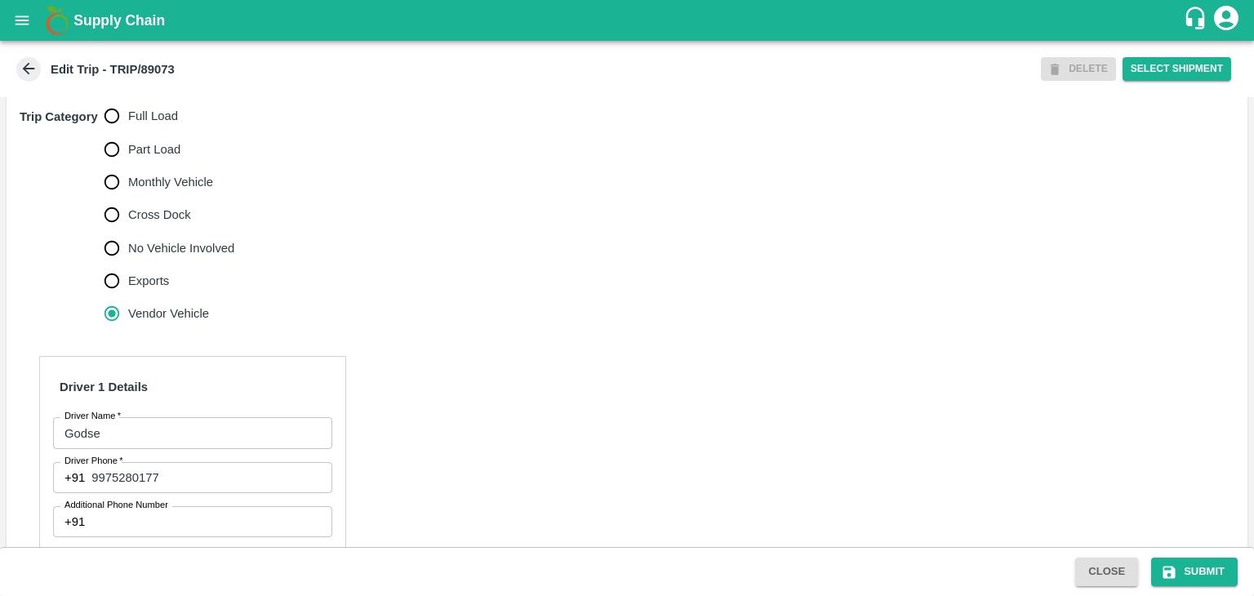
click at [135, 125] on span "Full Load" at bounding box center [153, 116] width 50 height 18
click at [128, 128] on input "Full Load" at bounding box center [112, 116] width 33 height 33
radio input "true"
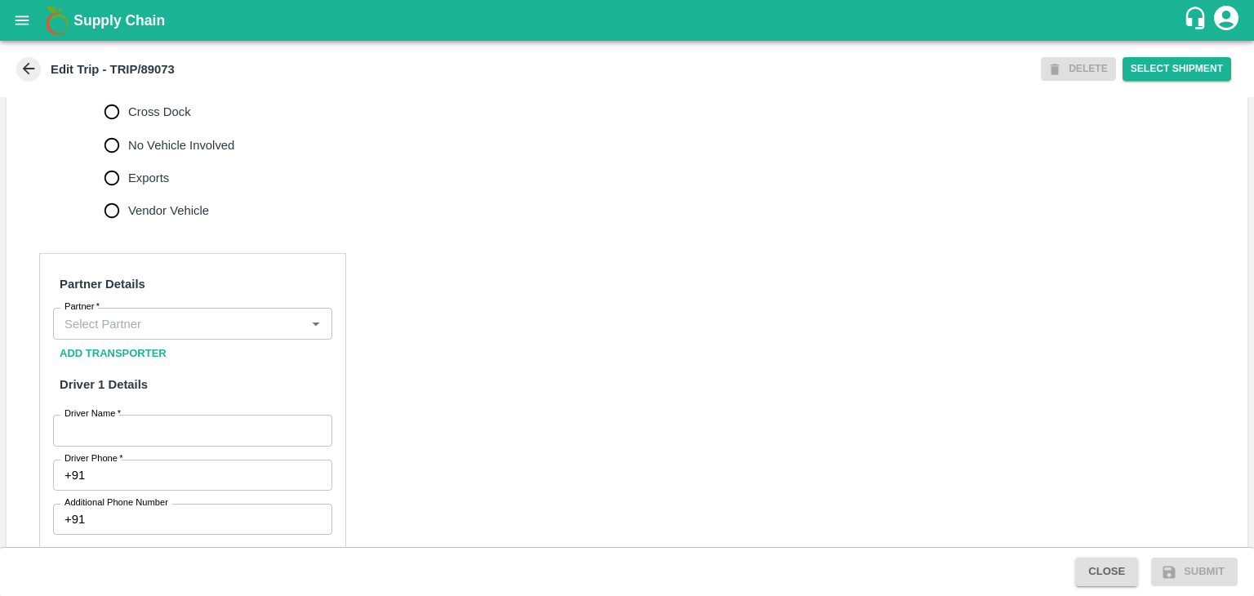
scroll to position [619, 0]
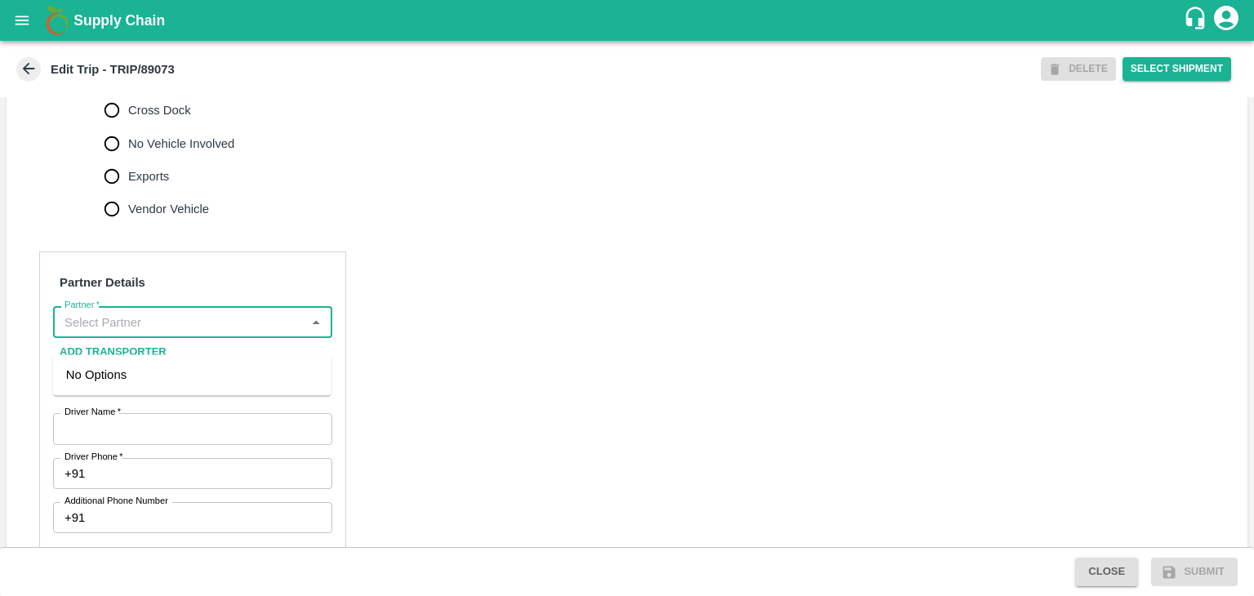
click at [199, 332] on input "Partner   *" at bounding box center [179, 321] width 243 height 21
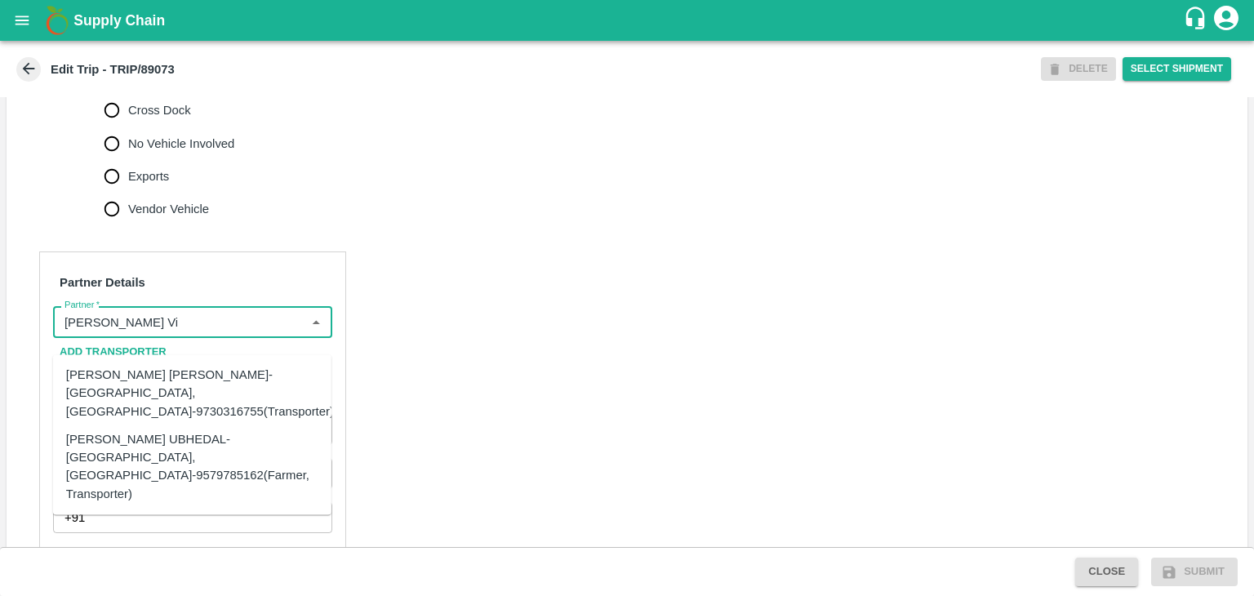
click at [243, 384] on div "[PERSON_NAME] [PERSON_NAME]-[GEOGRAPHIC_DATA], [GEOGRAPHIC_DATA]-9730316755(Tra…" at bounding box center [200, 393] width 268 height 55
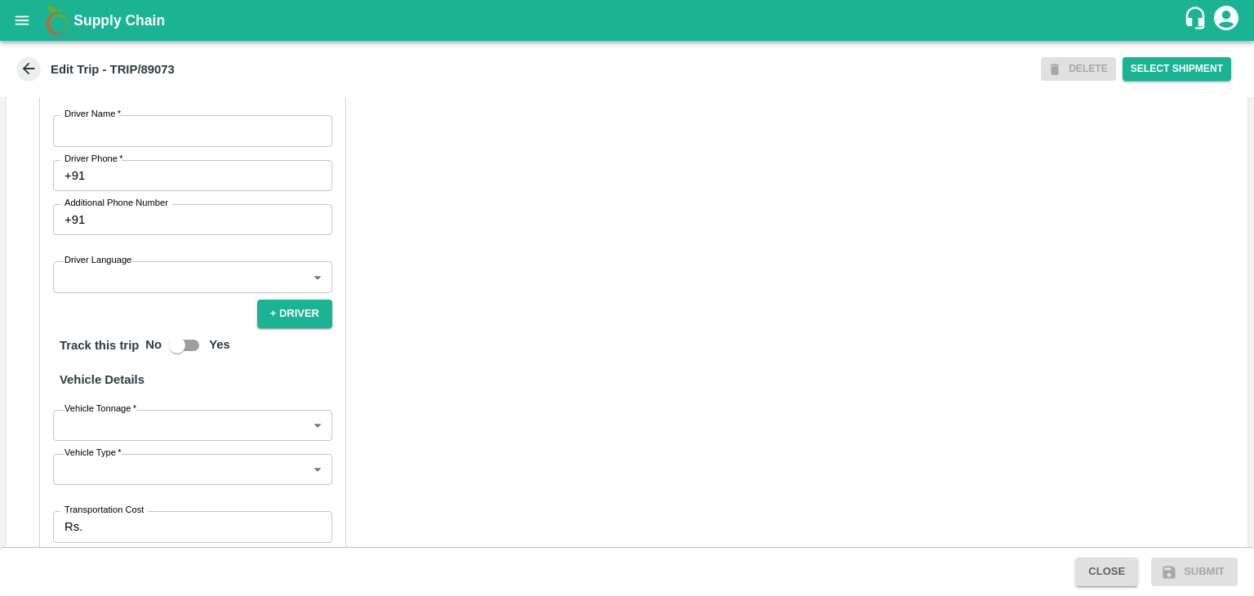
scroll to position [915, 0]
type input "[PERSON_NAME] [PERSON_NAME]-[GEOGRAPHIC_DATA], [GEOGRAPHIC_DATA]-9730316755(Tra…"
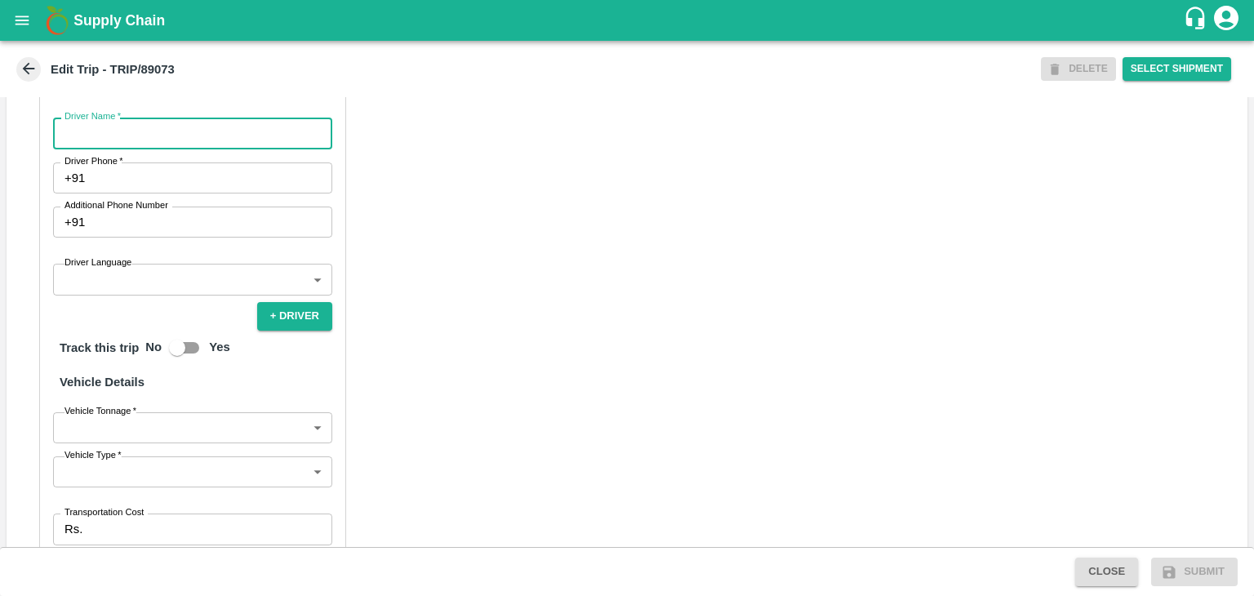
click at [130, 149] on input "Driver Name   *" at bounding box center [192, 133] width 279 height 31
type input "[PERSON_NAME]"
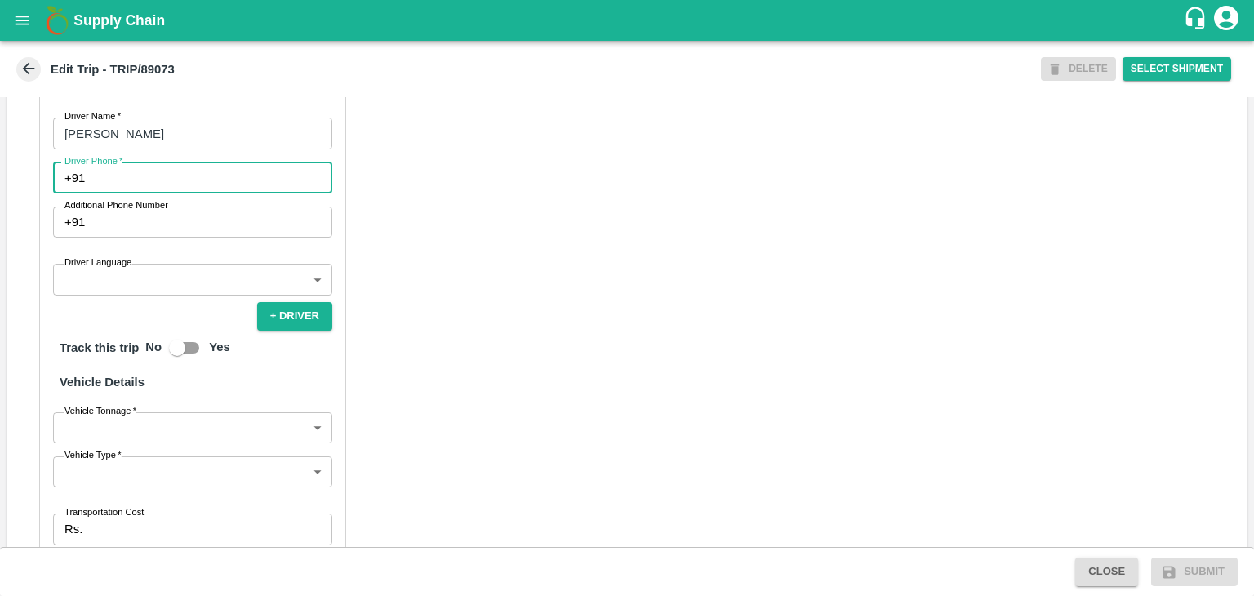
click at [167, 194] on input "Driver Phone   *" at bounding box center [211, 178] width 241 height 31
type input "9975280177"
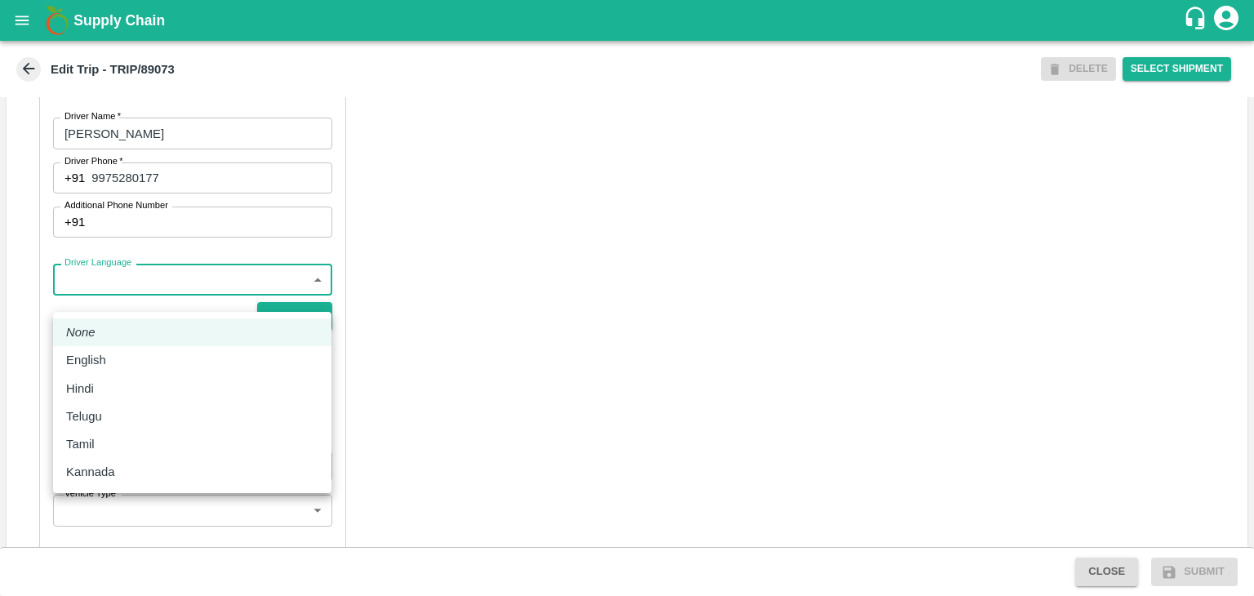
click at [170, 301] on body "Supply Chain Edit Trip - TRIP/89073 DELETE Select Shipment Trip Details Trip Ty…" at bounding box center [627, 298] width 1254 height 596
click at [101, 380] on div "Hindi" at bounding box center [84, 389] width 36 height 18
type input "hi"
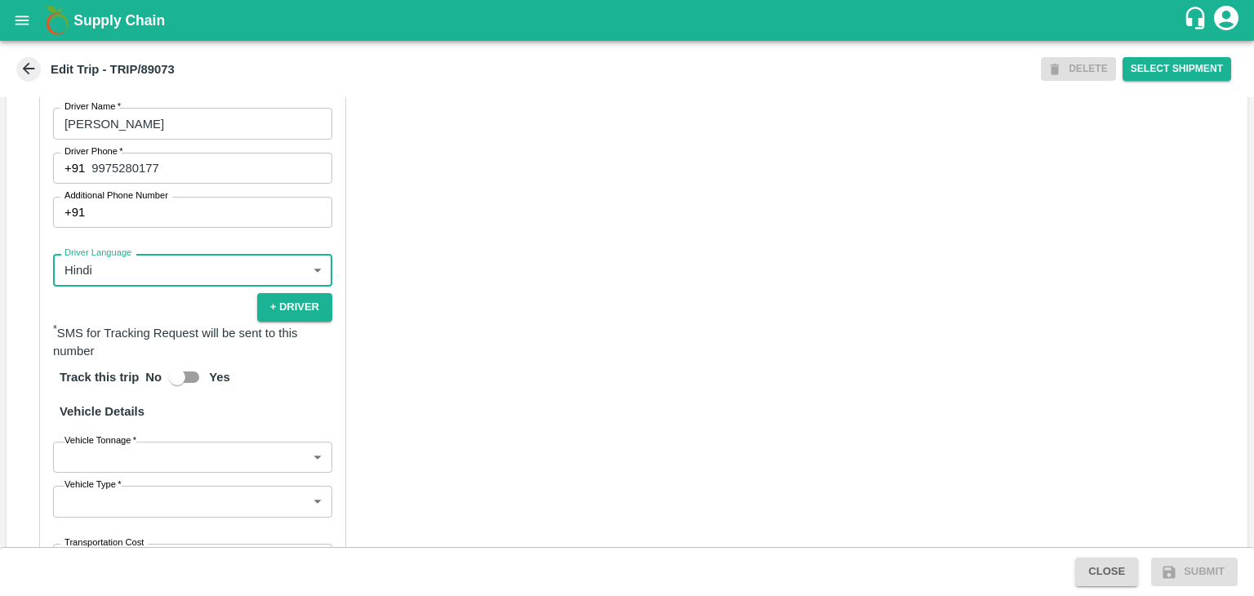
scroll to position [1148, 0]
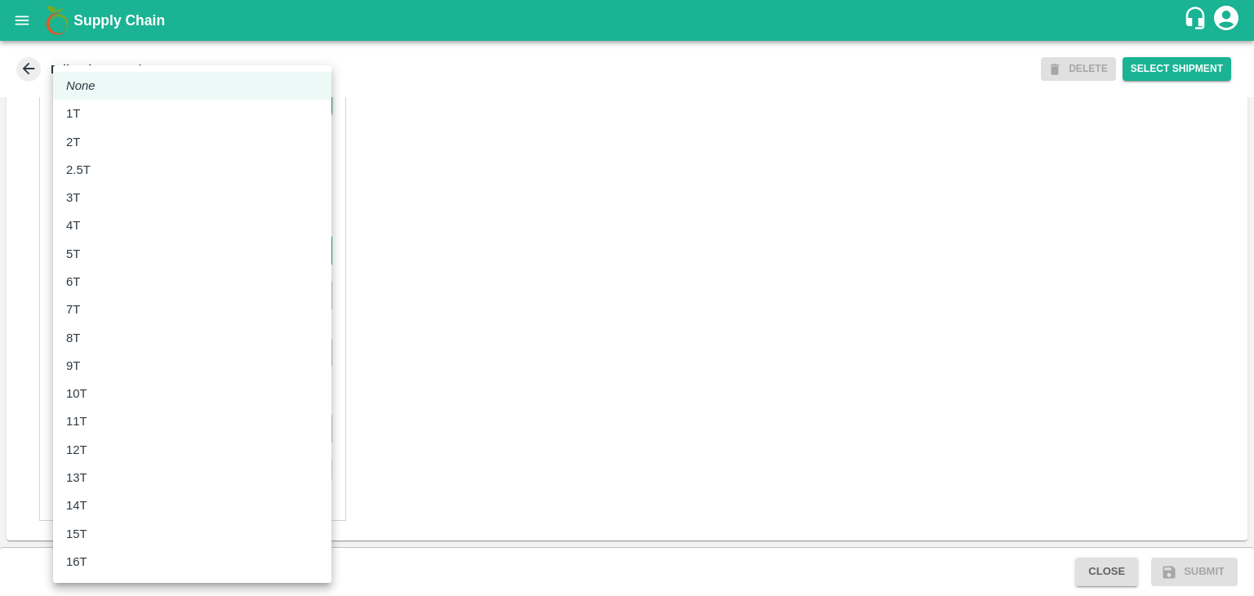
click at [114, 250] on body "Supply Chain Edit Trip - TRIP/89073 DELETE Select Shipment Trip Details Trip Ty…" at bounding box center [627, 298] width 1254 height 596
click at [101, 345] on div "8T" at bounding box center [192, 338] width 252 height 18
type input "8000"
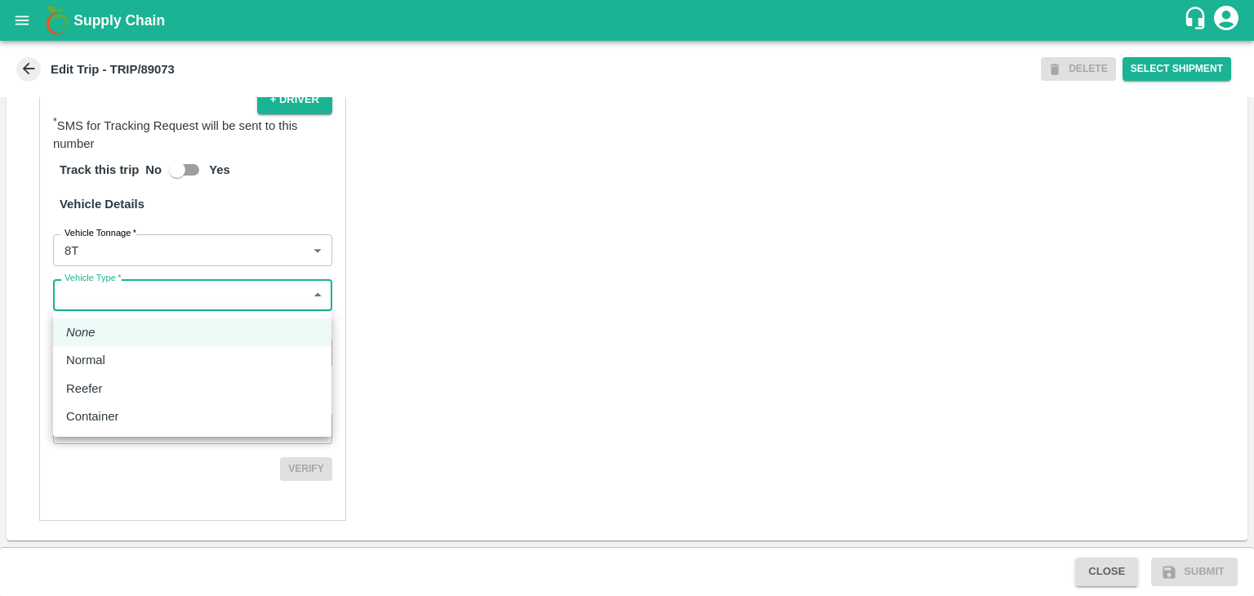
click at [175, 300] on body "Supply Chain Edit Trip - TRIP/89073 DELETE Select Shipment Trip Details Trip Ty…" at bounding box center [627, 298] width 1254 height 596
click at [127, 364] on div "Normal" at bounding box center [192, 360] width 252 height 18
type input "Normal"
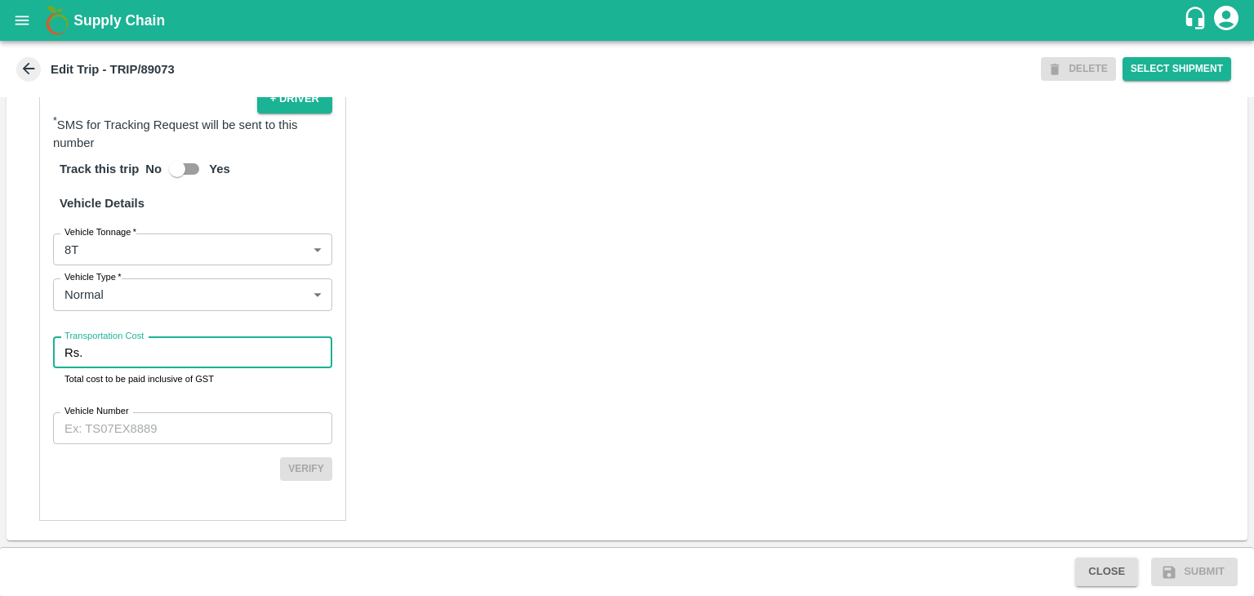
click at [157, 362] on input "Transportation Cost" at bounding box center [210, 352] width 243 height 31
type input "5285"
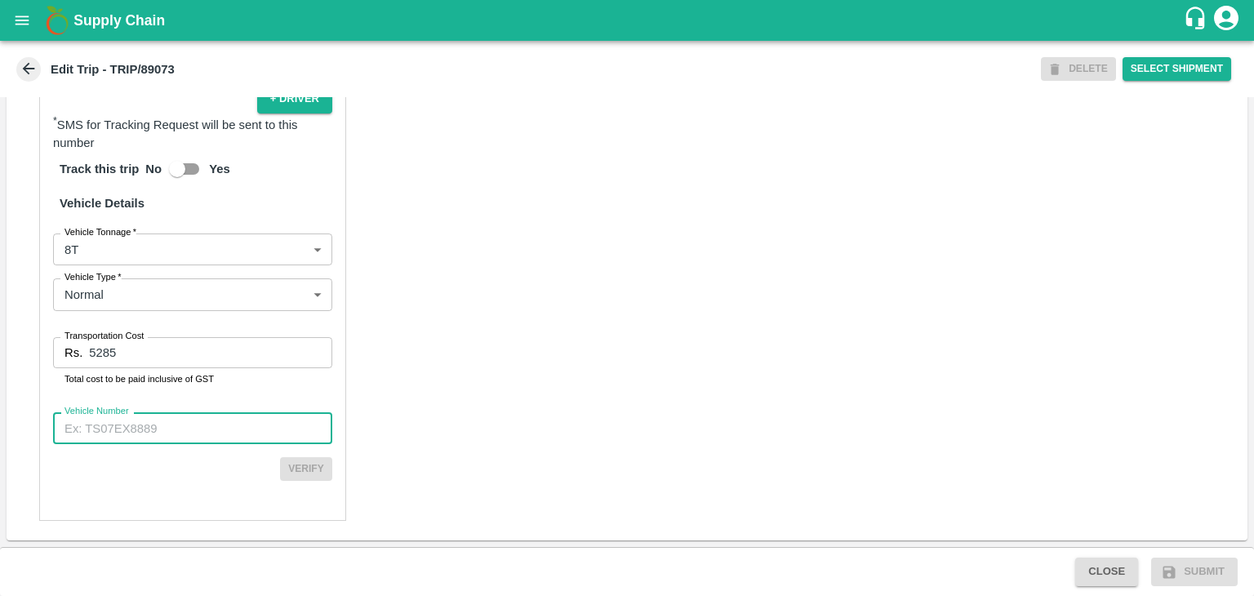
click at [230, 442] on input "Vehicle Number" at bounding box center [192, 427] width 279 height 31
paste input "MH10Z3780"
type input "MH10Z3780"
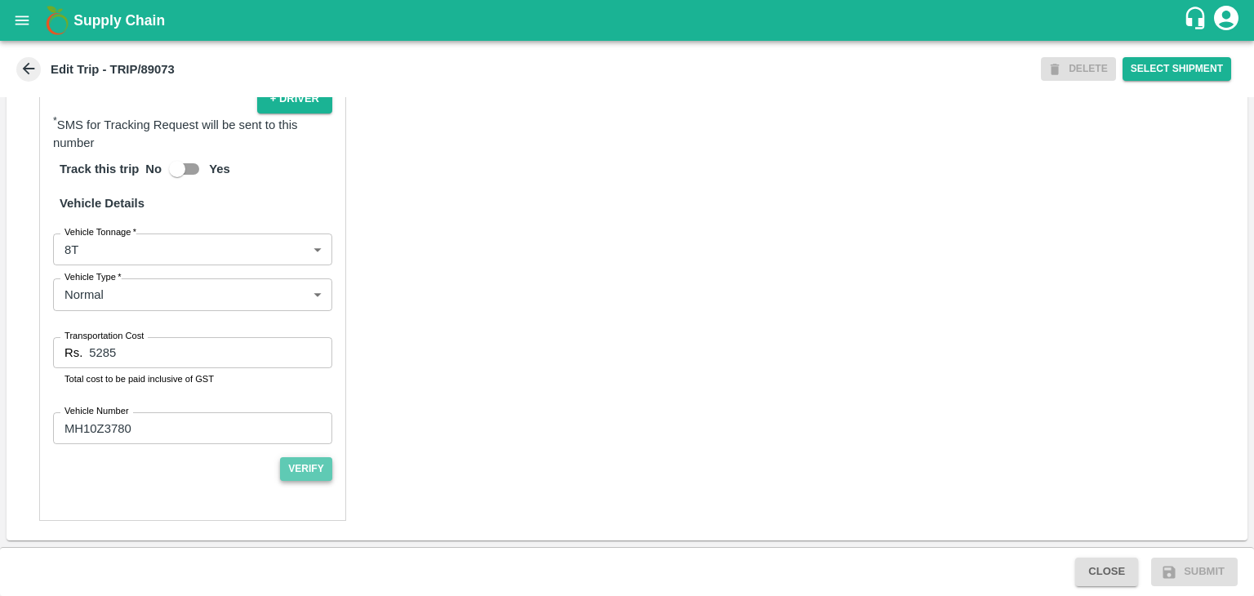
click at [319, 475] on button "Verify" at bounding box center [306, 469] width 52 height 24
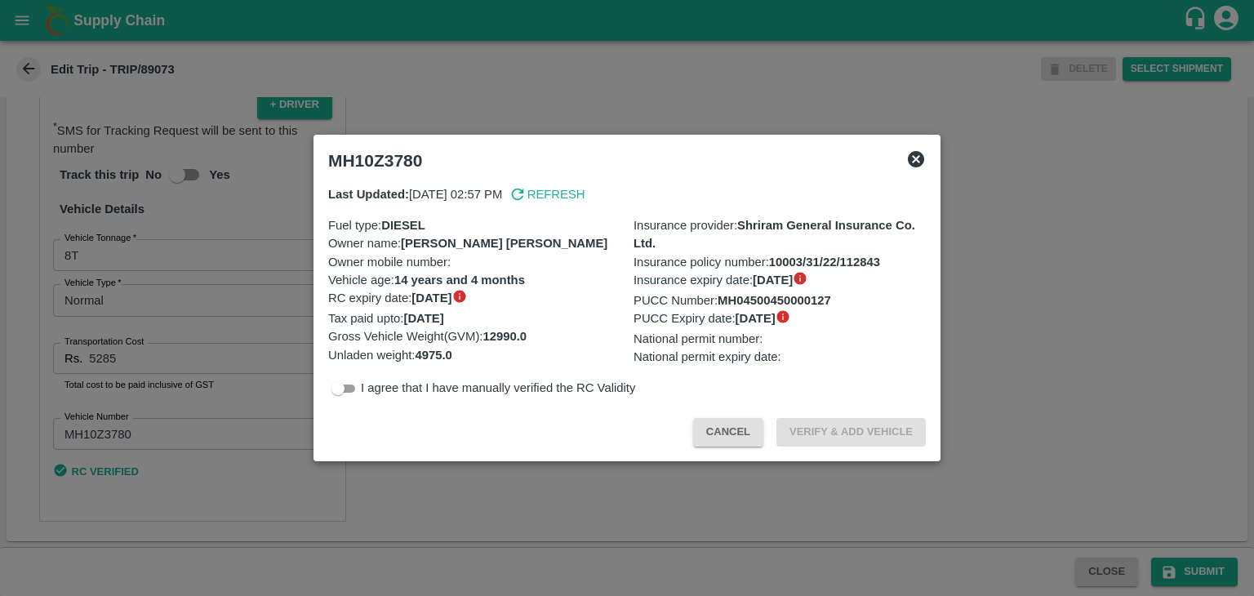
click at [1197, 554] on div at bounding box center [627, 298] width 1254 height 596
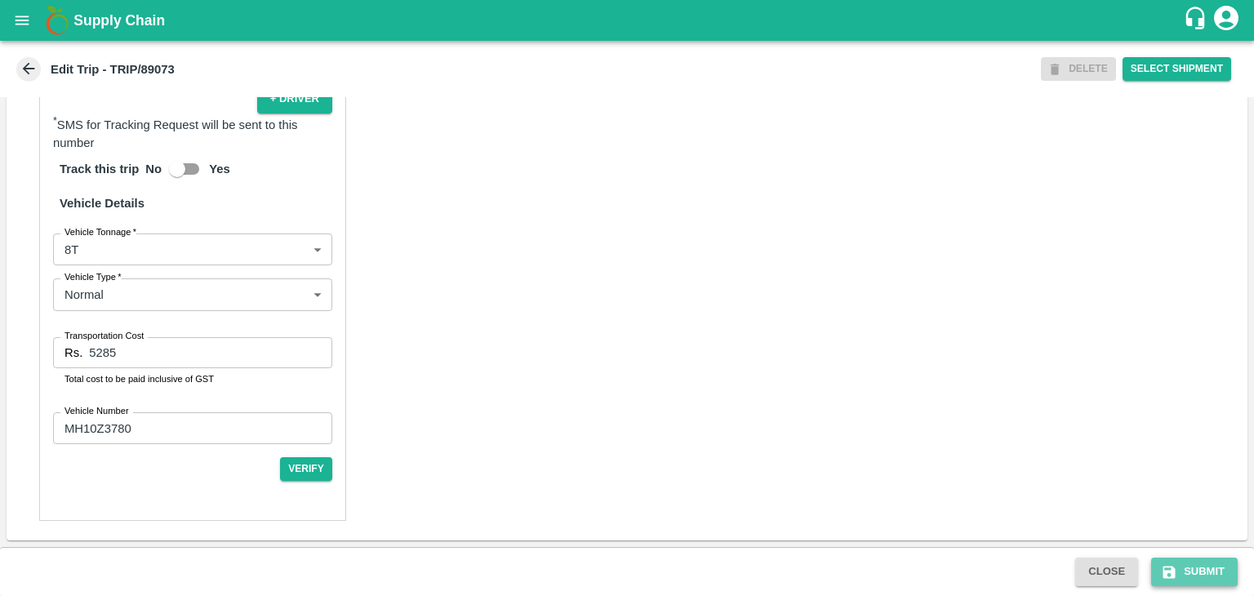
click at [1209, 566] on button "Submit" at bounding box center [1194, 572] width 87 height 29
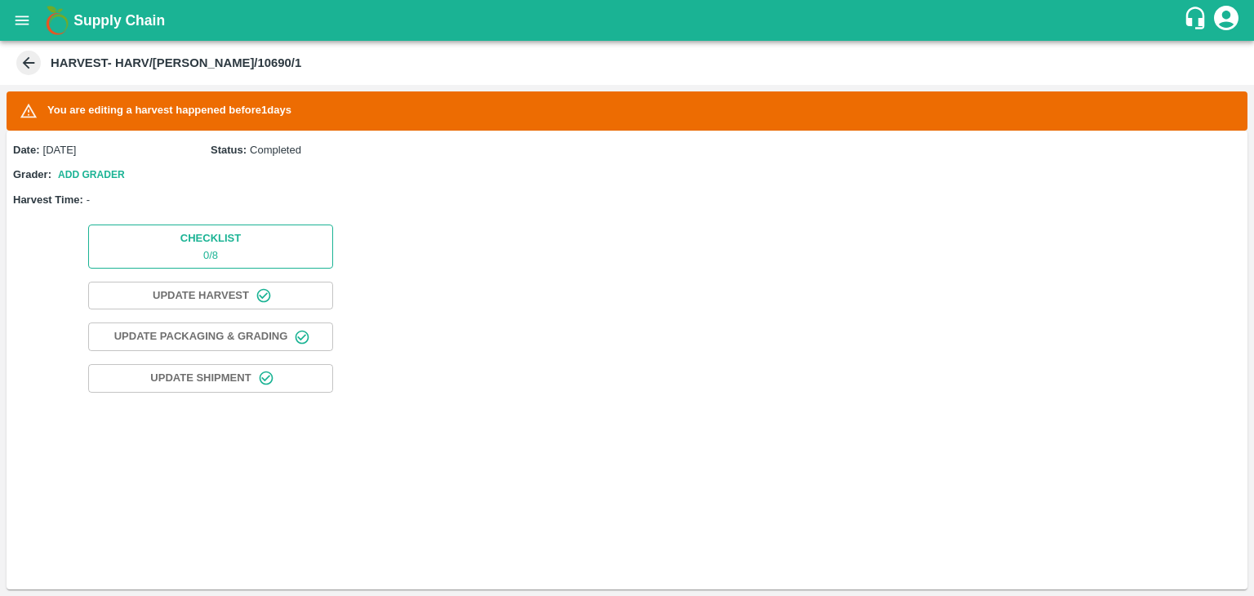
click at [248, 254] on button "Checklist 0 / 8" at bounding box center [210, 246] width 245 height 43
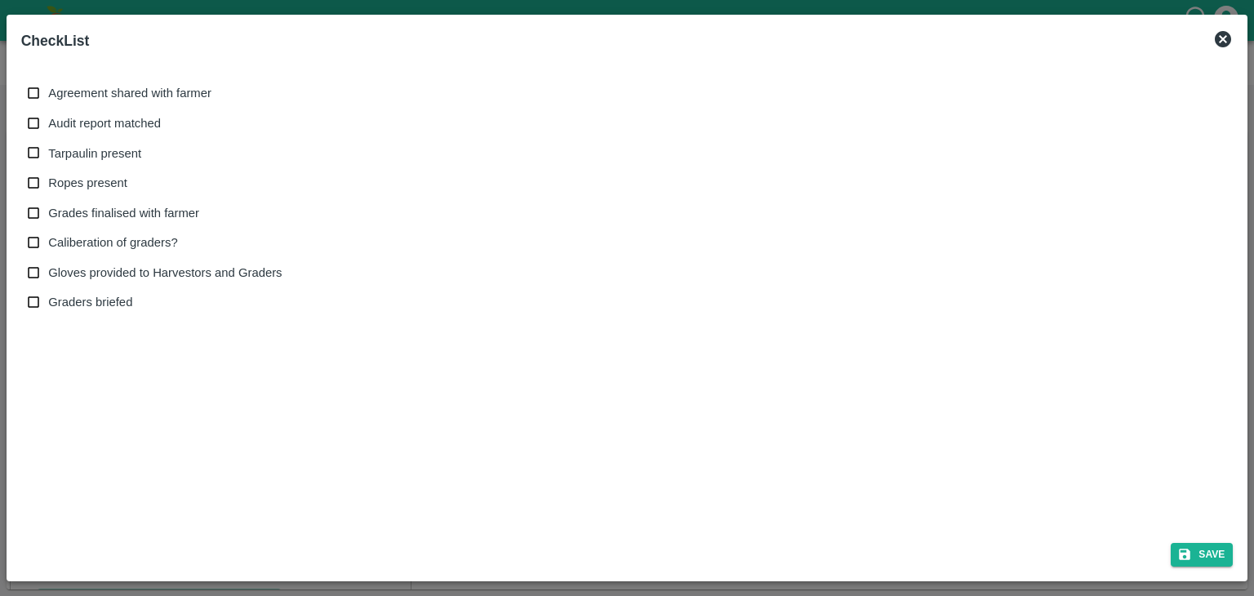
click at [69, 96] on span "Agreement shared with farmer" at bounding box center [129, 93] width 163 height 18
click at [49, 96] on input "Agreement shared with farmer" at bounding box center [34, 93] width 30 height 30
checkbox input "true"
click at [80, 119] on span "Audit report matched" at bounding box center [104, 123] width 113 height 18
click at [49, 119] on input "Audit report matched" at bounding box center [34, 124] width 30 height 30
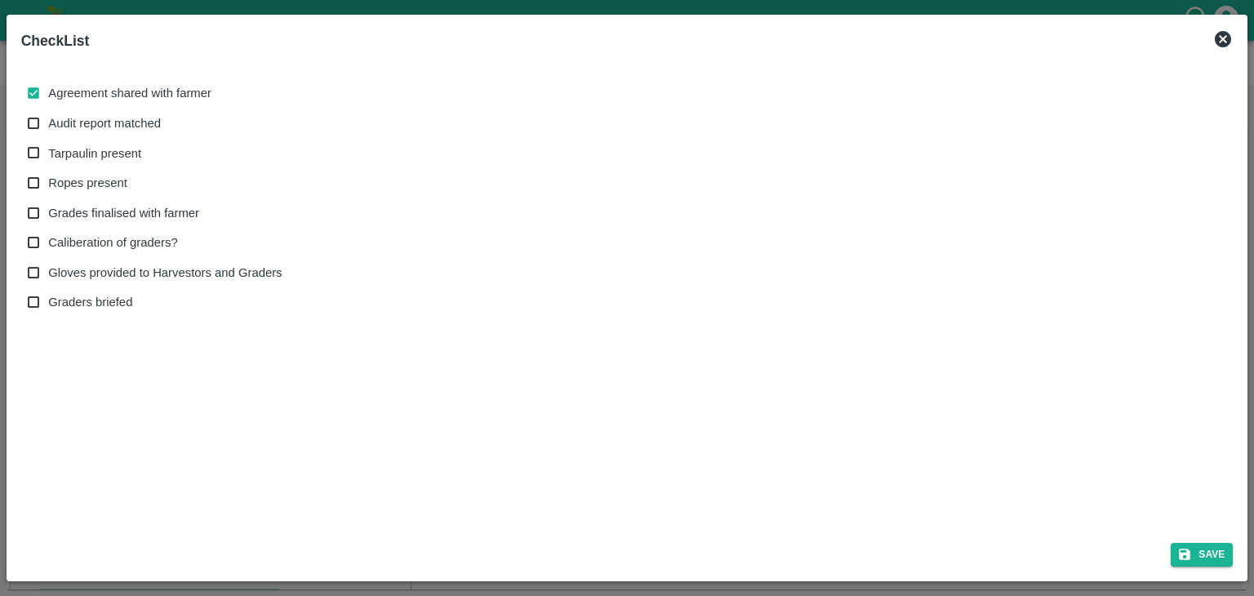
checkbox input "true"
click at [93, 157] on span "Tarpaulin present" at bounding box center [94, 154] width 93 height 18
click at [49, 157] on input "Tarpaulin present" at bounding box center [34, 153] width 30 height 30
checkbox input "true"
click at [98, 185] on span "Ropes present" at bounding box center [87, 183] width 79 height 18
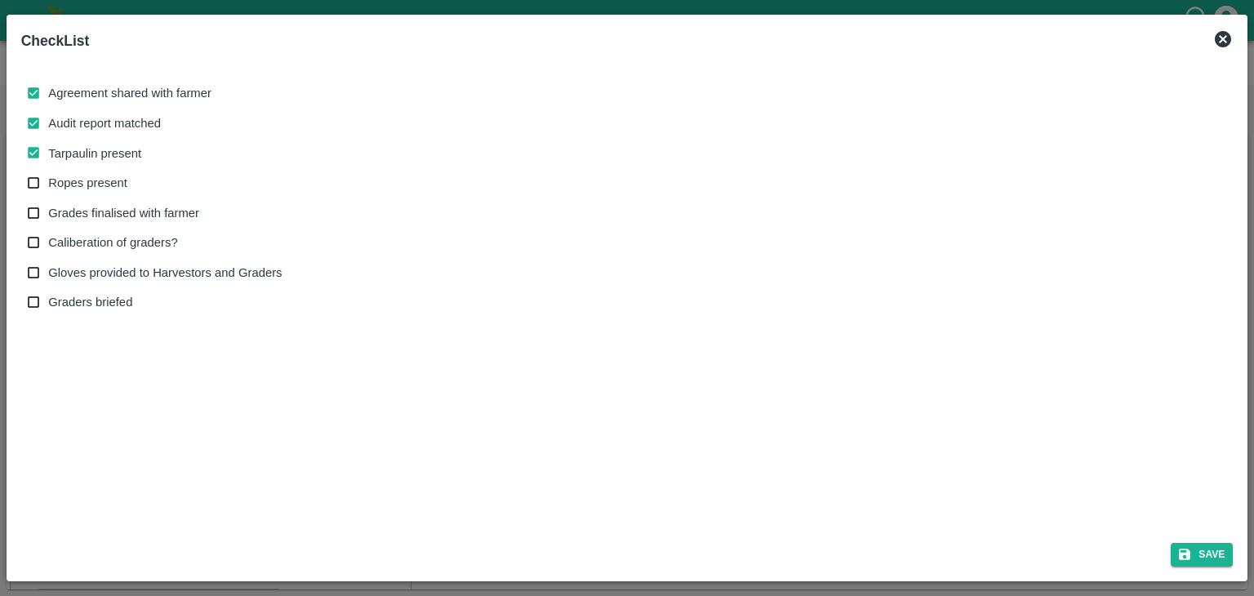
click at [49, 185] on input "Ropes present" at bounding box center [34, 183] width 30 height 30
checkbox input "true"
click at [122, 213] on span "Grades finalised with farmer" at bounding box center [123, 213] width 151 height 18
click at [49, 213] on input "Grades finalised with farmer" at bounding box center [34, 213] width 30 height 30
checkbox input "true"
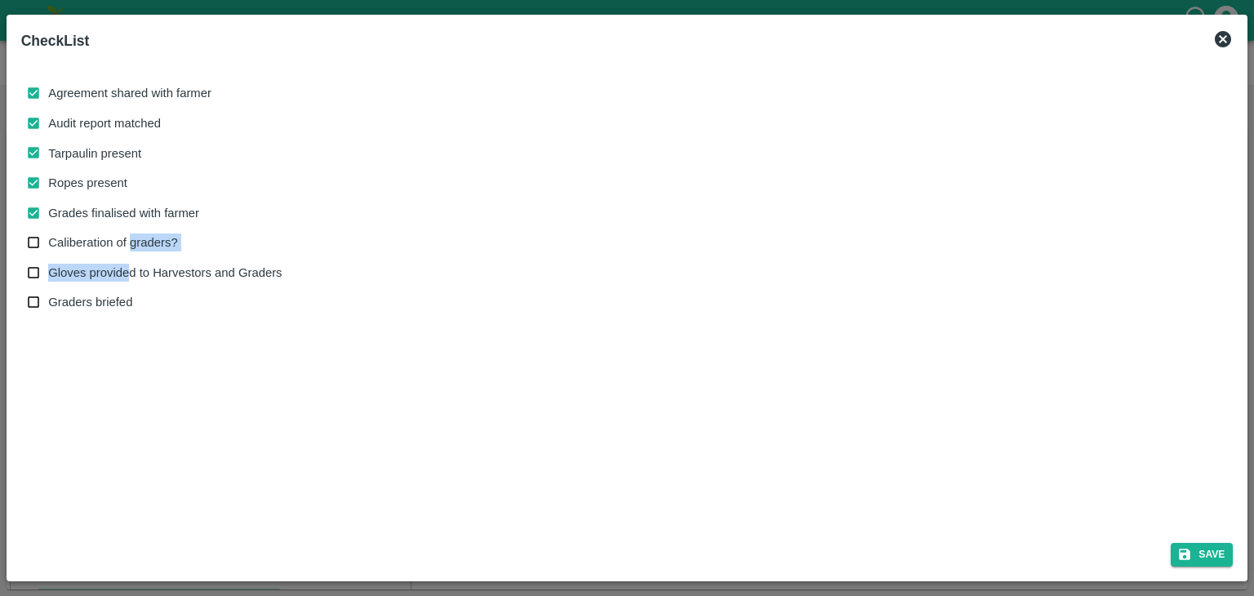
drag, startPoint x: 128, startPoint y: 246, endPoint x: 135, endPoint y: 272, distance: 26.9
click at [135, 272] on div "Agreement shared with farmer Audit report matched Tarpaulin present Ropes prese…" at bounding box center [162, 197] width 268 height 239
click at [135, 272] on span "Gloves provided to Harvestors and Graders" at bounding box center [165, 273] width 234 height 18
click at [49, 272] on input "Gloves provided to Harvestors and Graders" at bounding box center [34, 273] width 30 height 30
checkbox input "true"
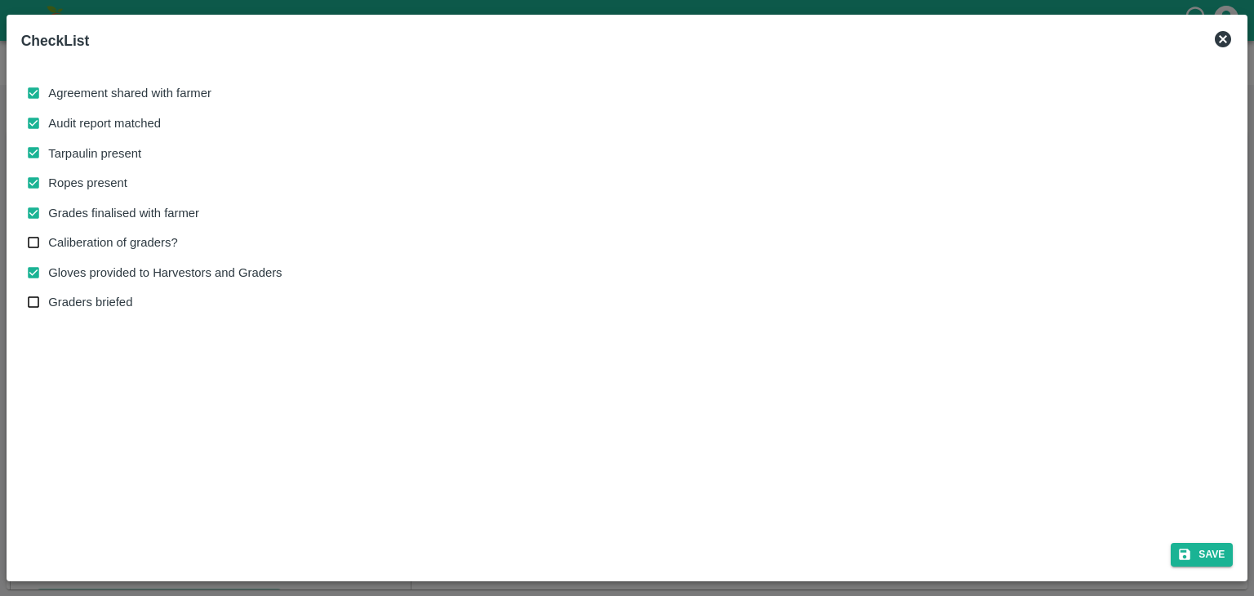
click at [117, 246] on span "Caliberation of graders?" at bounding box center [112, 243] width 129 height 18
click at [49, 246] on input "Caliberation of graders?" at bounding box center [34, 243] width 30 height 30
checkbox input "true"
click at [1209, 543] on button "Save" at bounding box center [1202, 555] width 62 height 24
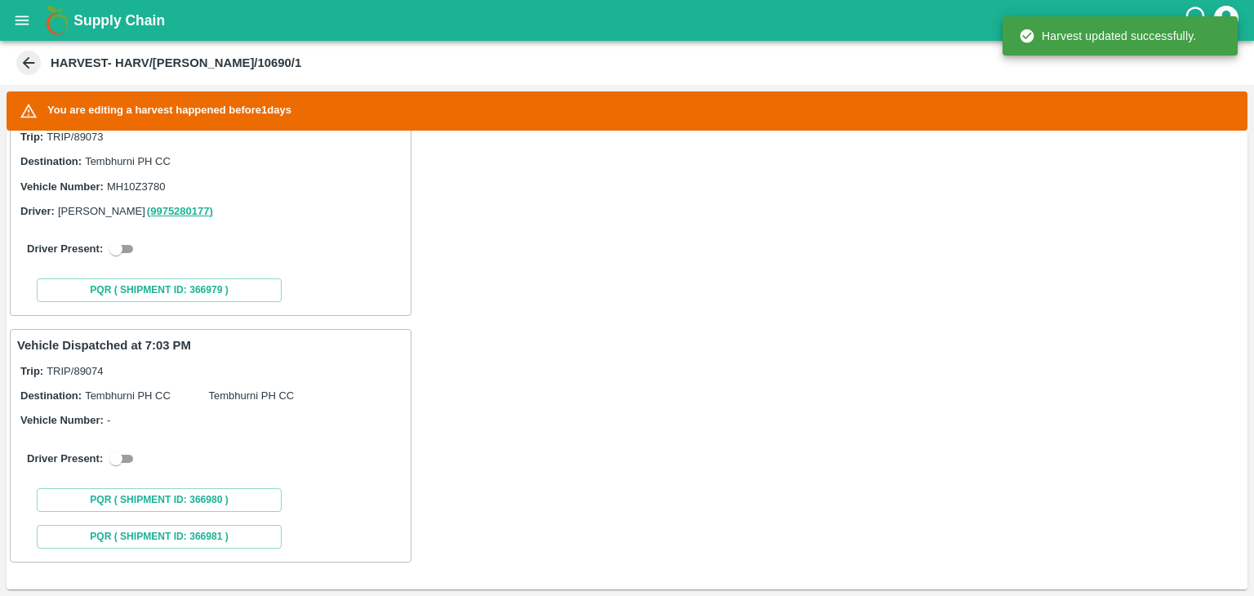
scroll to position [310, 0]
click at [131, 254] on input "checkbox" at bounding box center [116, 250] width 59 height 20
checkbox input "true"
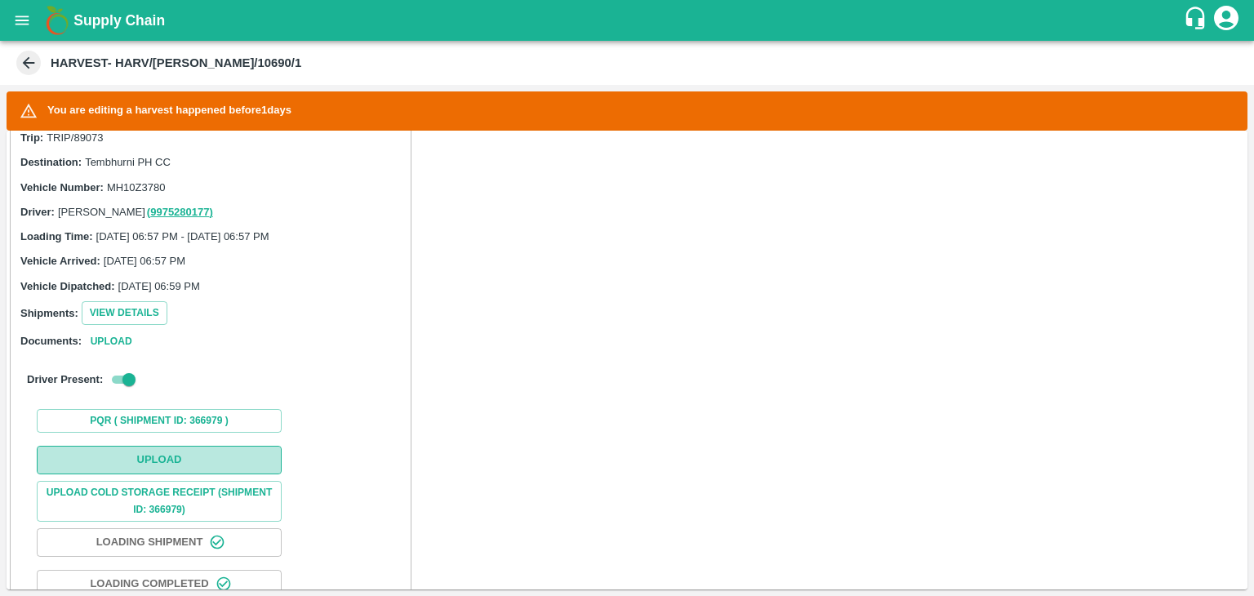
click at [265, 453] on button "Upload" at bounding box center [159, 460] width 245 height 29
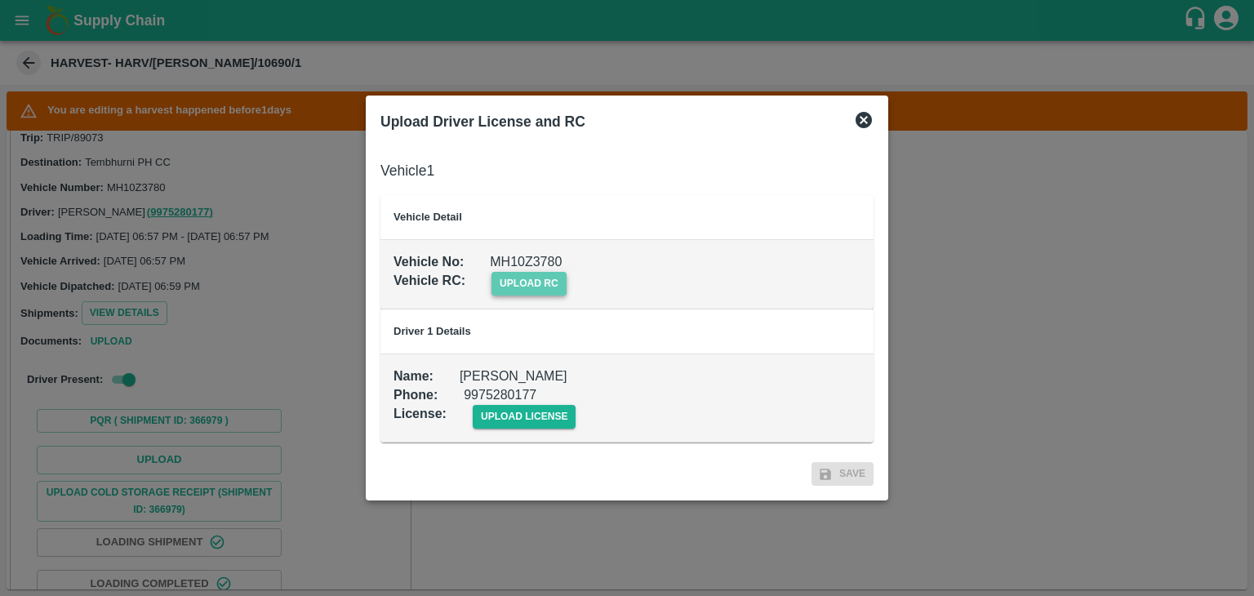
click at [542, 285] on span "upload rc" at bounding box center [529, 284] width 75 height 24
click at [0, 0] on input "upload rc" at bounding box center [0, 0] width 0 height 0
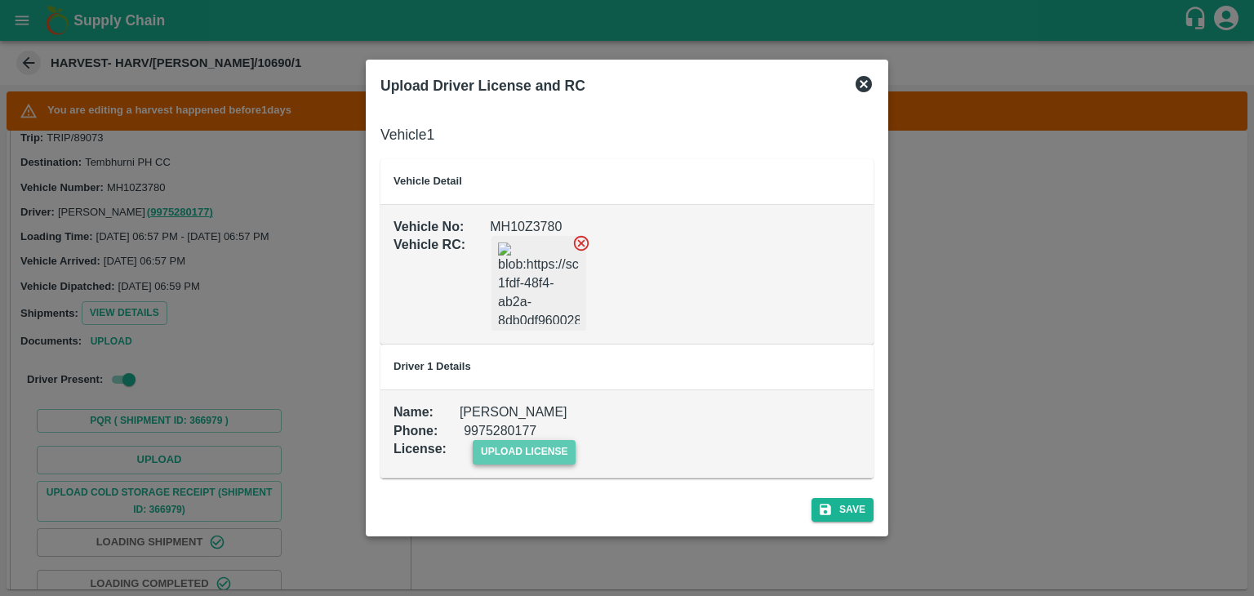
click at [536, 462] on span "upload license" at bounding box center [525, 452] width 104 height 24
click at [0, 0] on input "upload license" at bounding box center [0, 0] width 0 height 0
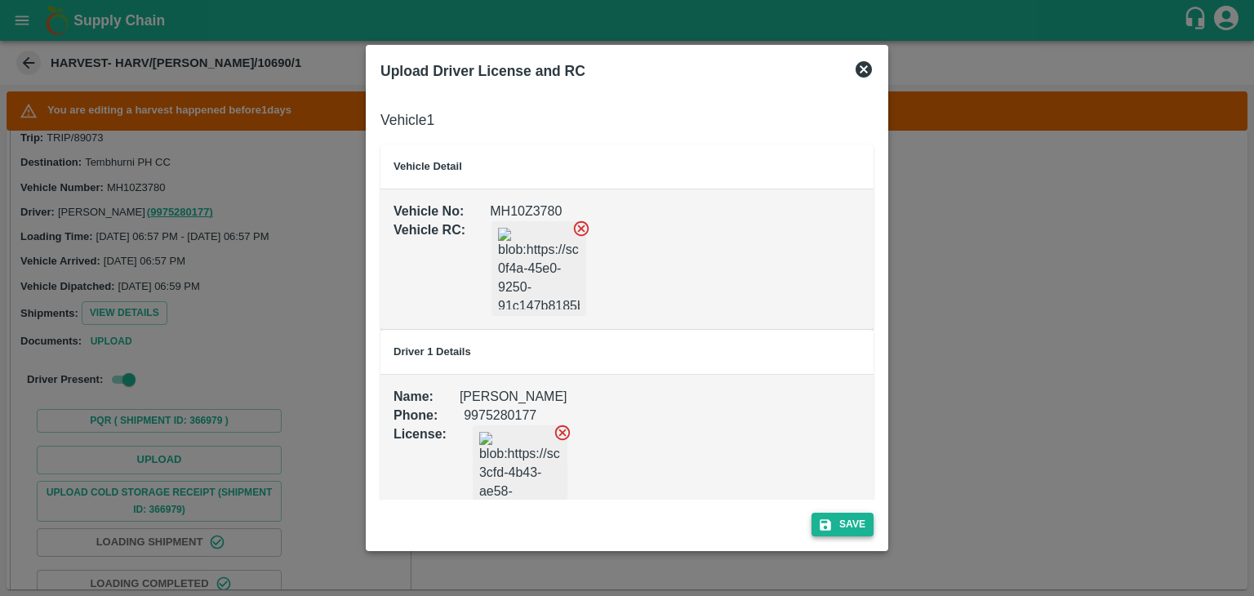
click at [849, 525] on button "Save" at bounding box center [843, 525] width 62 height 24
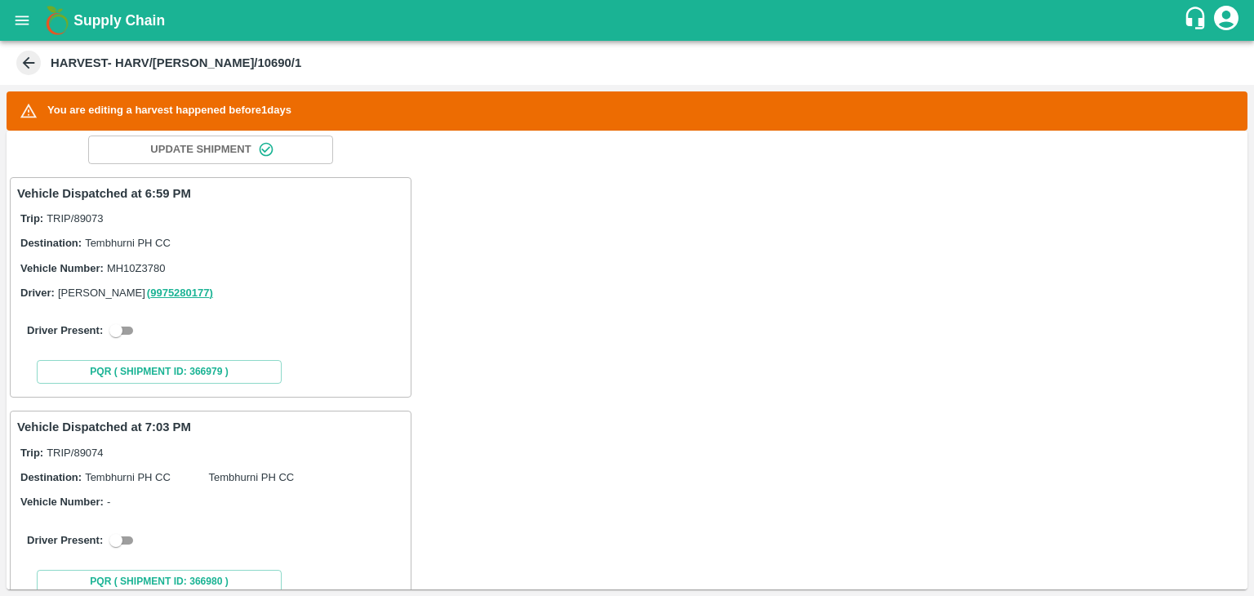
scroll to position [310, 0]
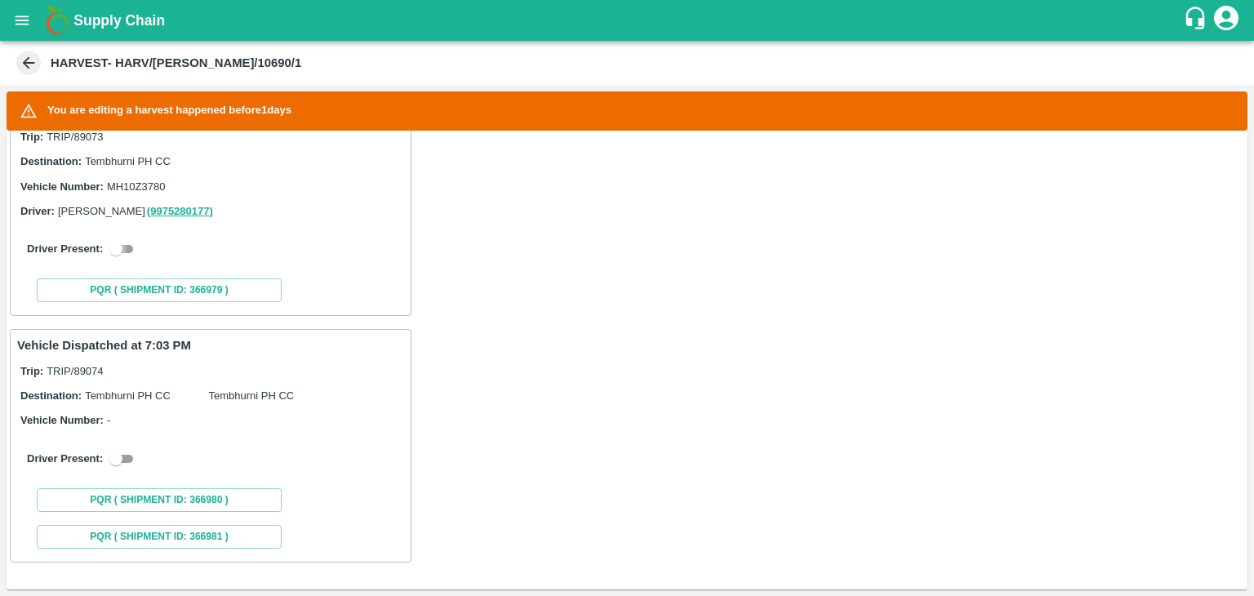
click at [118, 244] on input "checkbox" at bounding box center [116, 249] width 59 height 20
checkbox input "true"
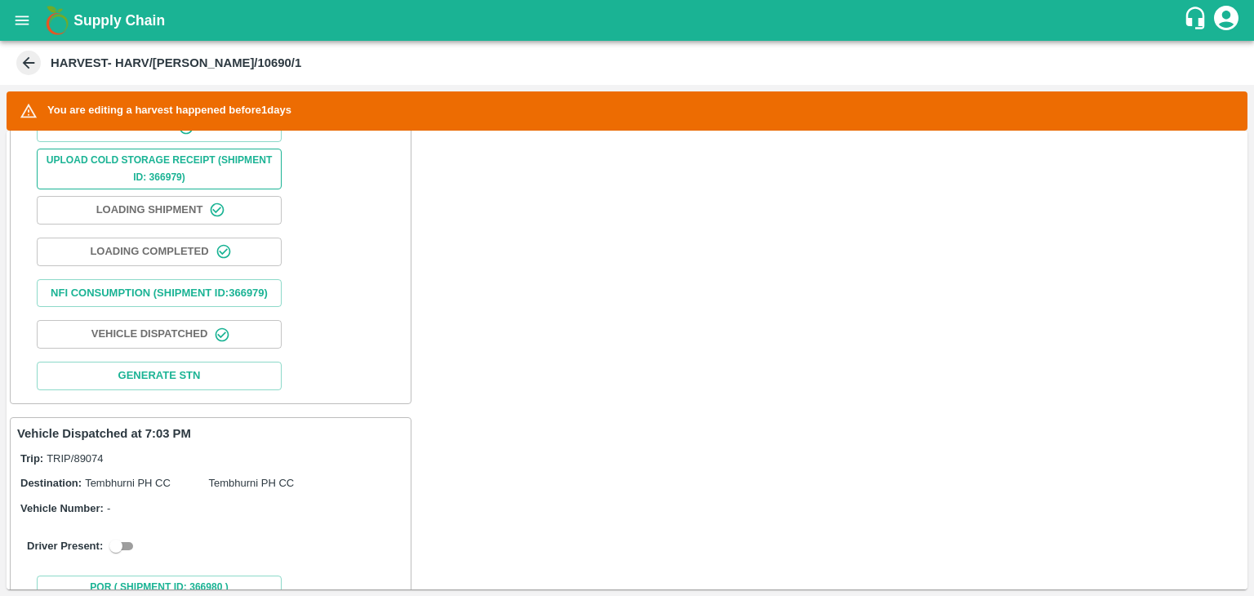
scroll to position [745, 0]
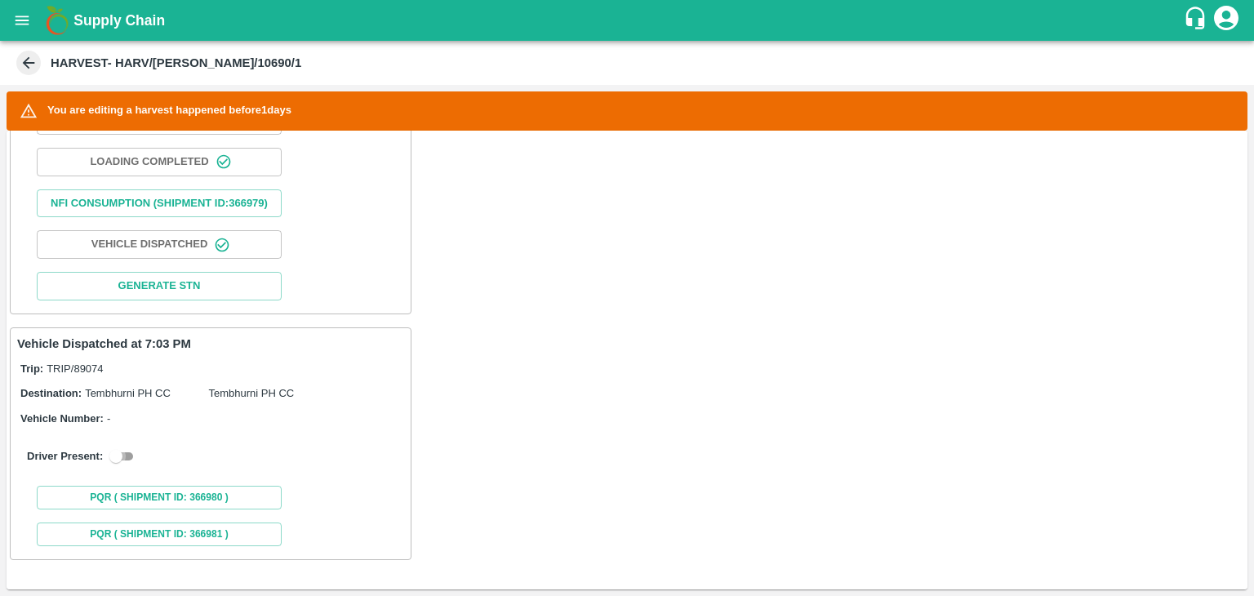
click at [127, 453] on input "checkbox" at bounding box center [116, 457] width 59 height 20
checkbox input "true"
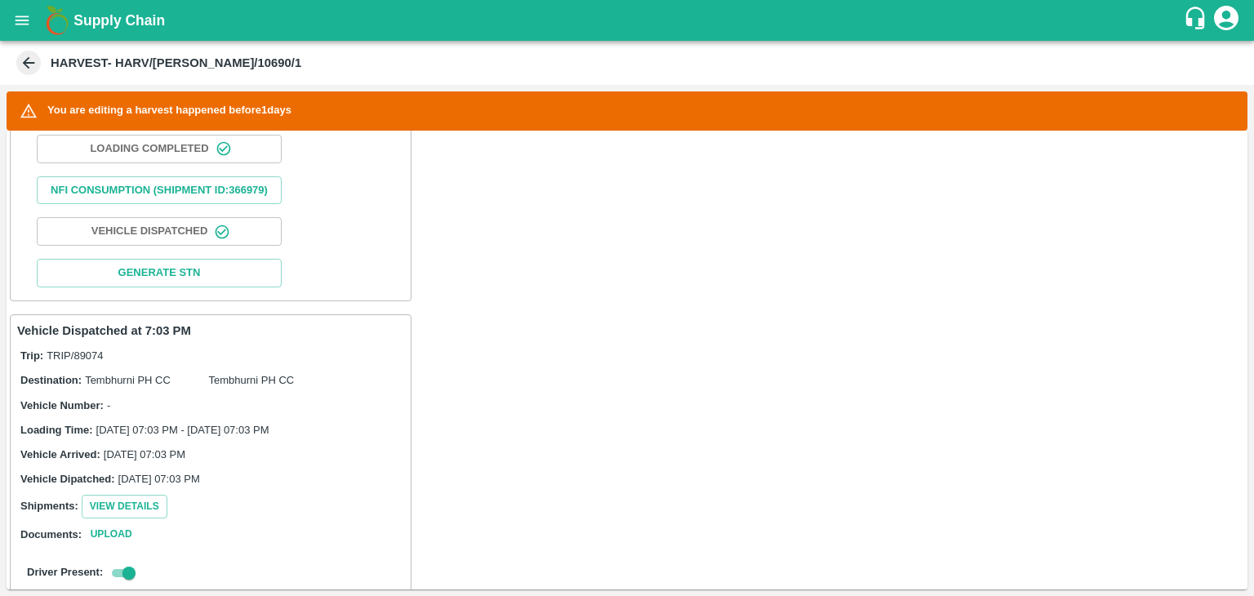
scroll to position [1120, 0]
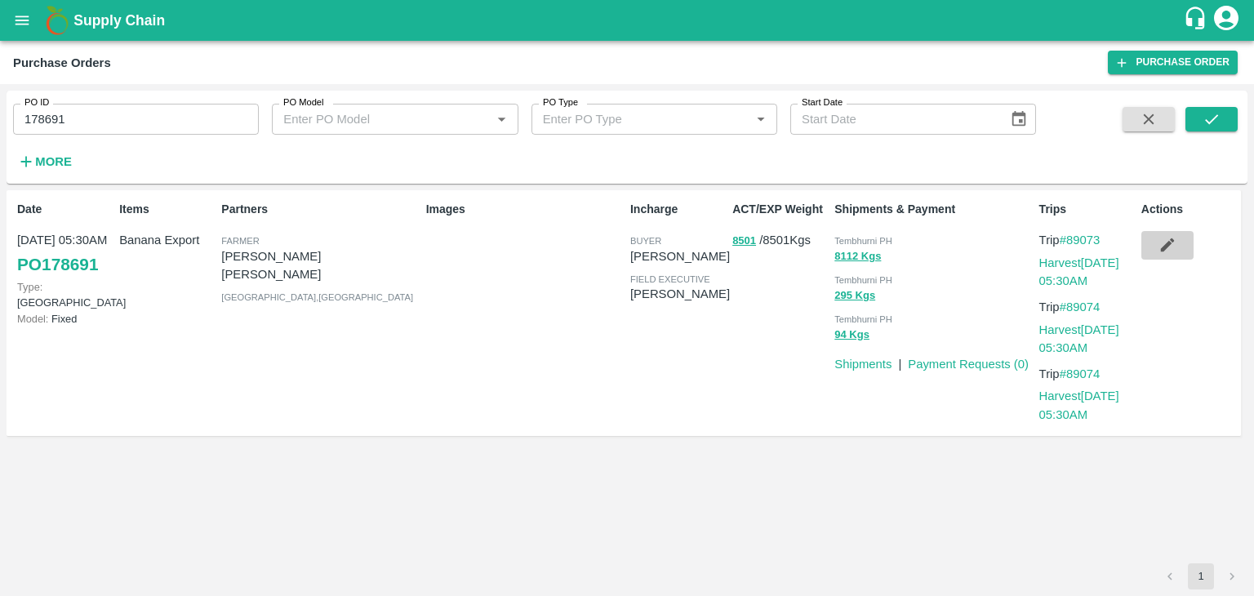
click at [1173, 249] on icon "button" at bounding box center [1168, 245] width 18 height 18
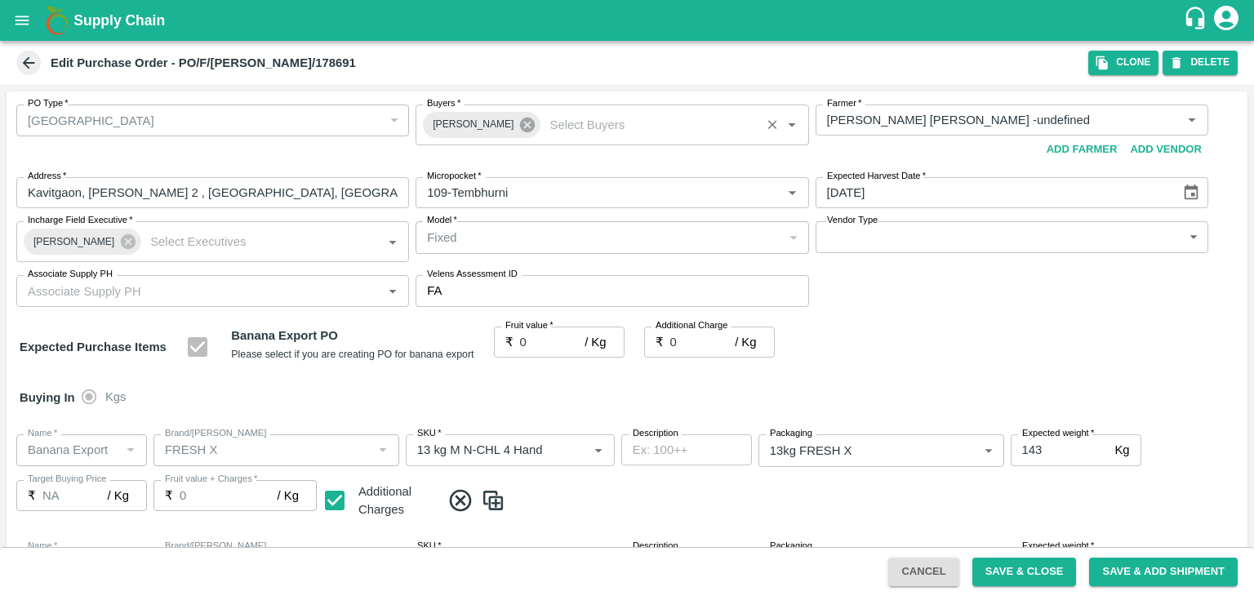
click at [519, 122] on icon at bounding box center [528, 125] width 18 height 18
click at [528, 122] on input "Buyers   *" at bounding box center [599, 119] width 356 height 21
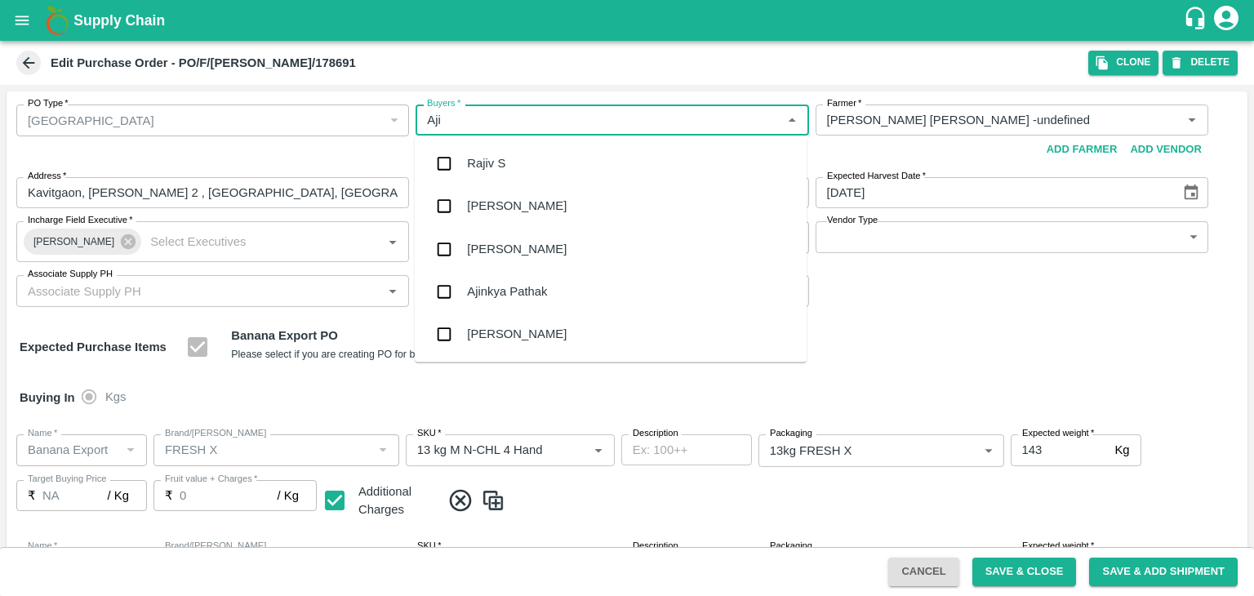
type input "Ajit"
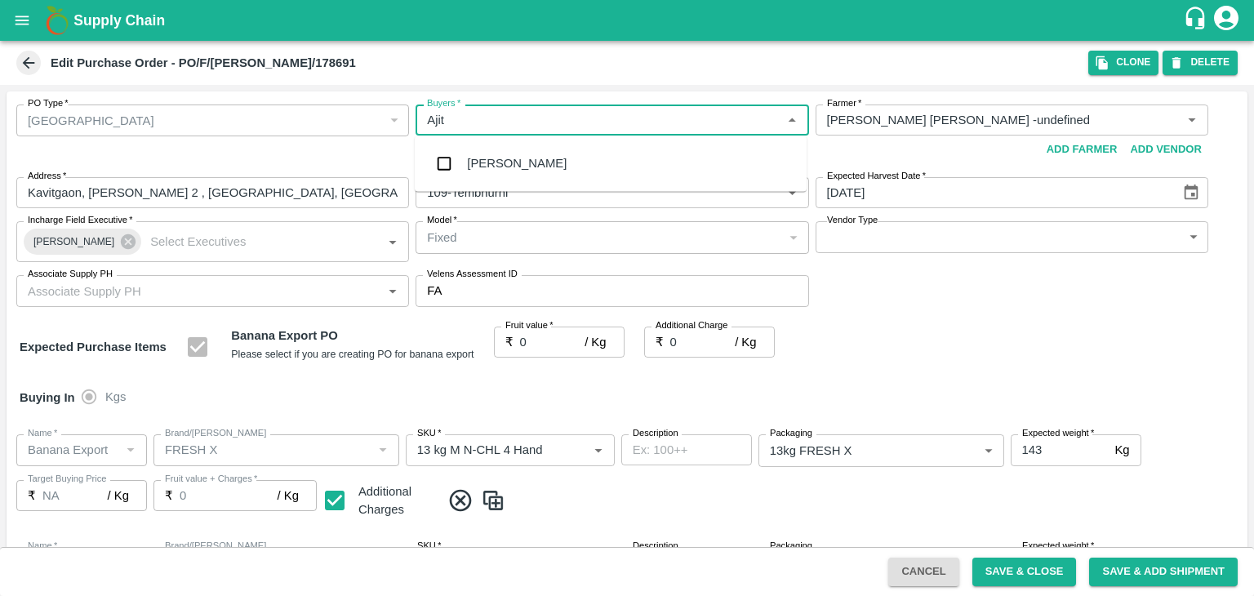
click at [519, 151] on div "[PERSON_NAME]" at bounding box center [611, 163] width 392 height 42
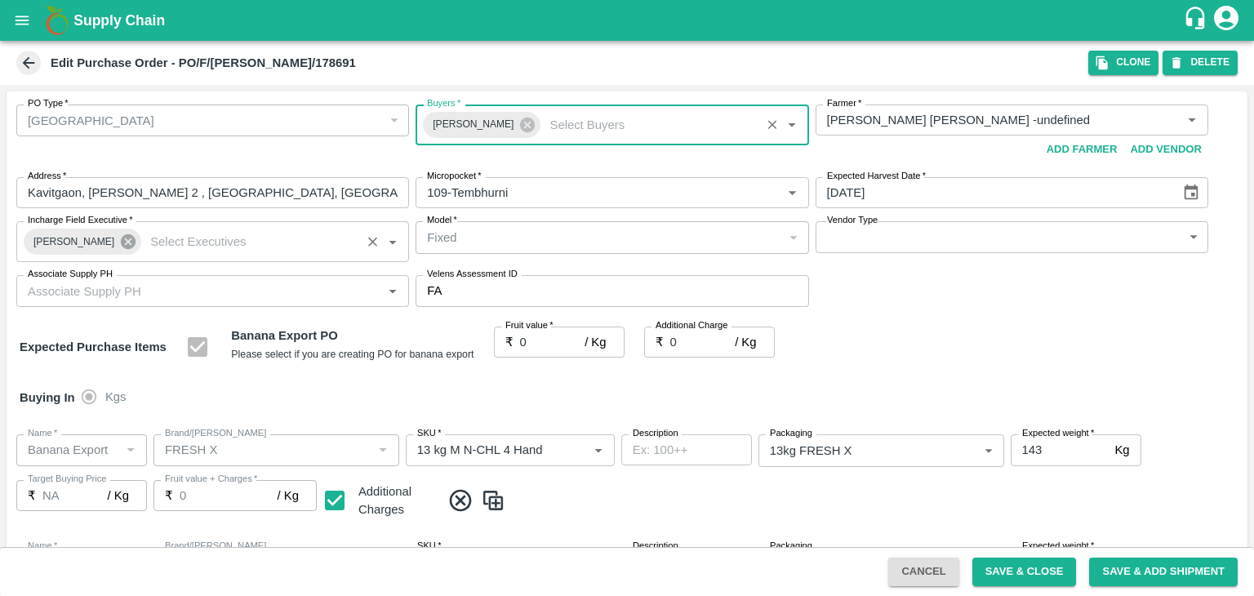
click at [119, 243] on icon at bounding box center [128, 242] width 18 height 18
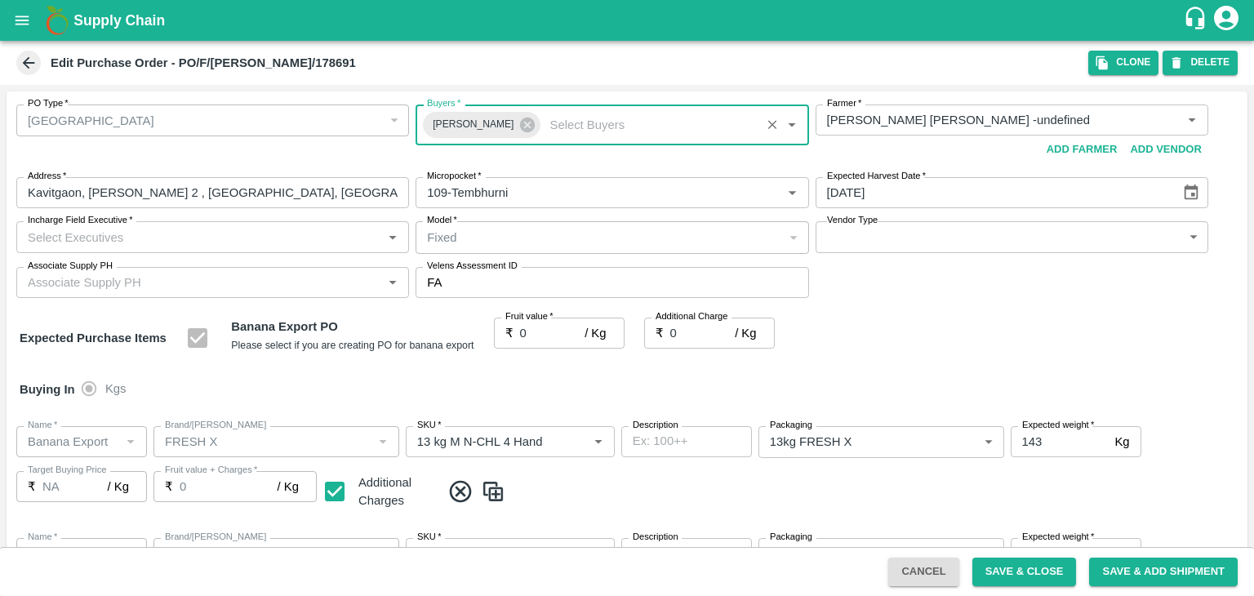
click at [142, 234] on input "Incharge Field Executive   *" at bounding box center [199, 236] width 356 height 21
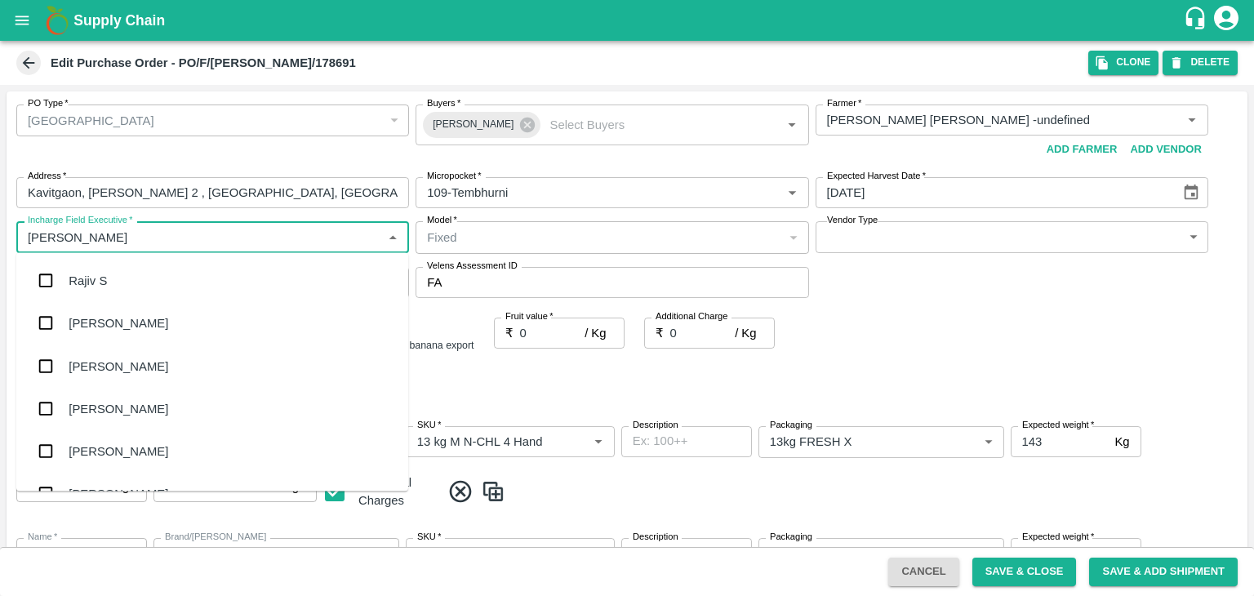
type input "[PERSON_NAME]"
click at [102, 363] on div "jaydip Tale" at bounding box center [97, 366] width 57 height 18
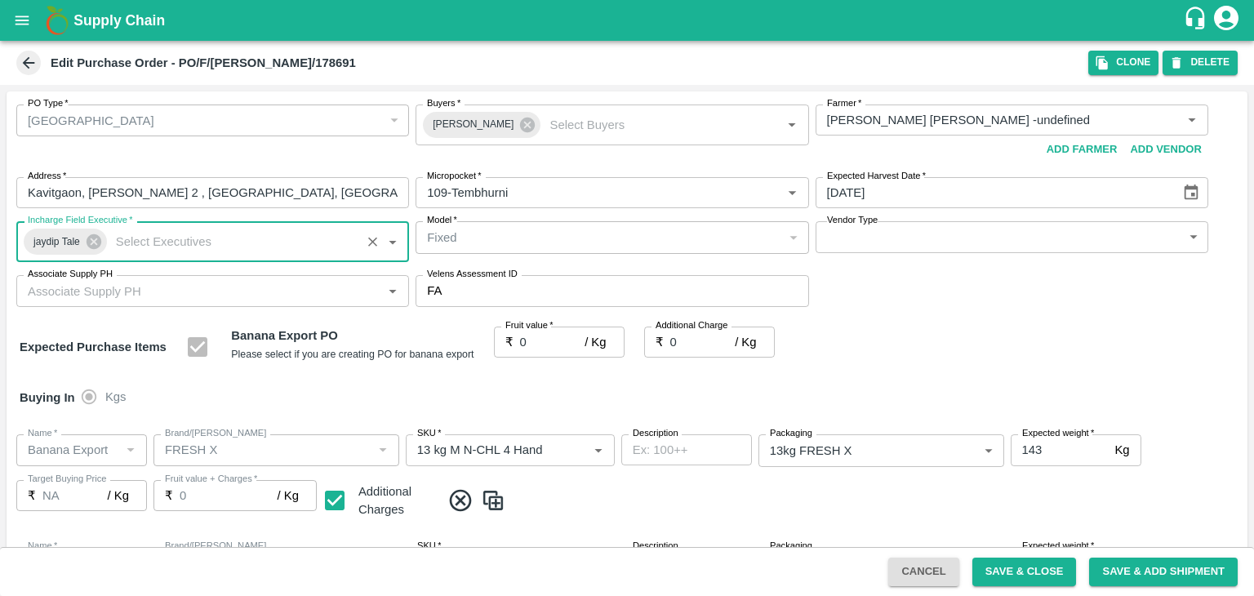
click at [209, 292] on input "Associate Supply PH" at bounding box center [199, 290] width 356 height 21
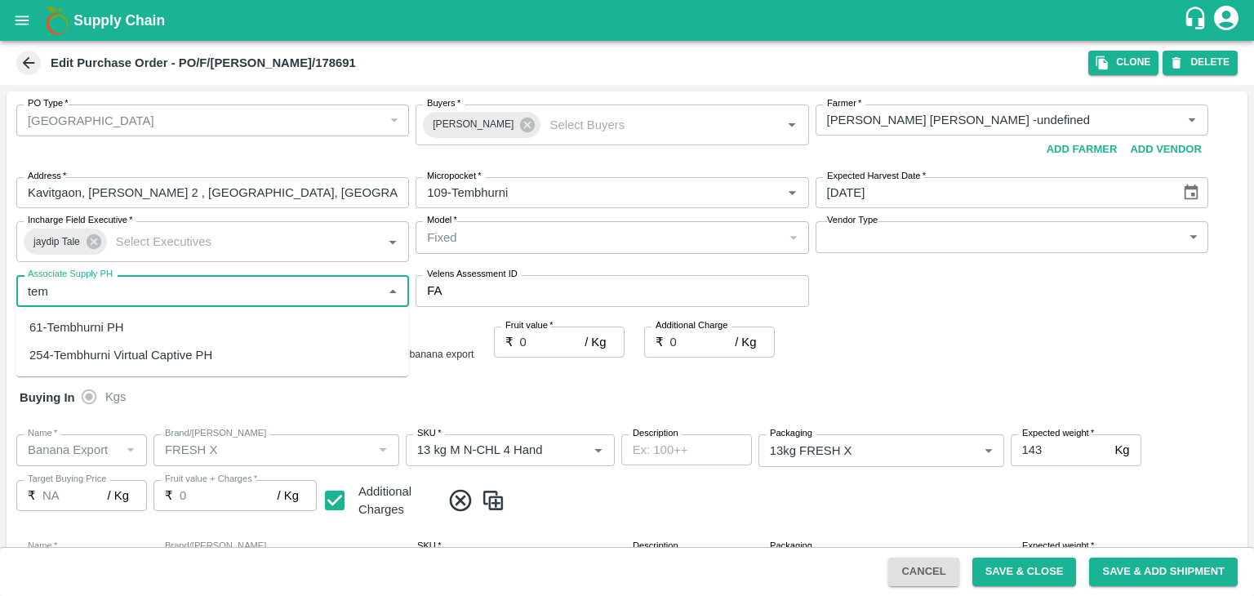
click at [120, 327] on div "61-Tembhurni PH" at bounding box center [76, 327] width 95 height 18
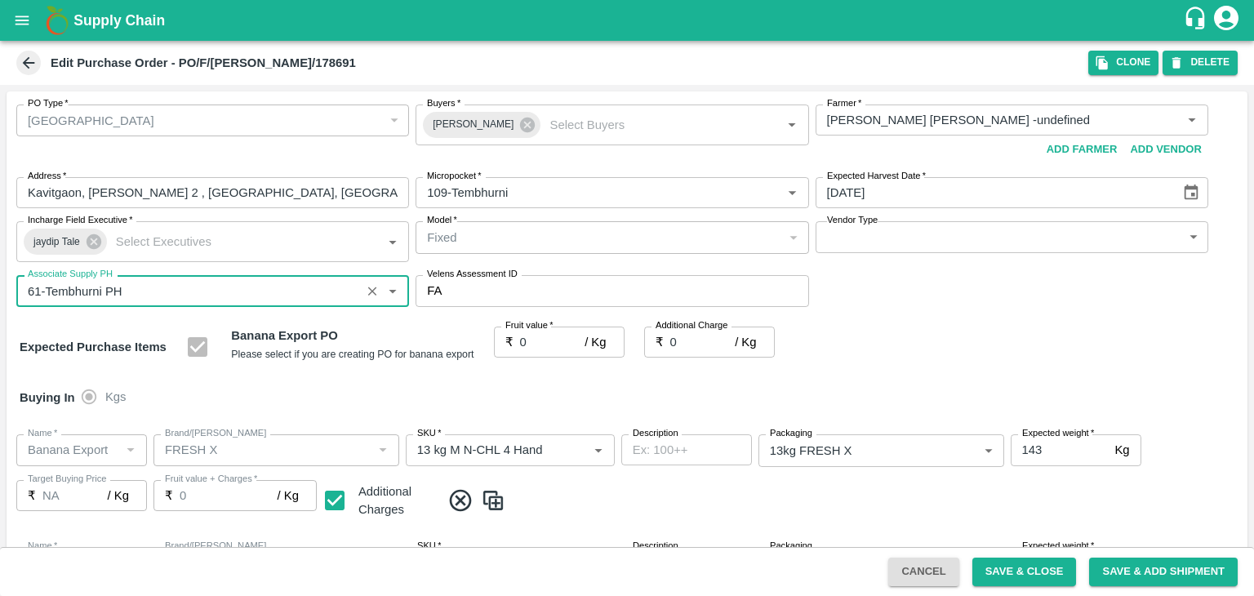
type input "61-Tembhurni PH"
click at [895, 239] on body "Supply Chain Edit Purchase Order - PO/F/[PERSON_NAME]/178691 Clone DELETE PO Ty…" at bounding box center [627, 298] width 1254 height 596
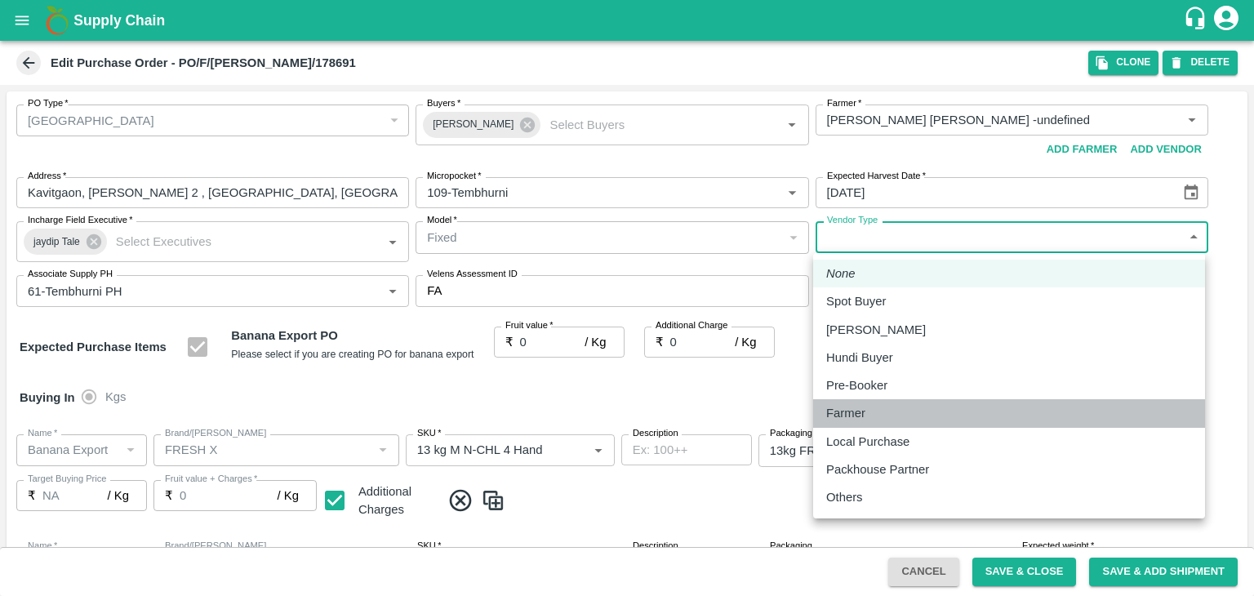
click at [848, 422] on li "Farmer" at bounding box center [1009, 413] width 392 height 28
type input "FARMER"
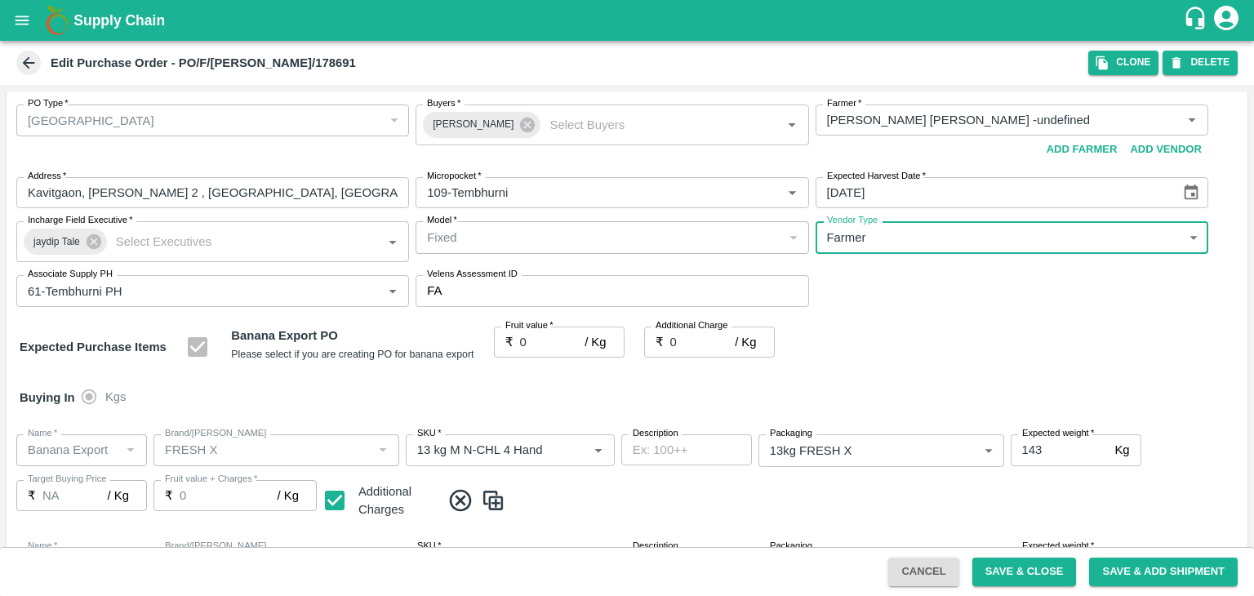
click at [547, 343] on input "0" at bounding box center [552, 342] width 65 height 31
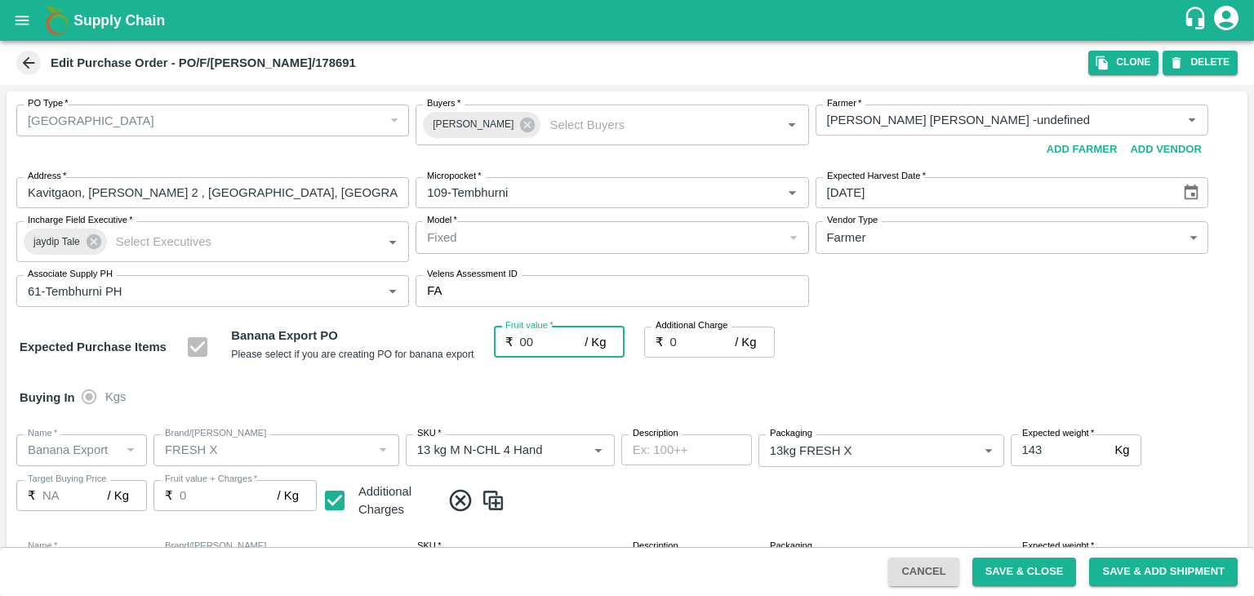
type input "0"
type input "2"
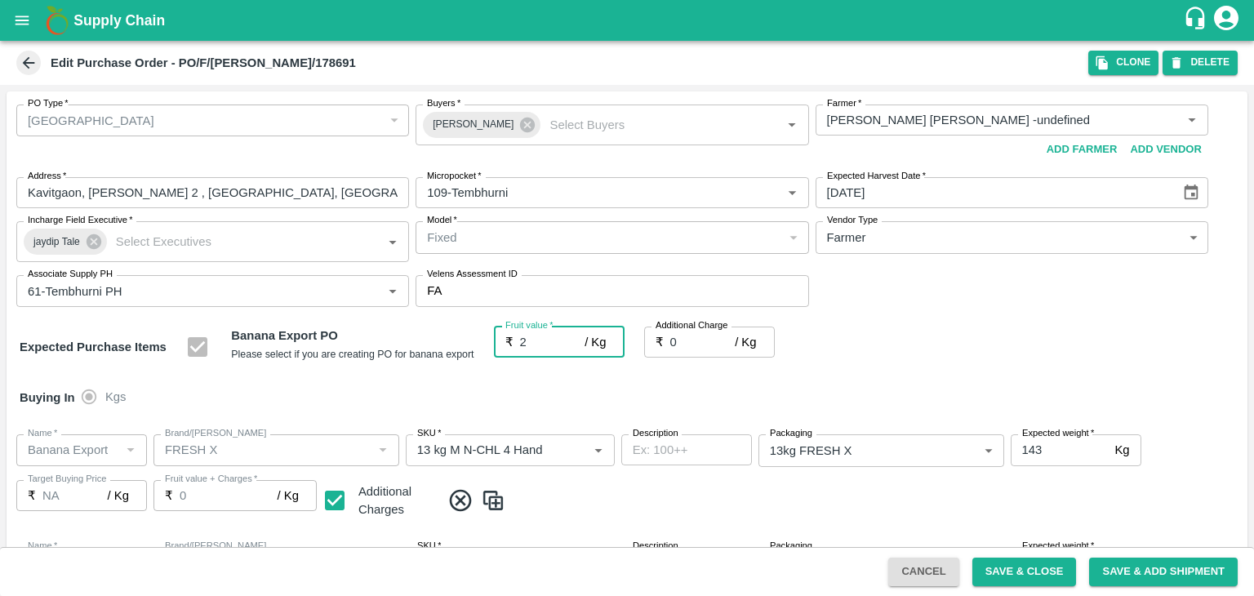
type input "2"
type input "22"
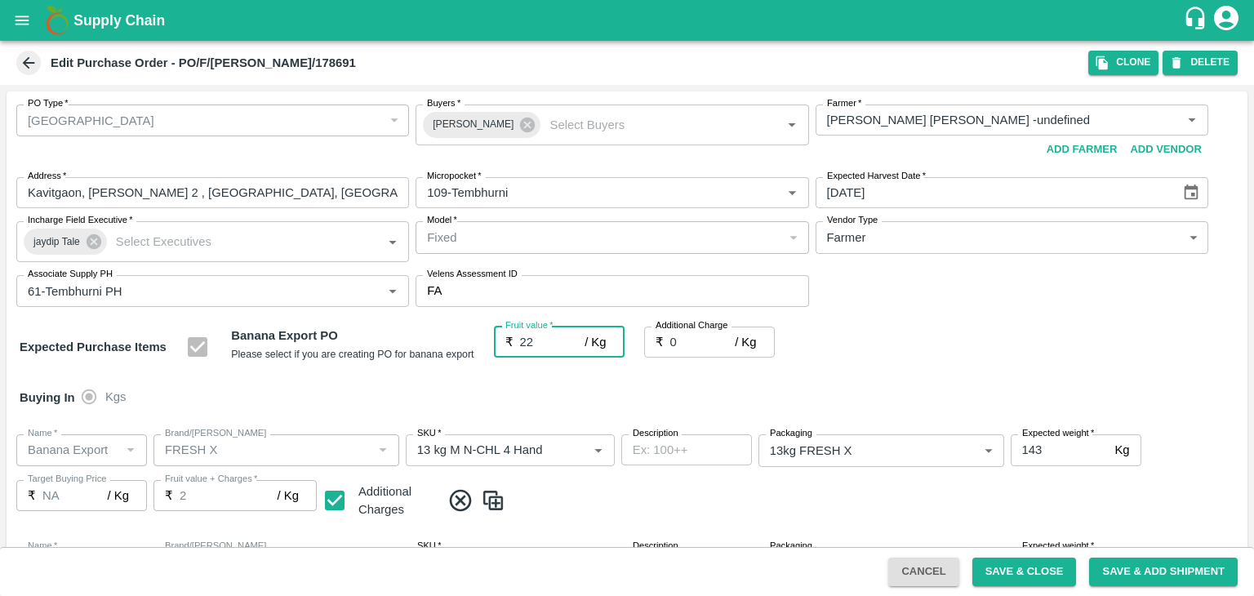
type input "22"
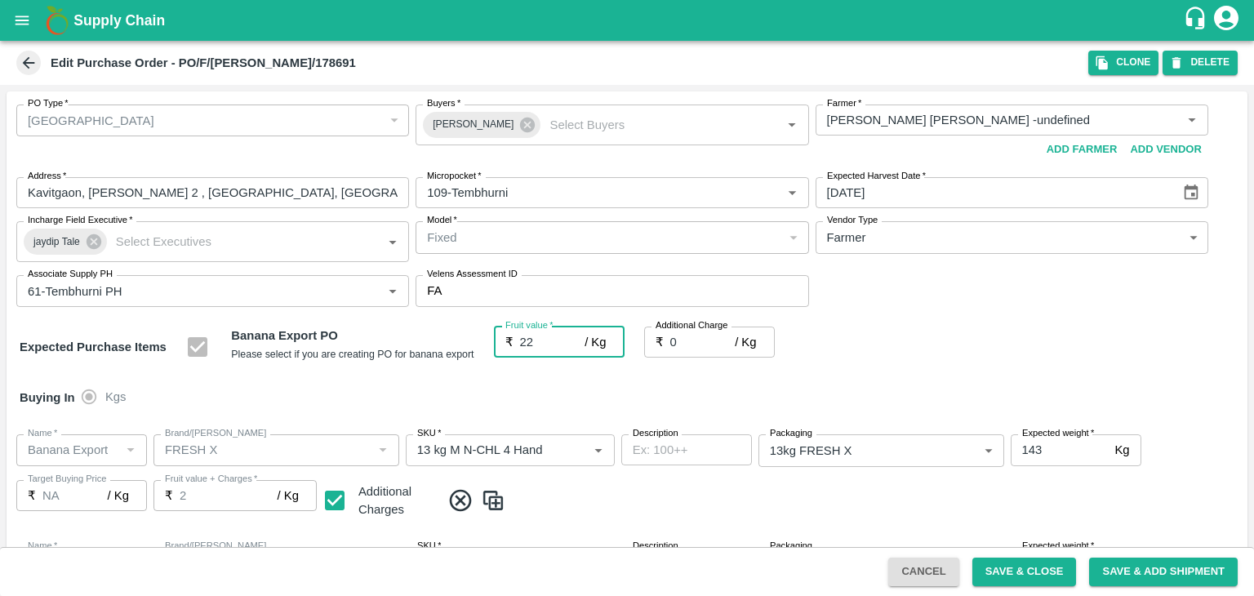
type input "22"
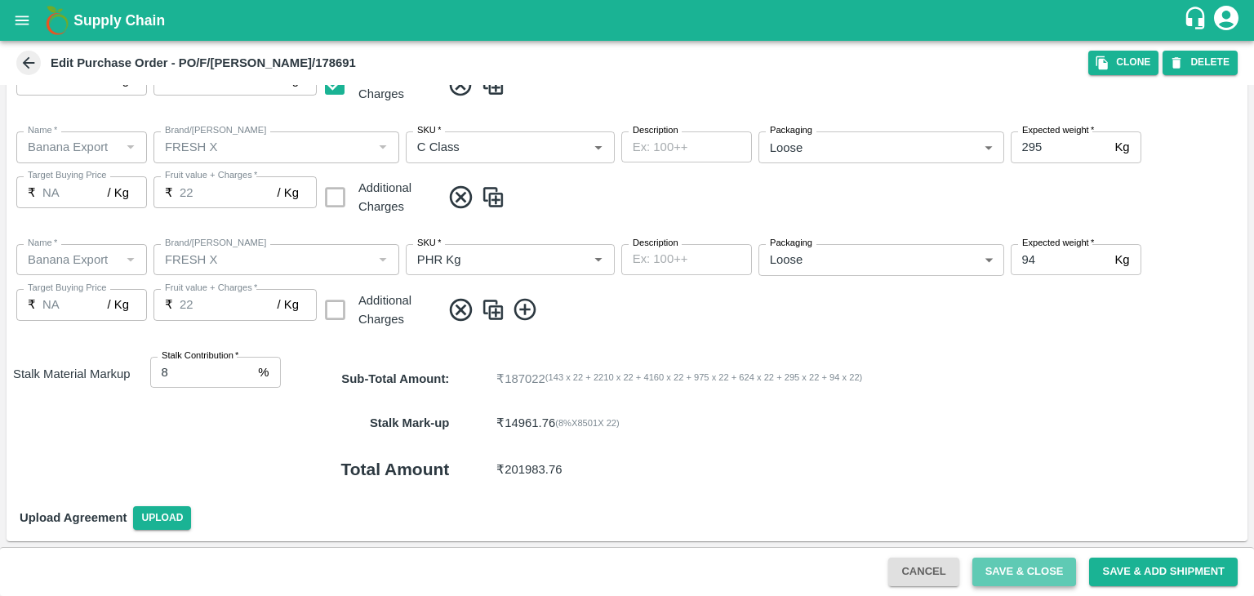
click at [1025, 569] on button "Save & Close" at bounding box center [1025, 572] width 105 height 29
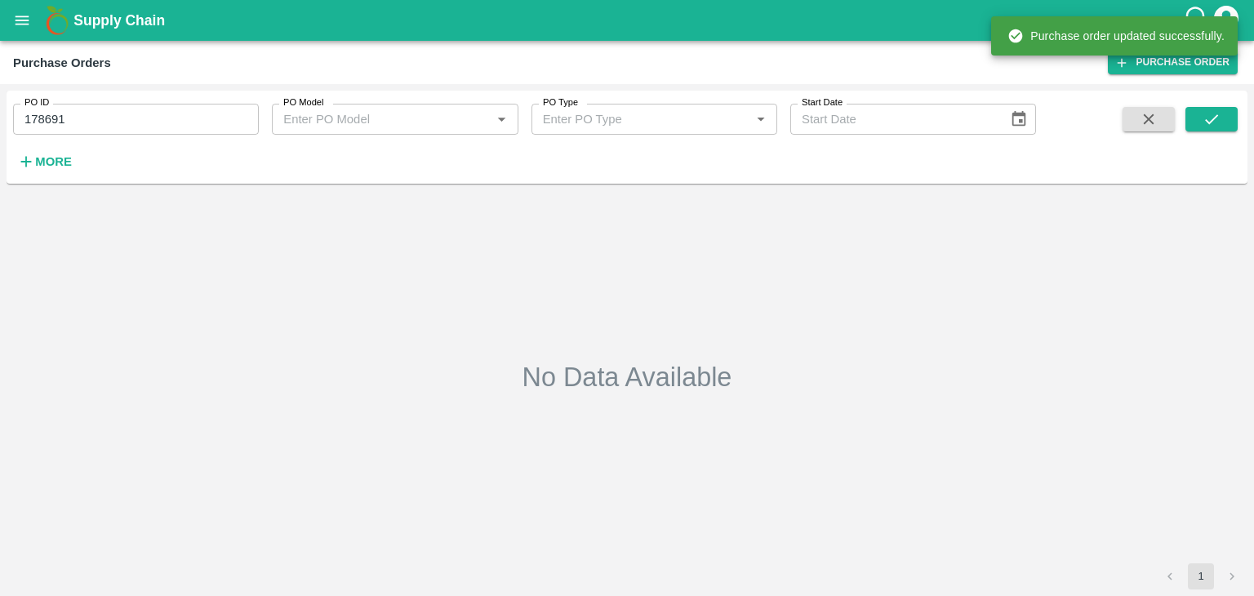
type input "178691"
